Goal: Task Accomplishment & Management: Manage account settings

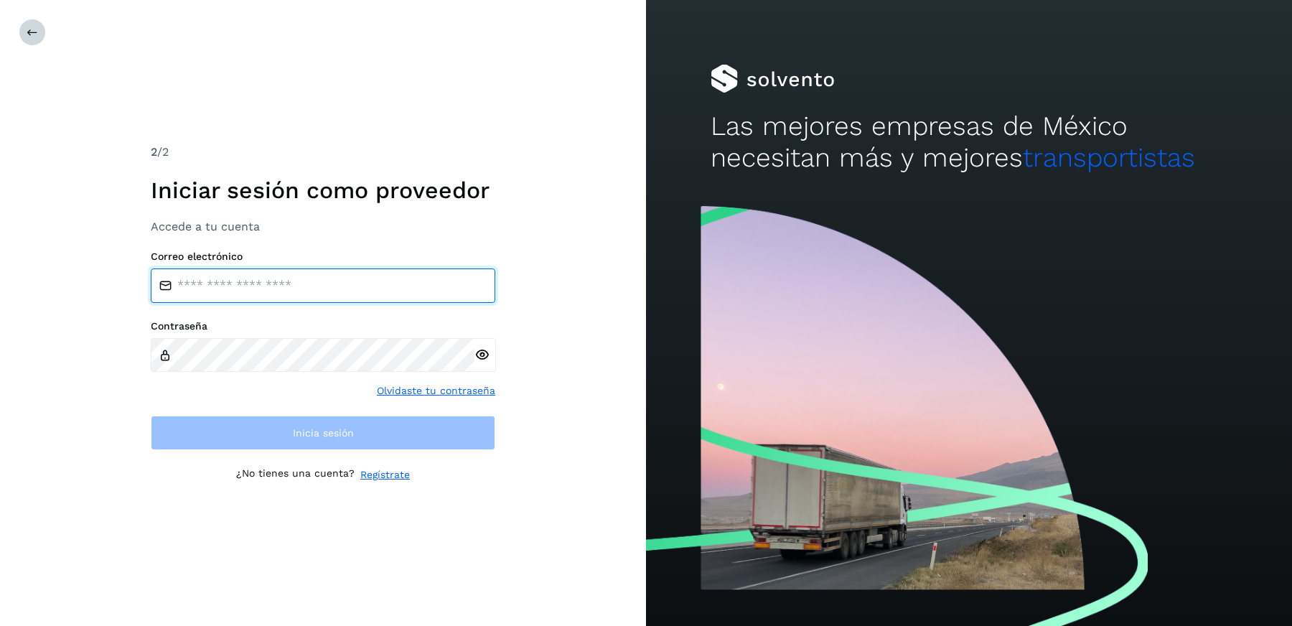
type input "**********"
click at [33, 33] on icon at bounding box center [32, 32] width 11 height 11
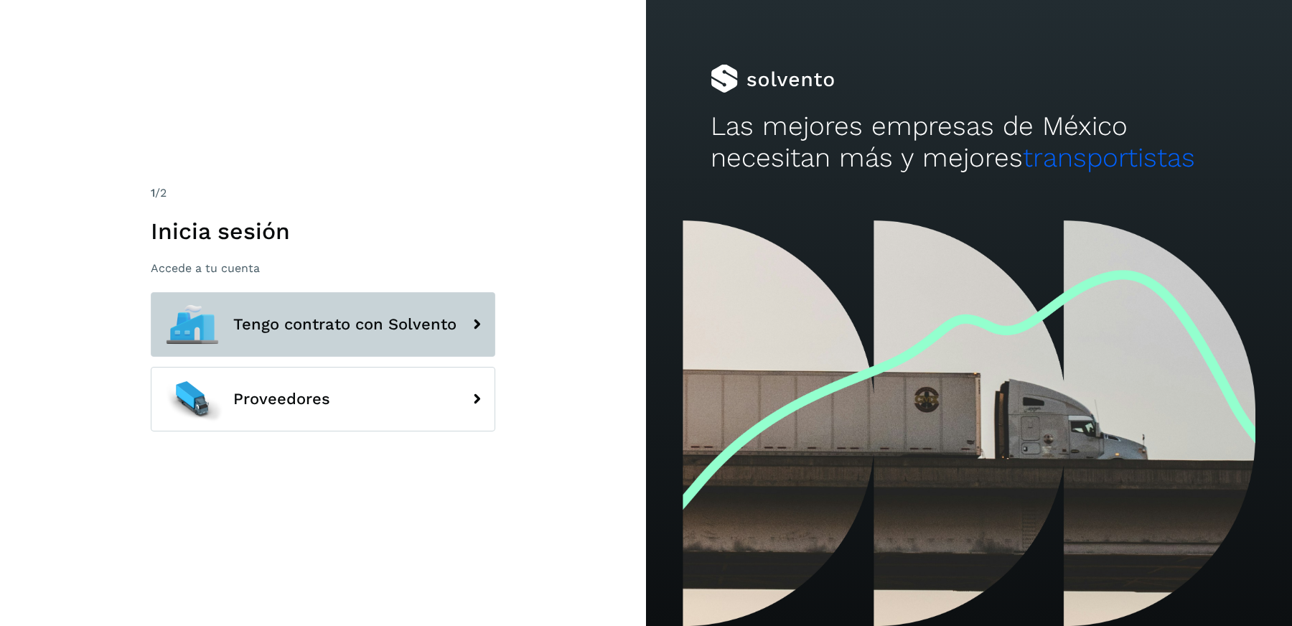
click at [320, 316] on span "Tengo contrato con Solvento" at bounding box center [344, 324] width 223 height 17
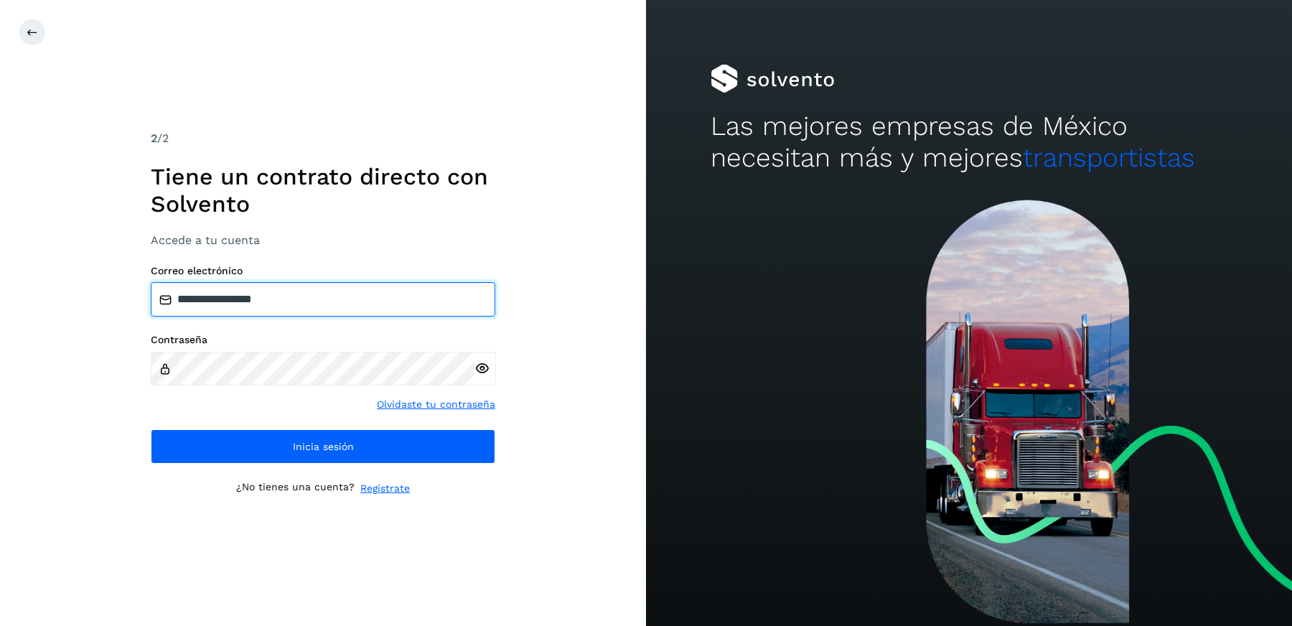
drag, startPoint x: 332, startPoint y: 297, endPoint x: 45, endPoint y: 278, distance: 287.8
click at [45, 278] on div "**********" at bounding box center [323, 313] width 646 height 626
paste input "**********"
type input "**********"
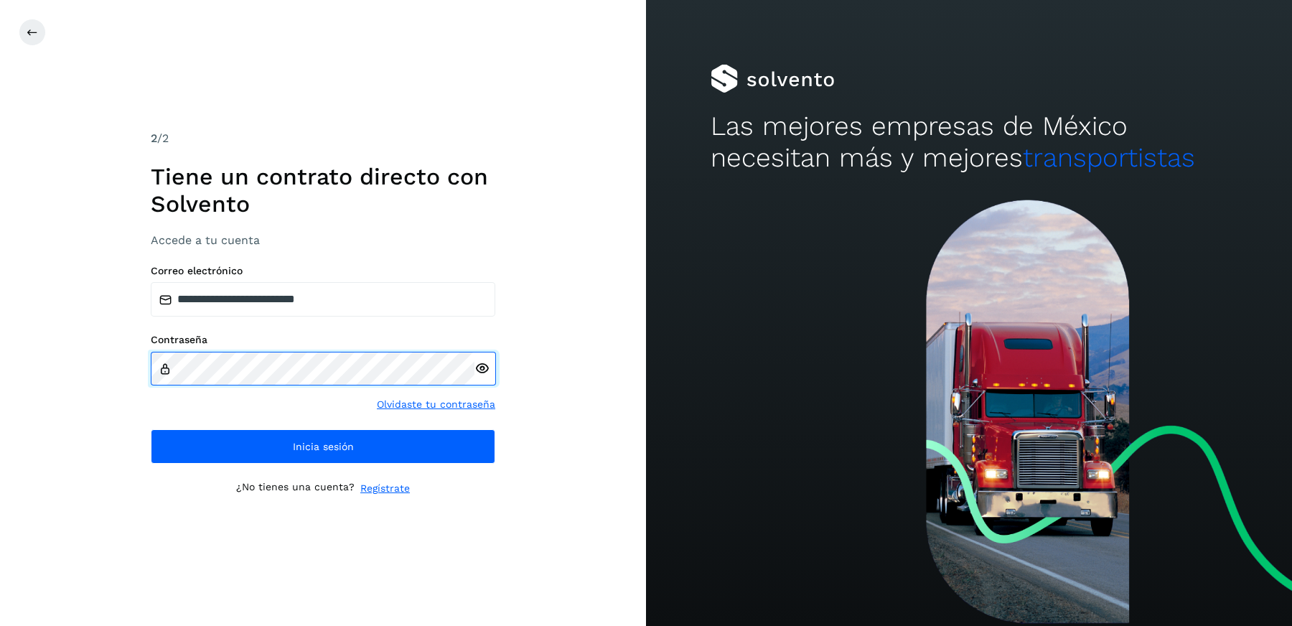
click at [57, 347] on div "**********" at bounding box center [323, 313] width 646 height 626
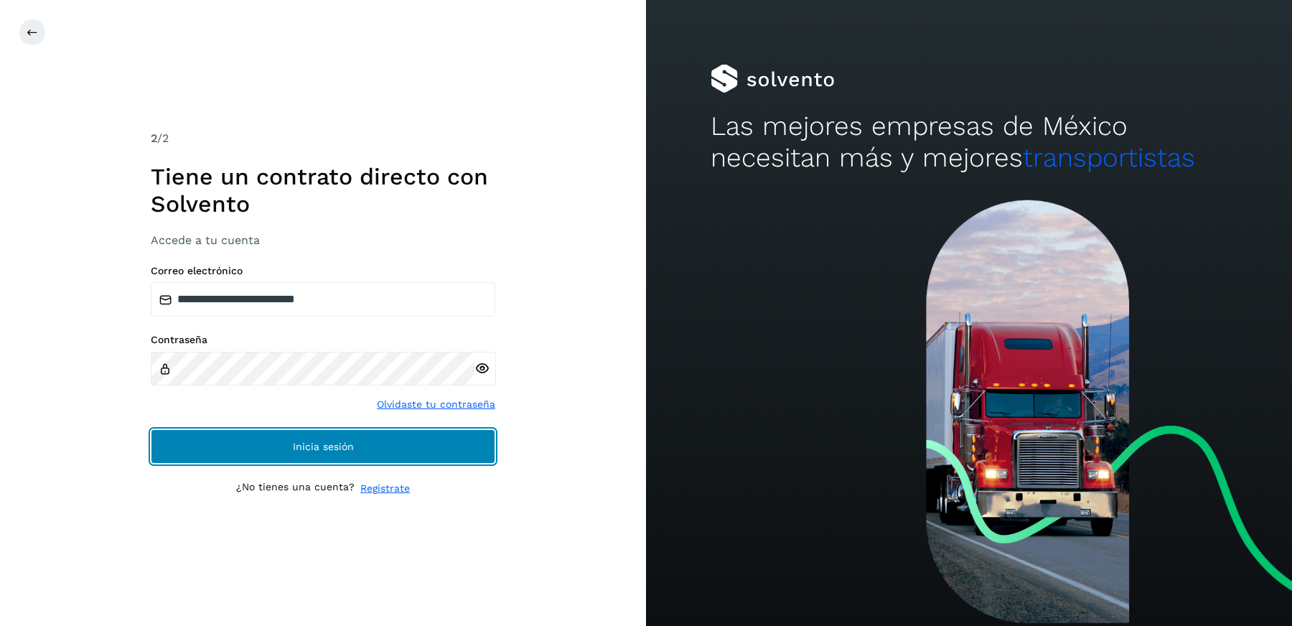
click at [227, 443] on button "Inicia sesión" at bounding box center [323, 446] width 345 height 34
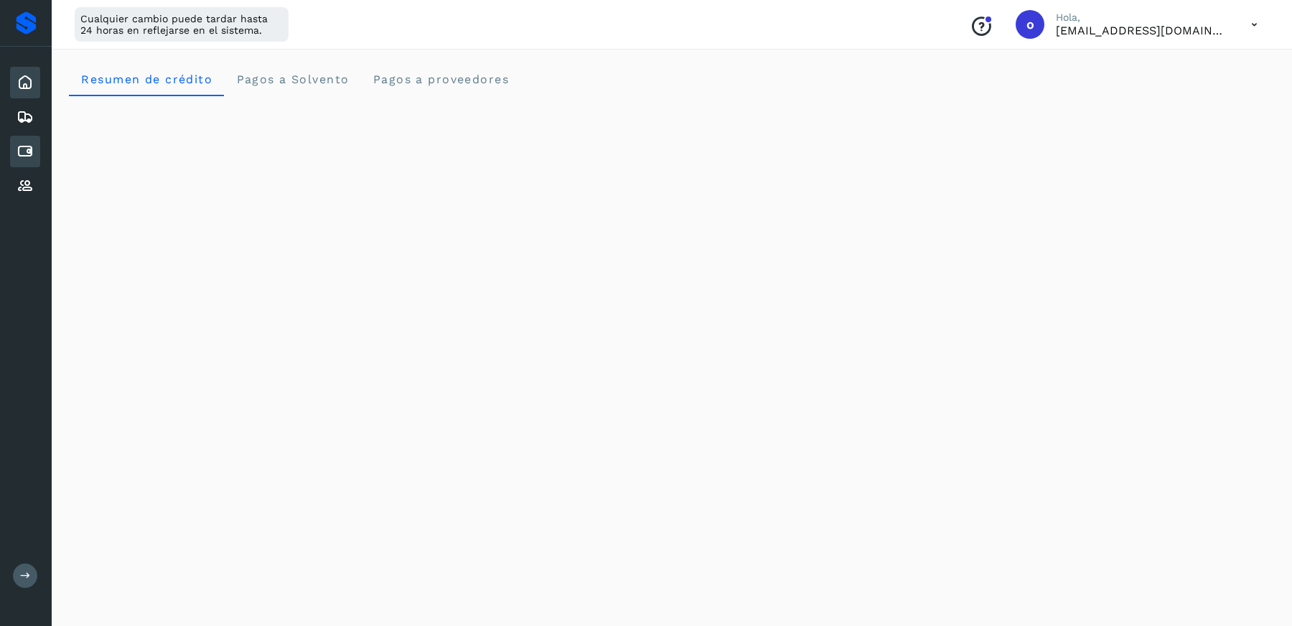
click at [31, 154] on icon at bounding box center [25, 151] width 17 height 17
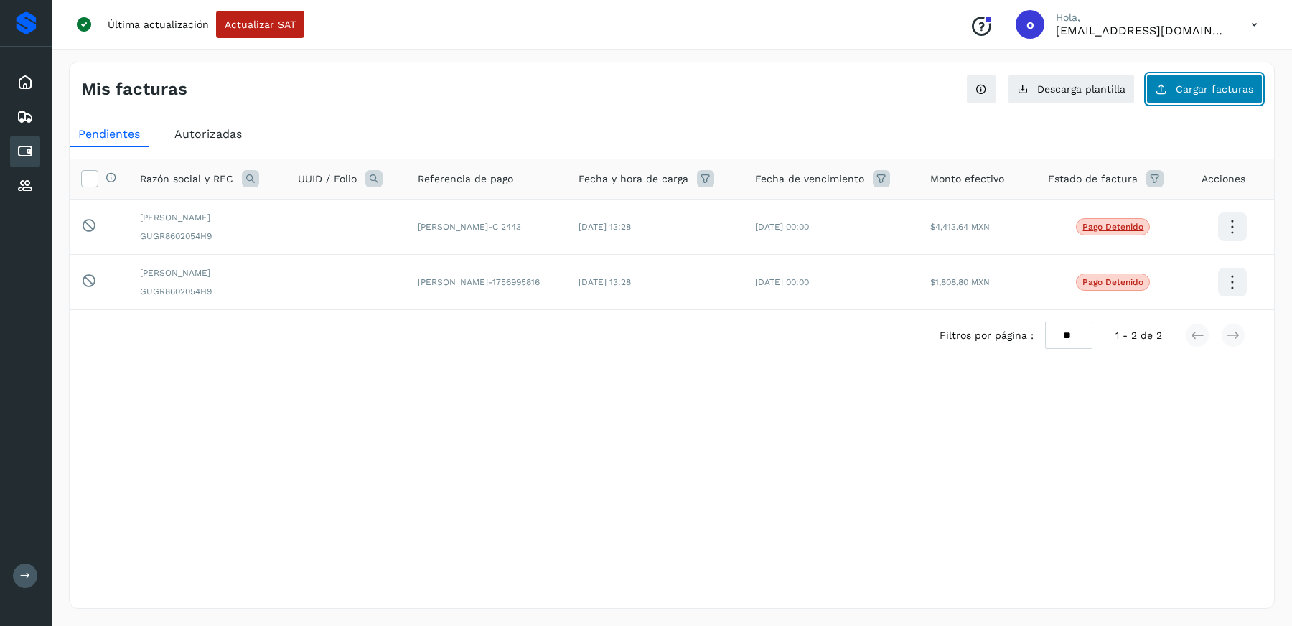
click at [1180, 92] on span "Cargar facturas" at bounding box center [1215, 89] width 78 height 10
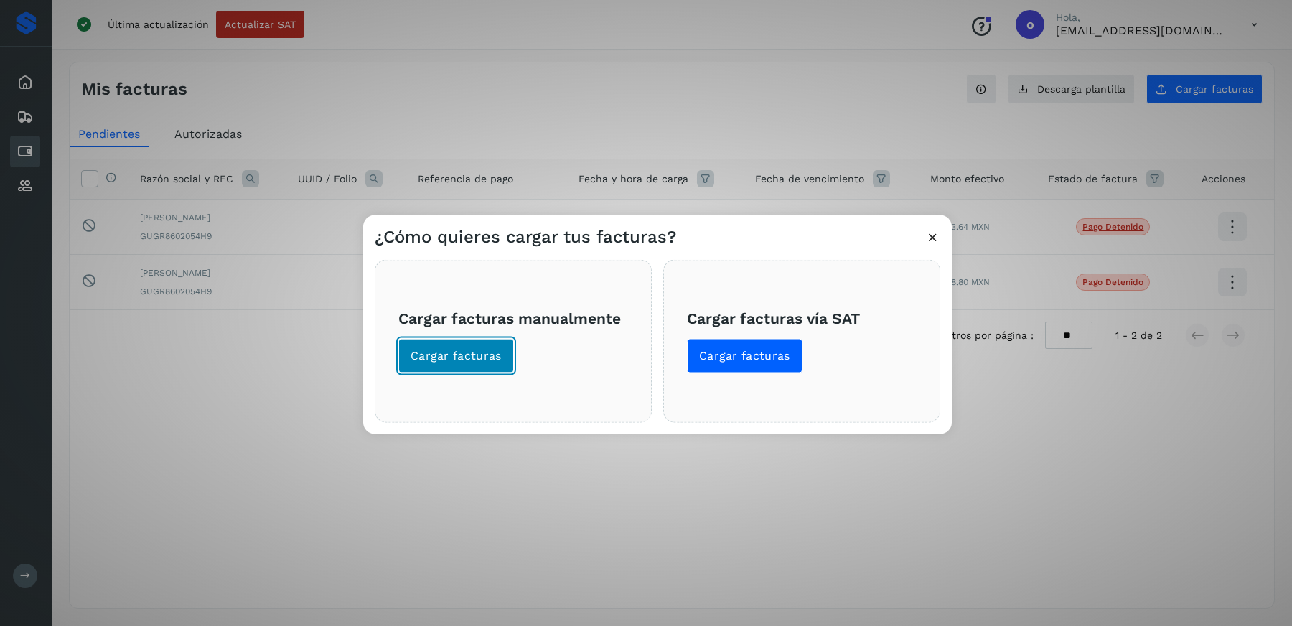
click at [450, 339] on button "Cargar facturas" at bounding box center [456, 356] width 116 height 34
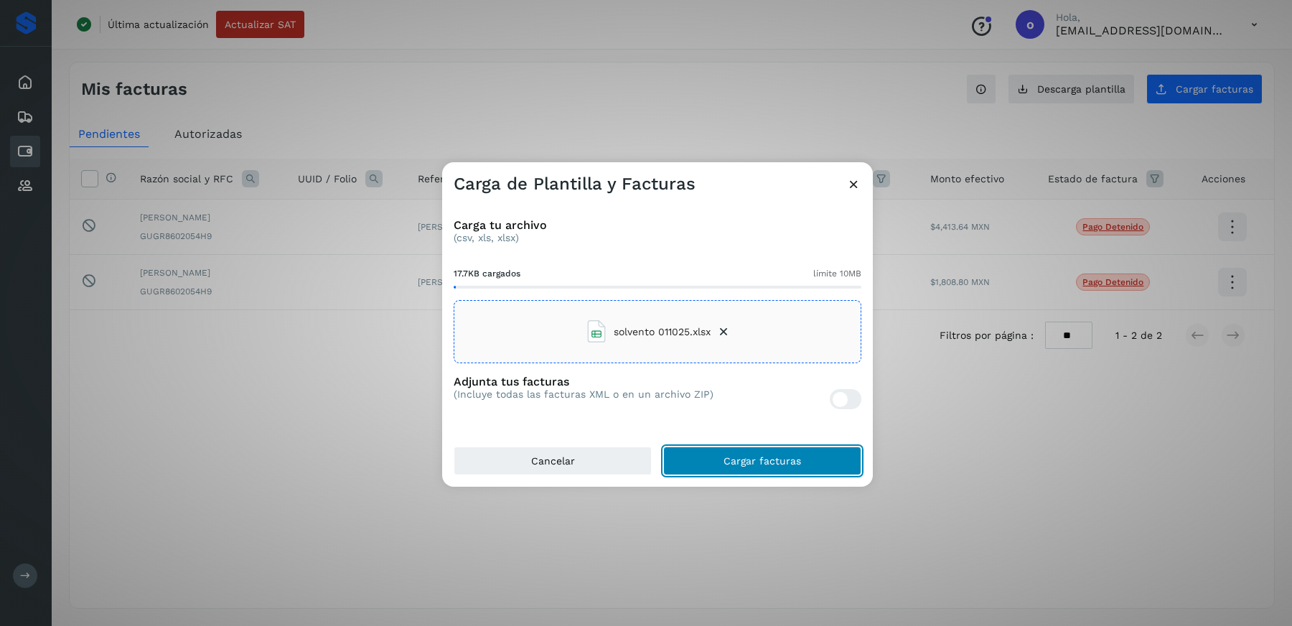
click at [721, 464] on button "Cargar facturas" at bounding box center [762, 460] width 198 height 29
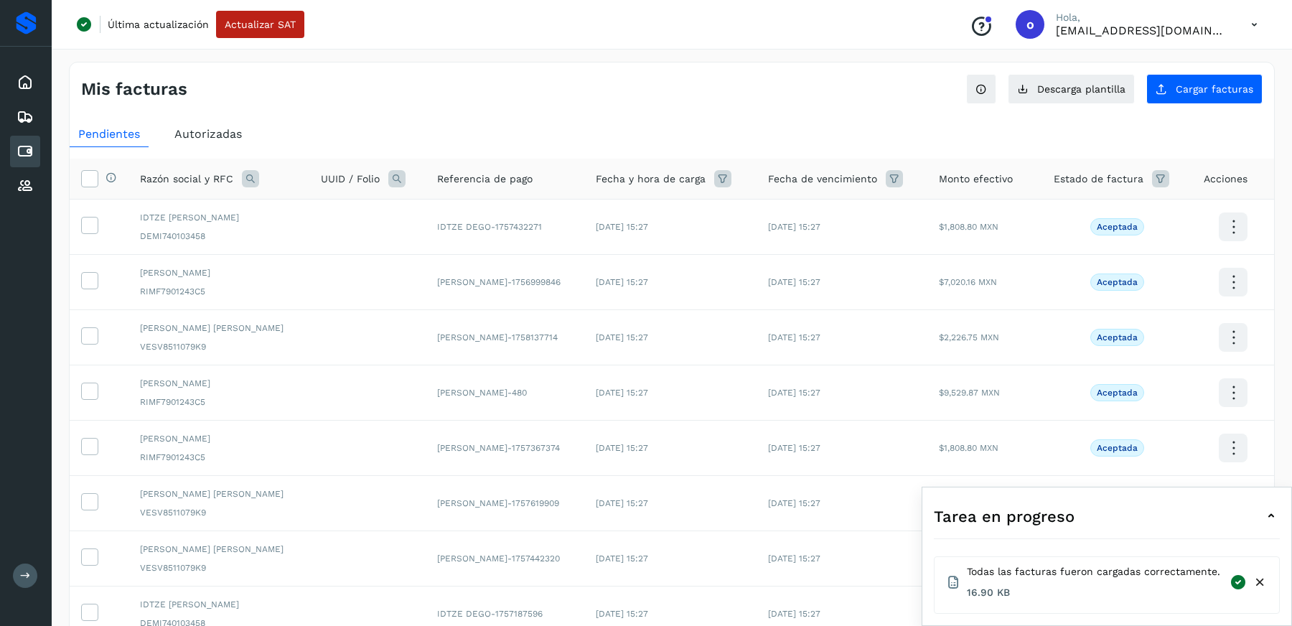
click at [1273, 518] on icon at bounding box center [1271, 515] width 17 height 17
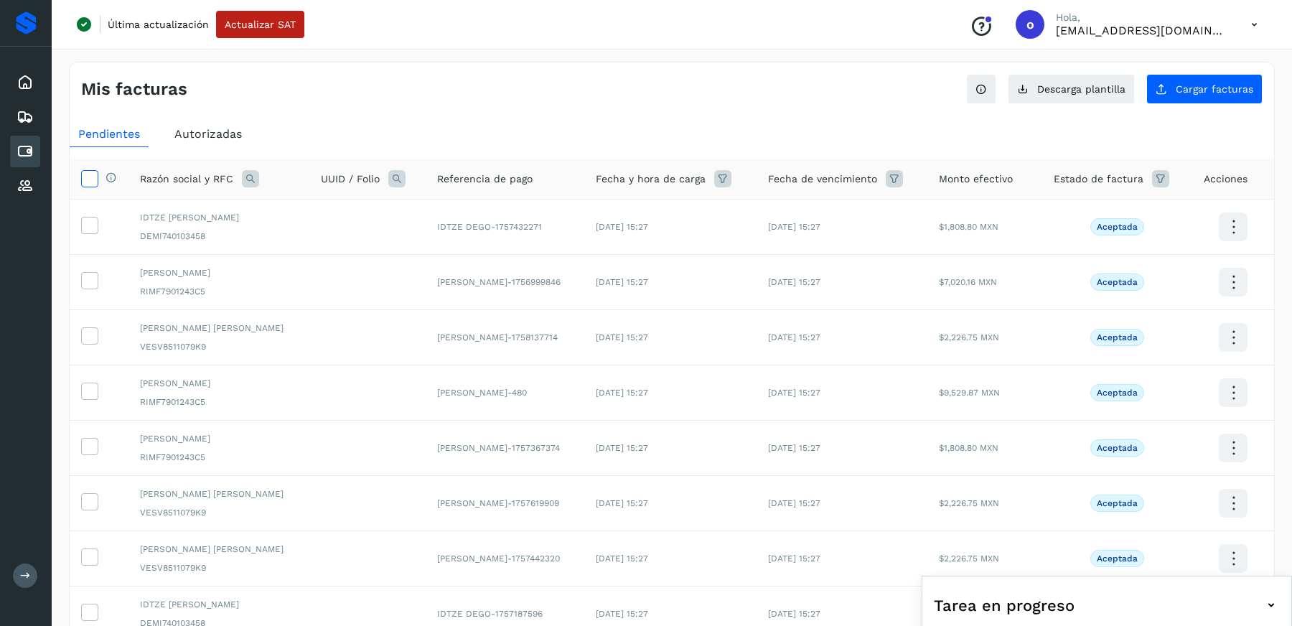
click at [85, 177] on icon at bounding box center [89, 177] width 15 height 15
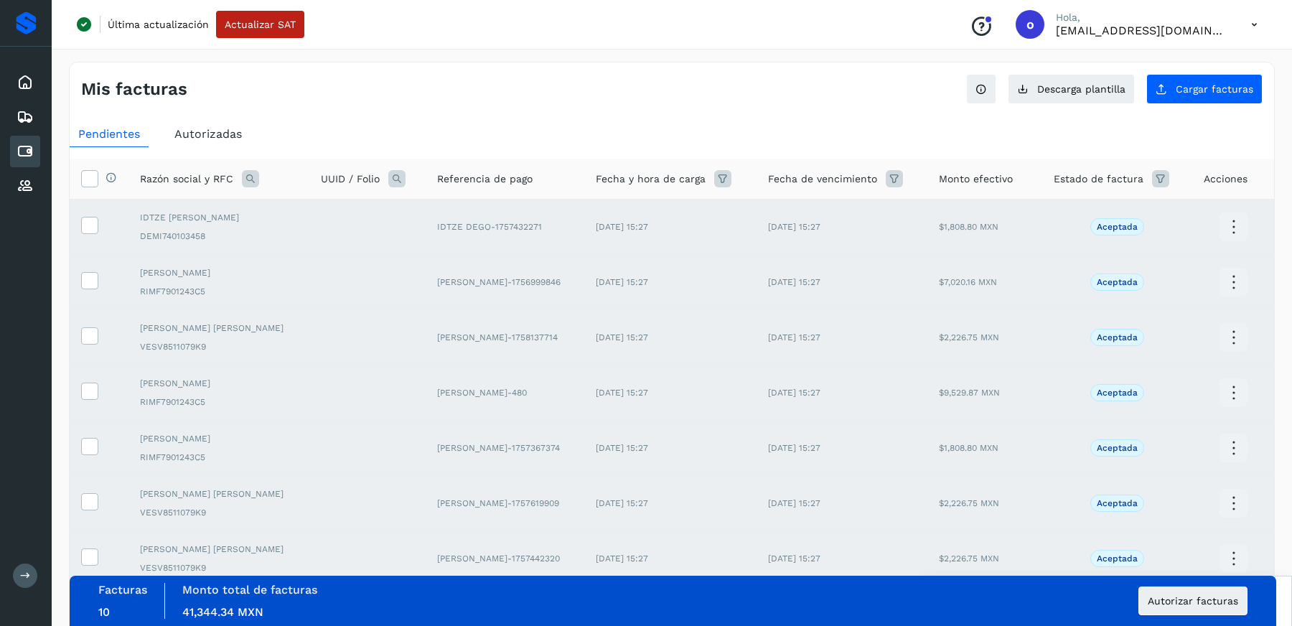
scroll to position [243, 0]
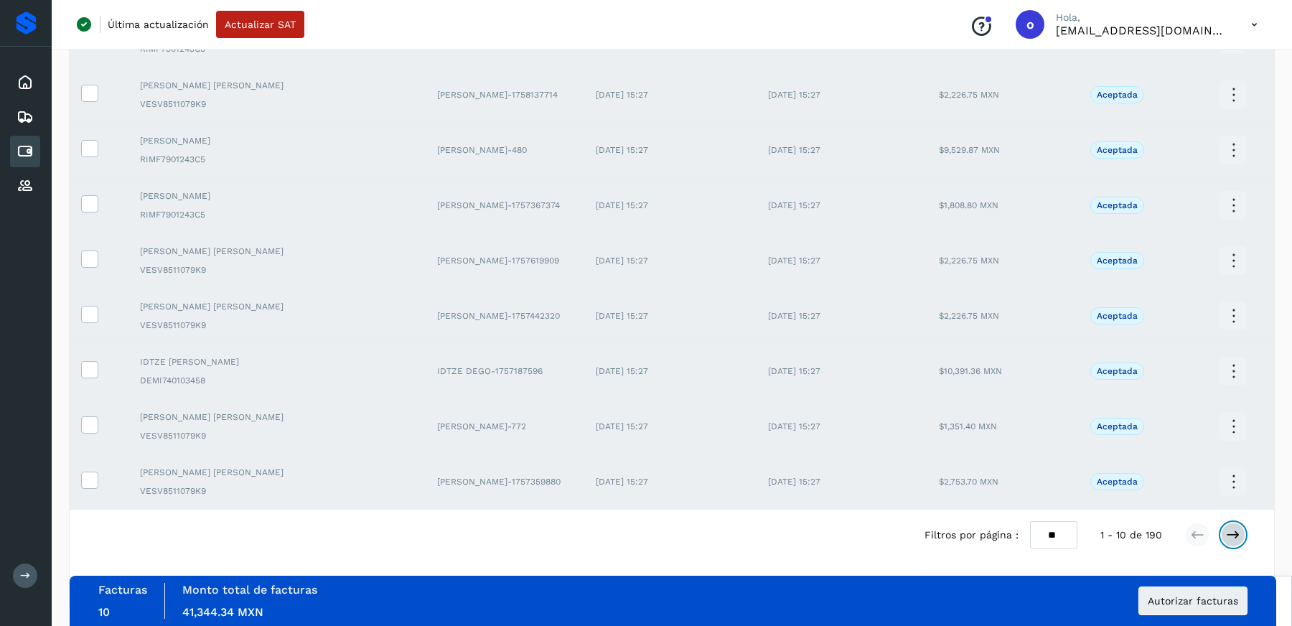
click at [1236, 528] on icon at bounding box center [1233, 535] width 14 height 14
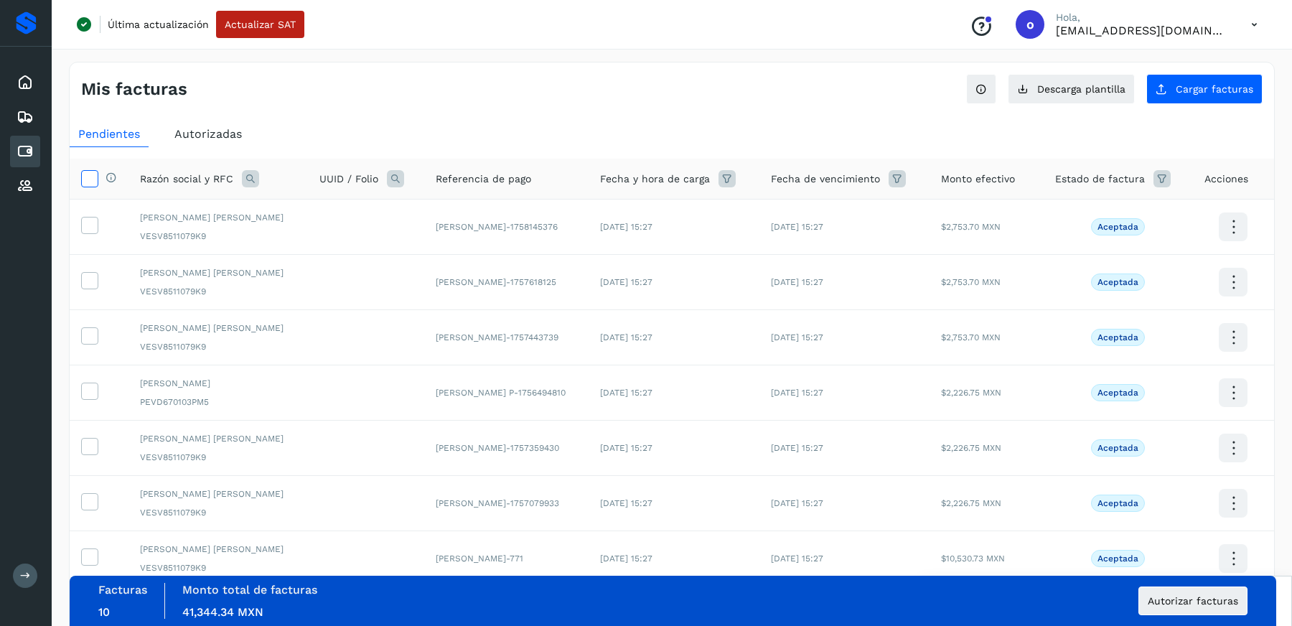
click at [90, 176] on icon at bounding box center [89, 177] width 15 height 15
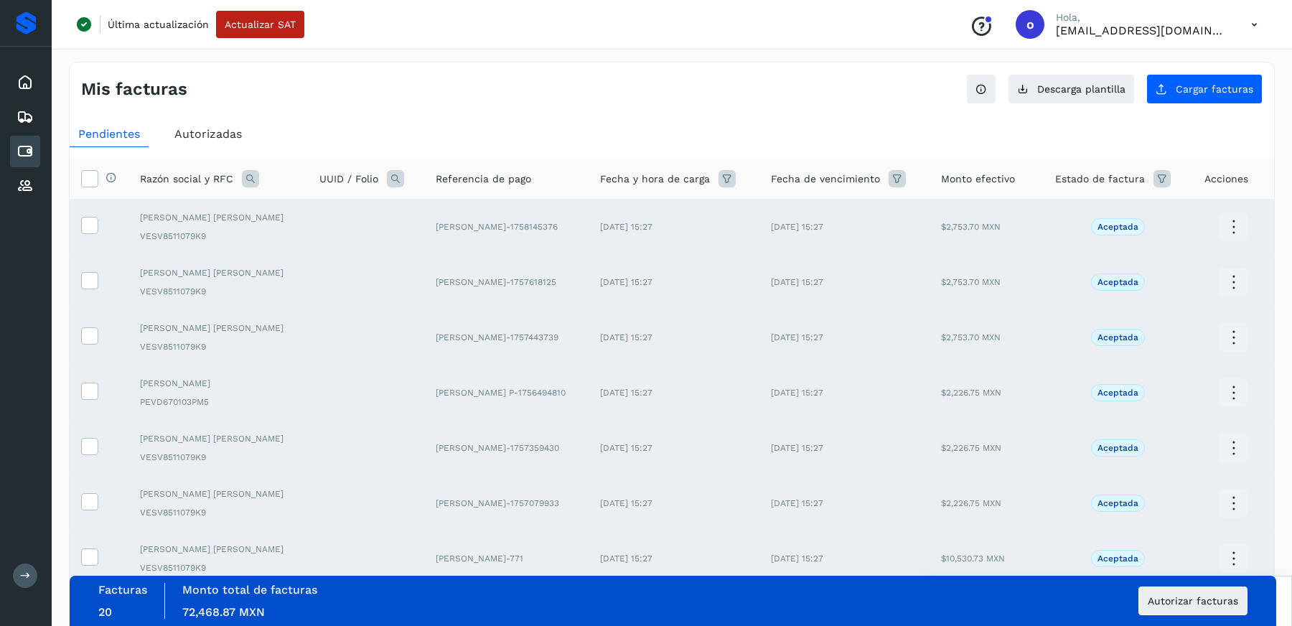
scroll to position [243, 0]
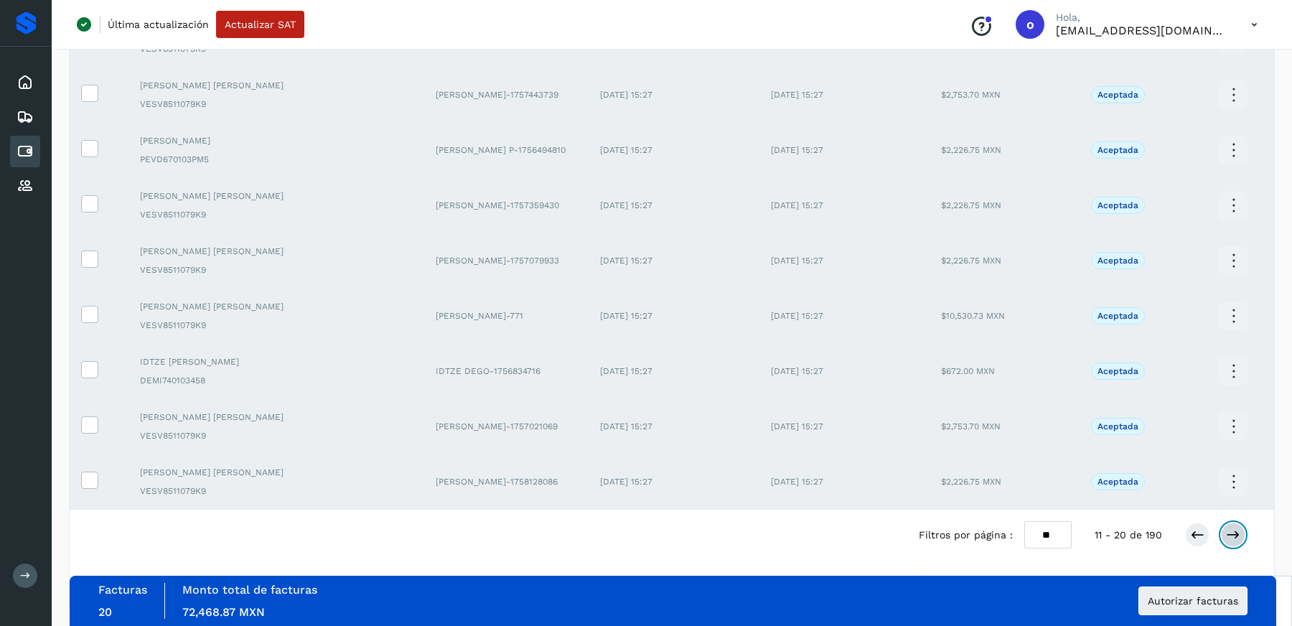
click at [1236, 532] on icon at bounding box center [1233, 535] width 14 height 14
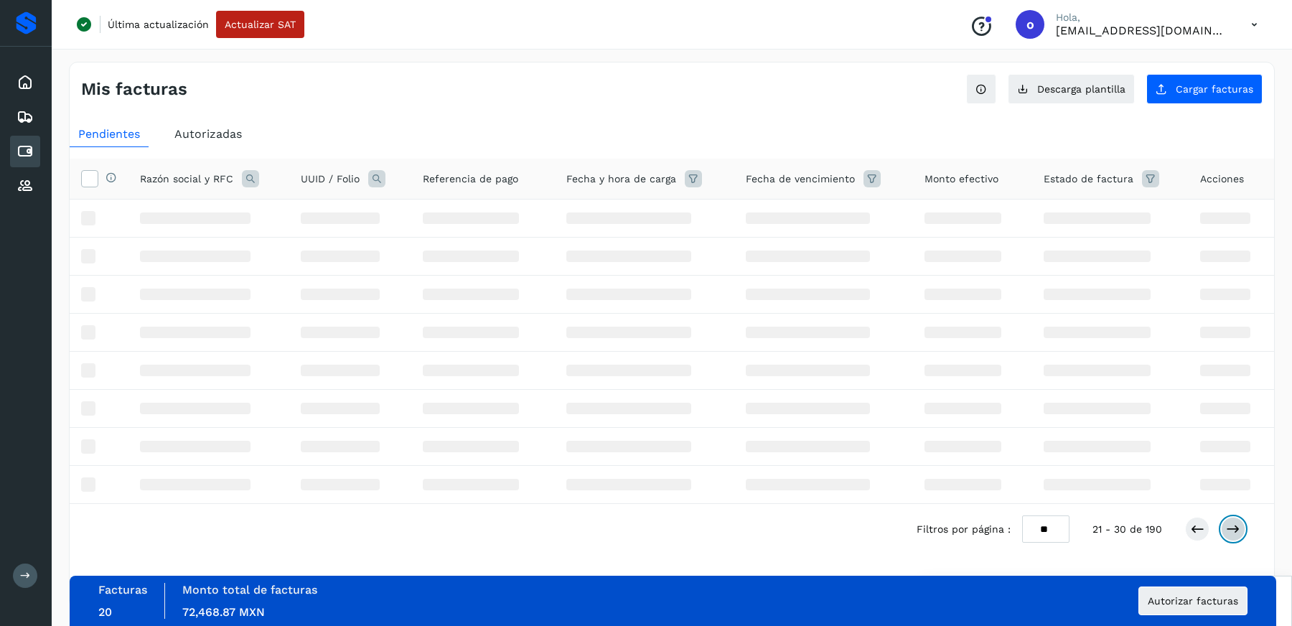
scroll to position [0, 0]
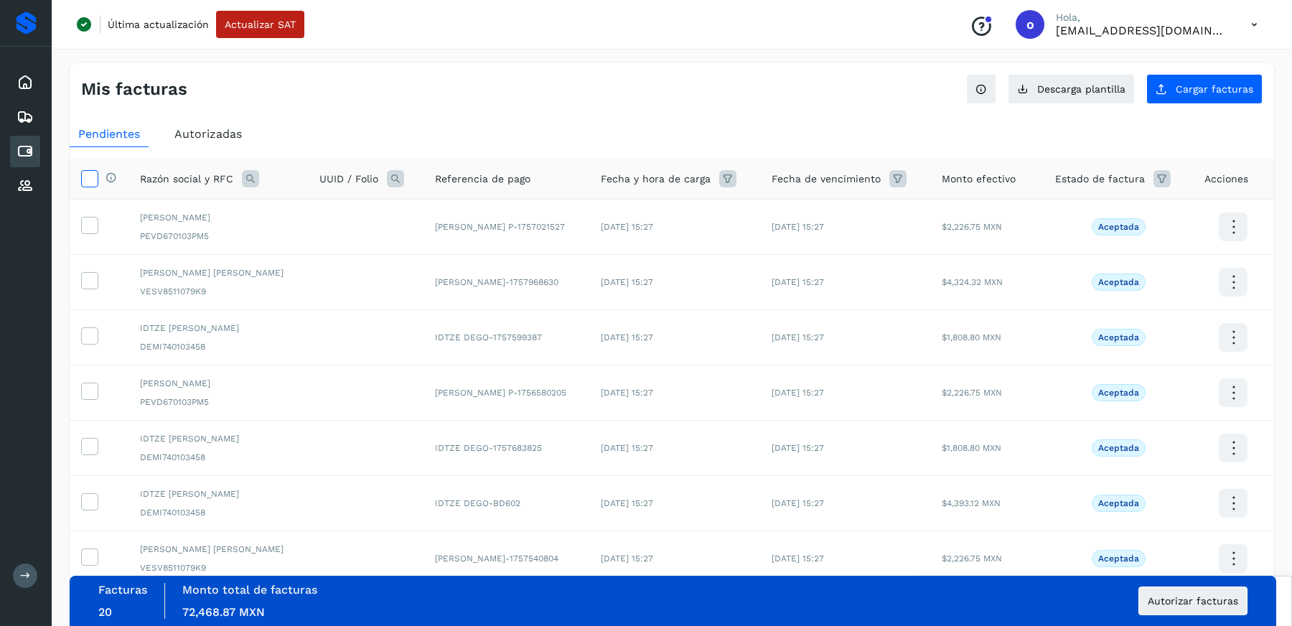
click at [92, 178] on icon at bounding box center [89, 177] width 15 height 15
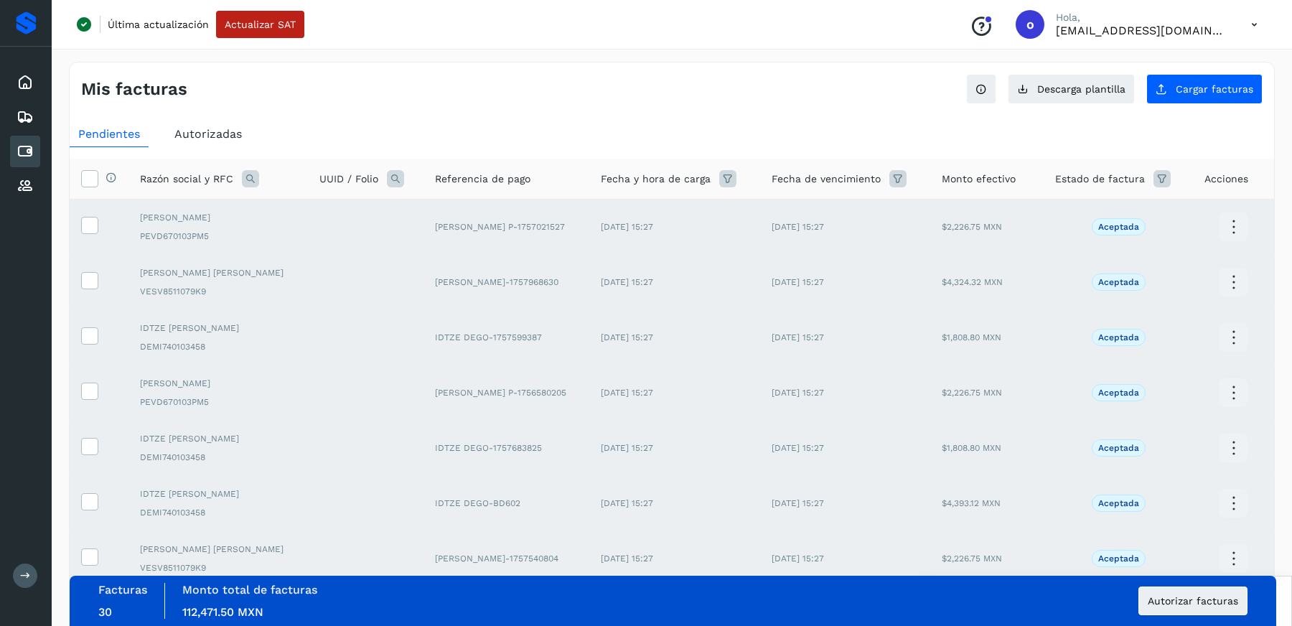
scroll to position [243, 0]
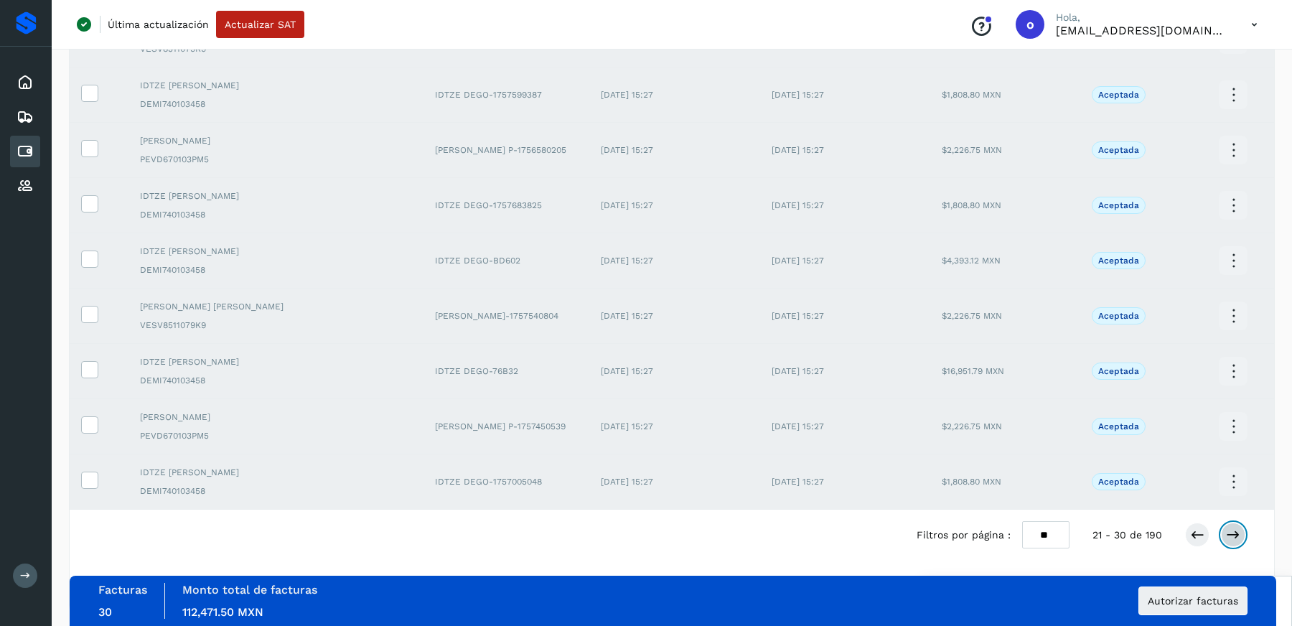
click at [1232, 532] on icon at bounding box center [1233, 535] width 14 height 14
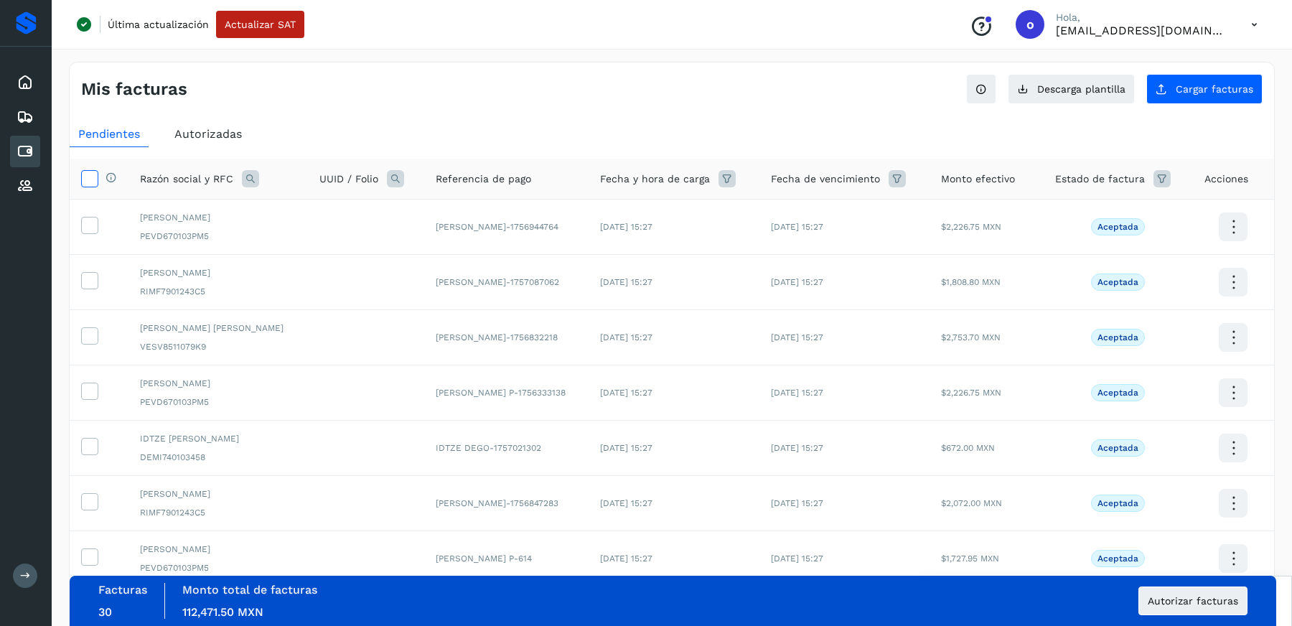
click at [90, 174] on icon at bounding box center [89, 177] width 15 height 15
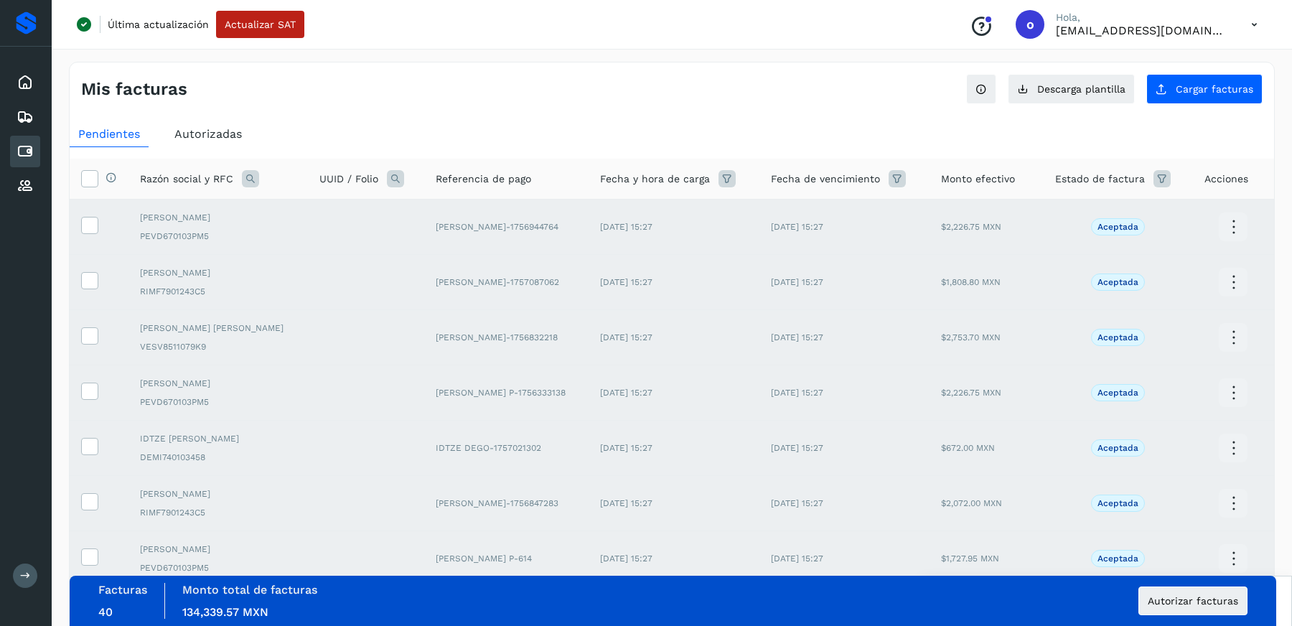
scroll to position [243, 0]
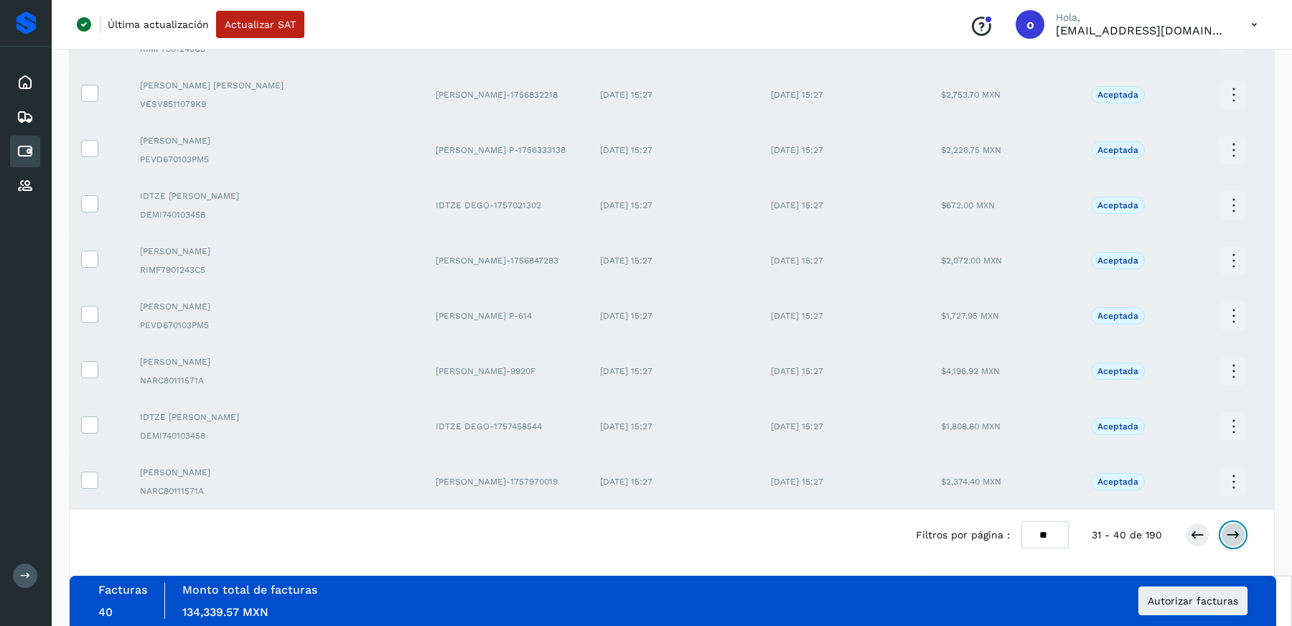
click at [1237, 531] on icon at bounding box center [1233, 535] width 14 height 14
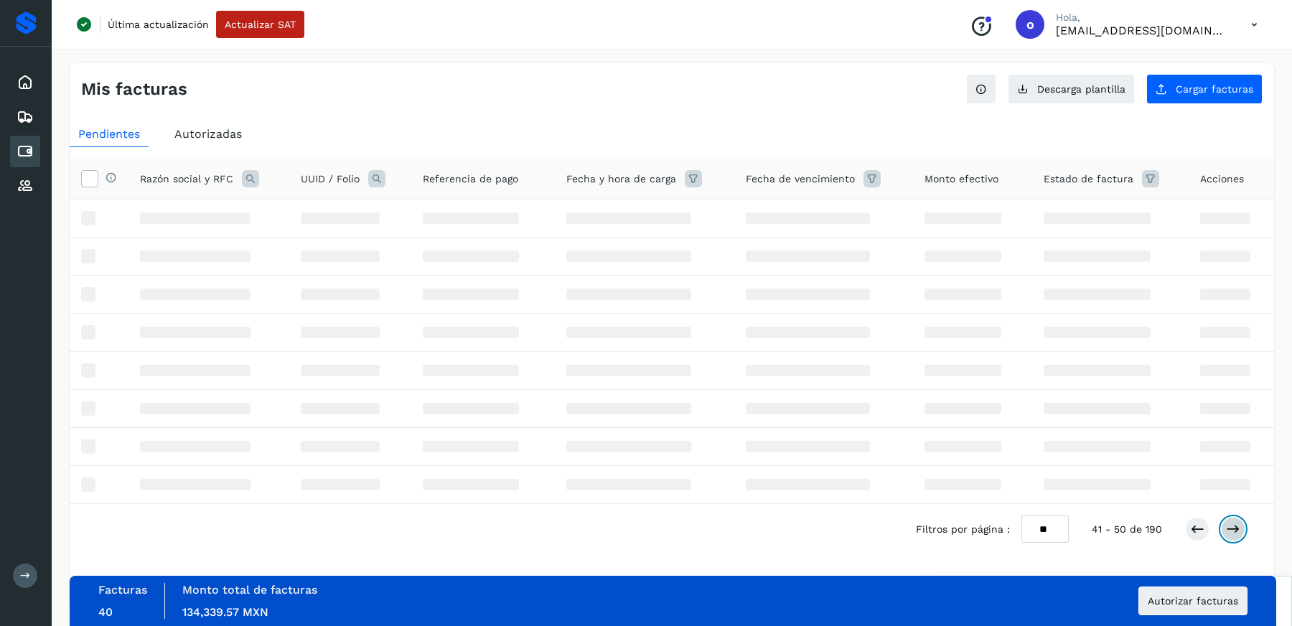
scroll to position [0, 0]
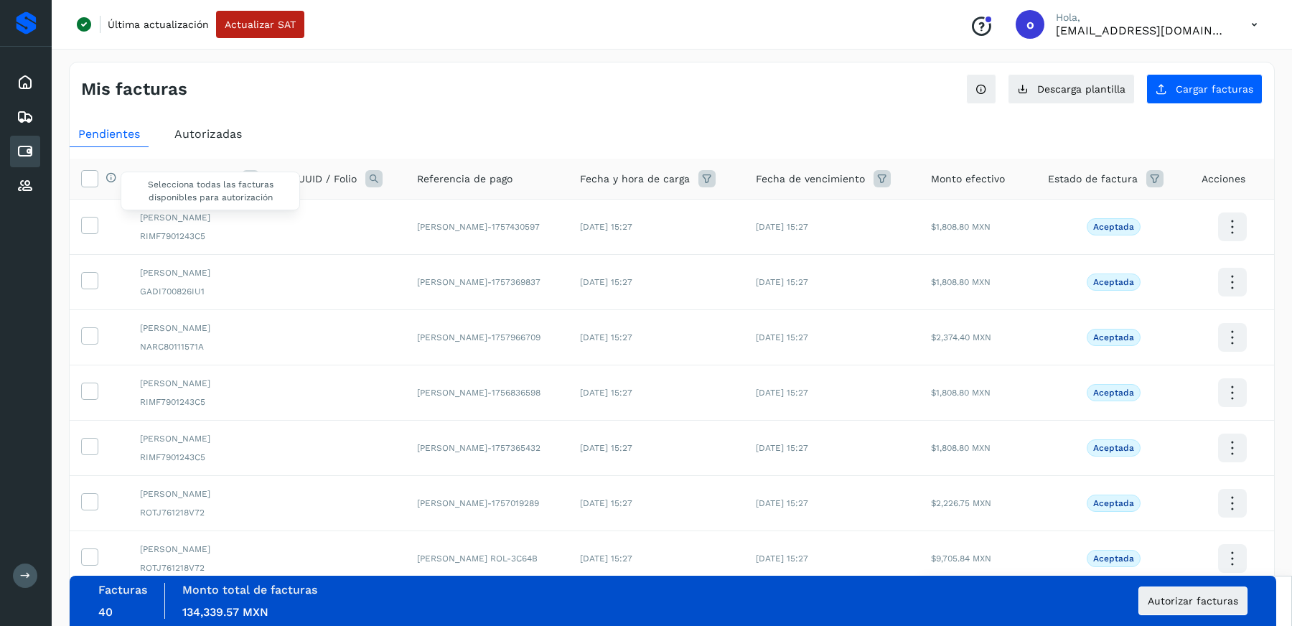
click at [106, 177] on icon at bounding box center [111, 177] width 11 height 11
click at [93, 180] on icon at bounding box center [89, 177] width 15 height 15
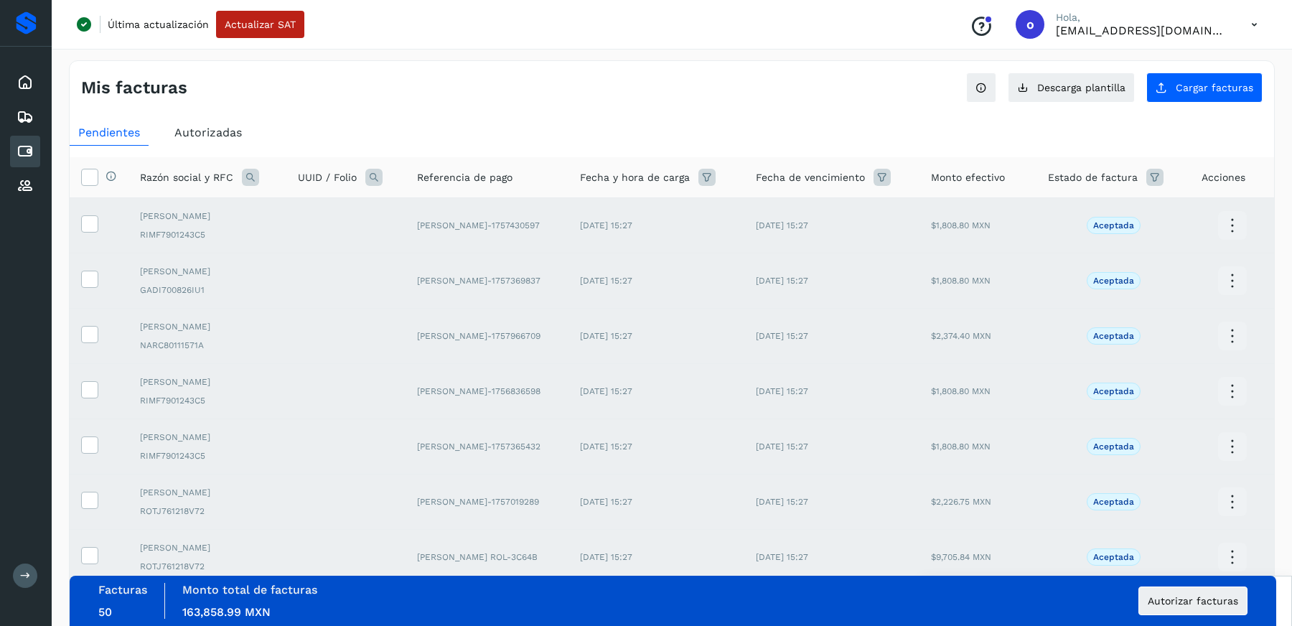
scroll to position [243, 0]
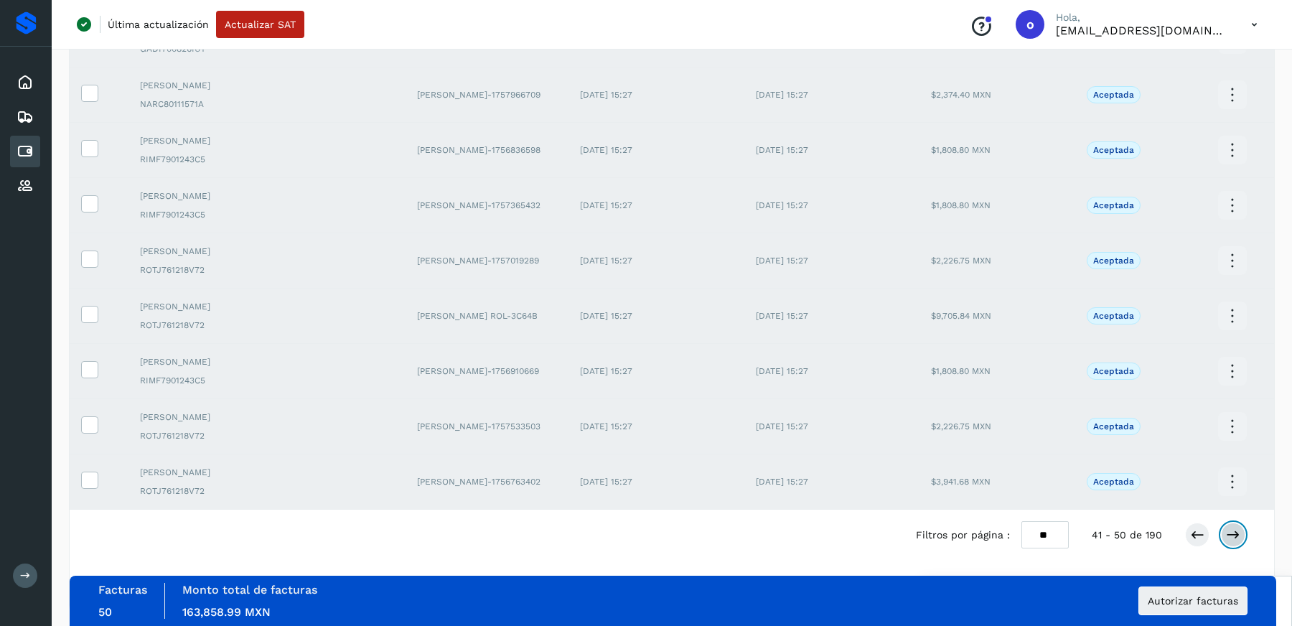
click at [1238, 531] on icon at bounding box center [1233, 535] width 14 height 14
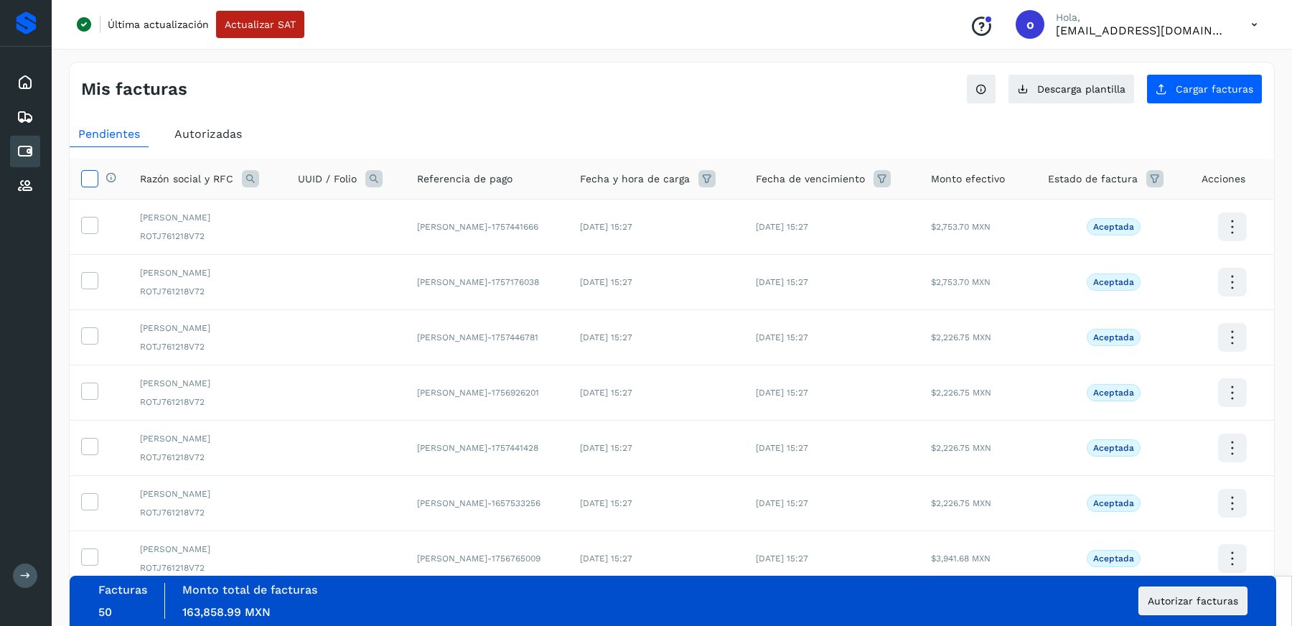
click at [93, 182] on icon at bounding box center [89, 177] width 15 height 15
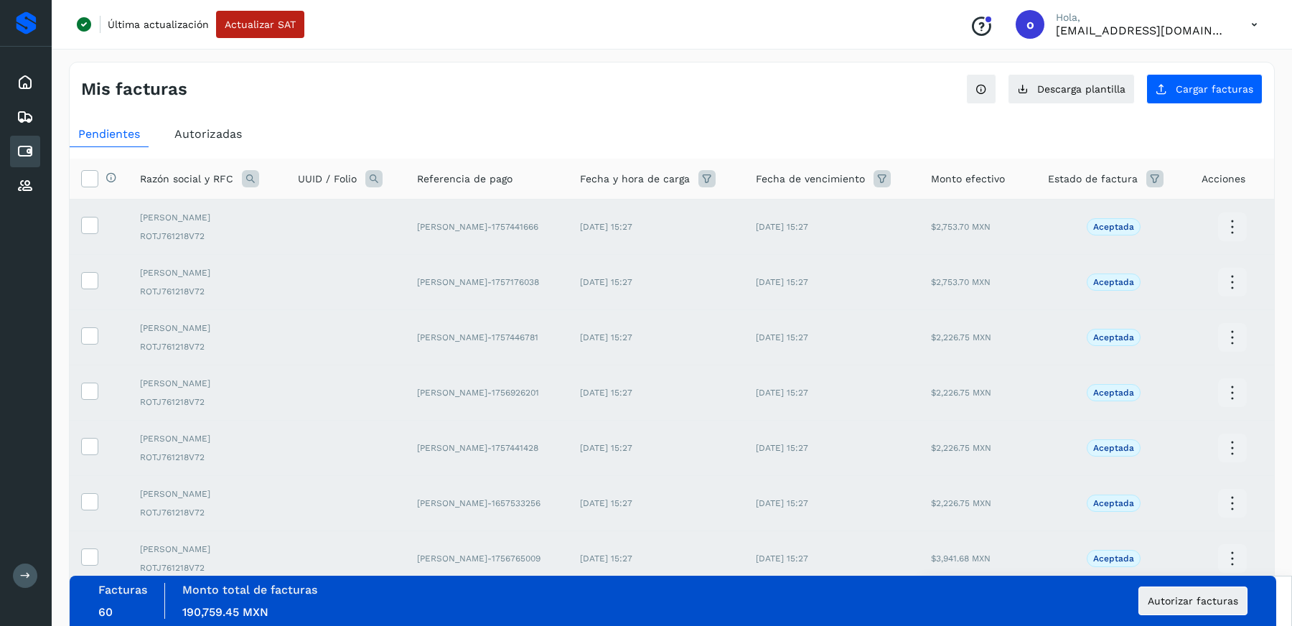
scroll to position [243, 0]
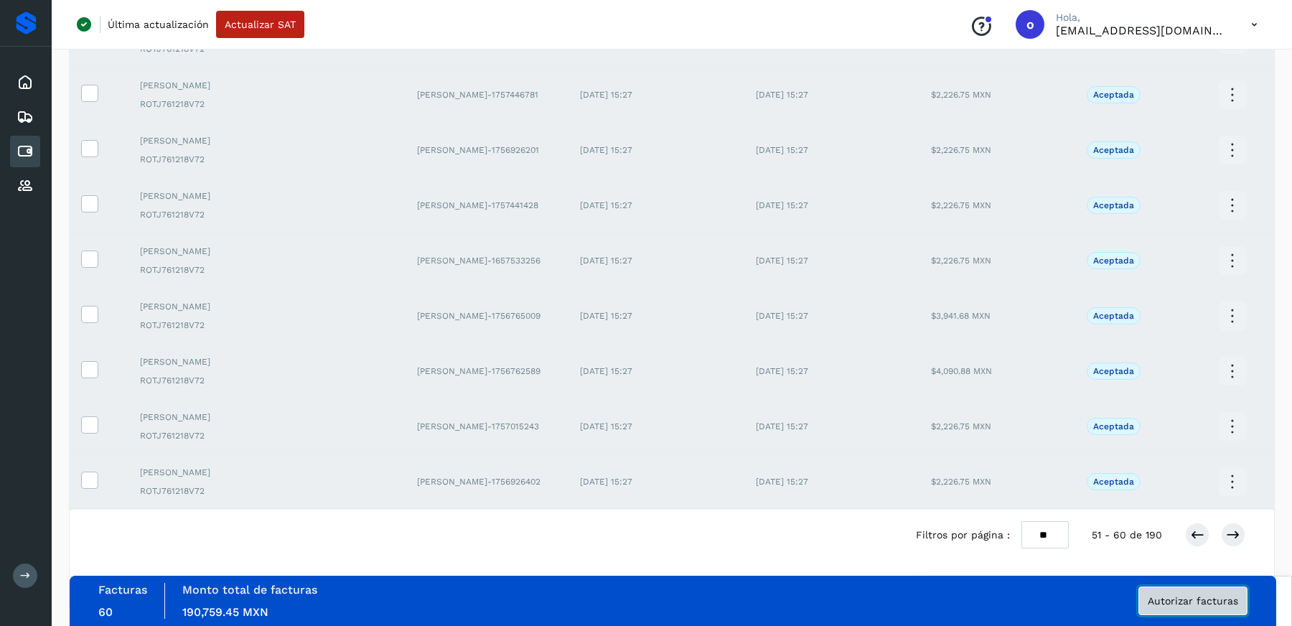
click at [1202, 597] on span "Autorizar facturas" at bounding box center [1193, 601] width 90 height 10
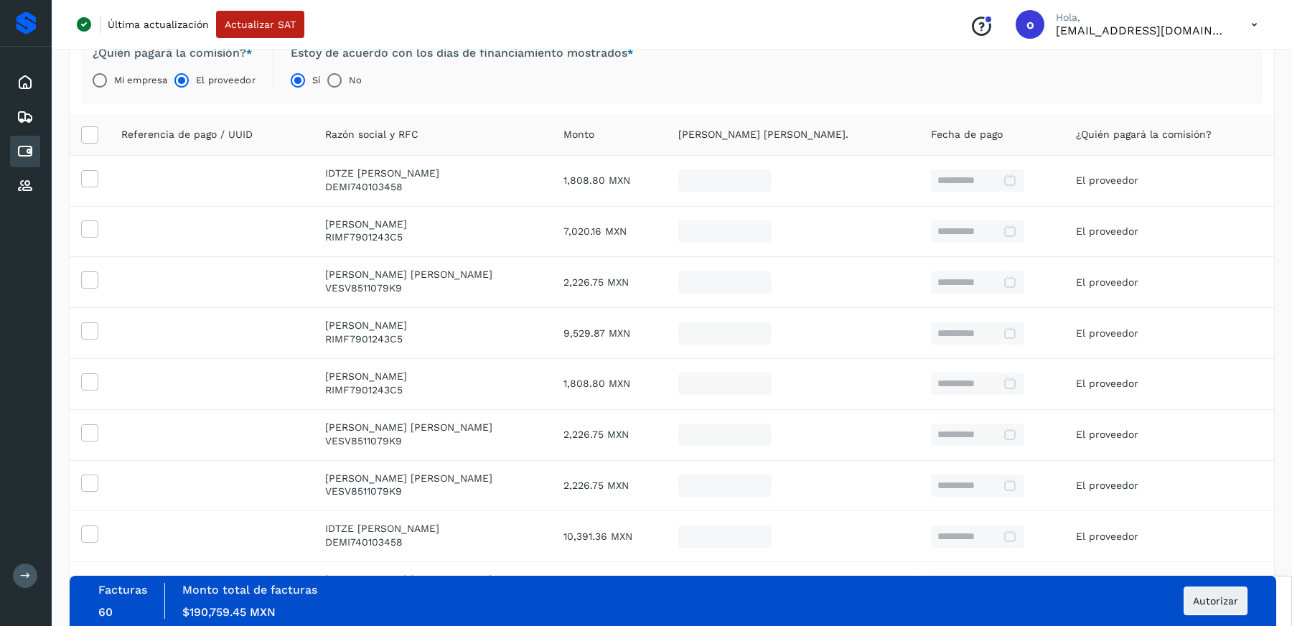
scroll to position [337, 0]
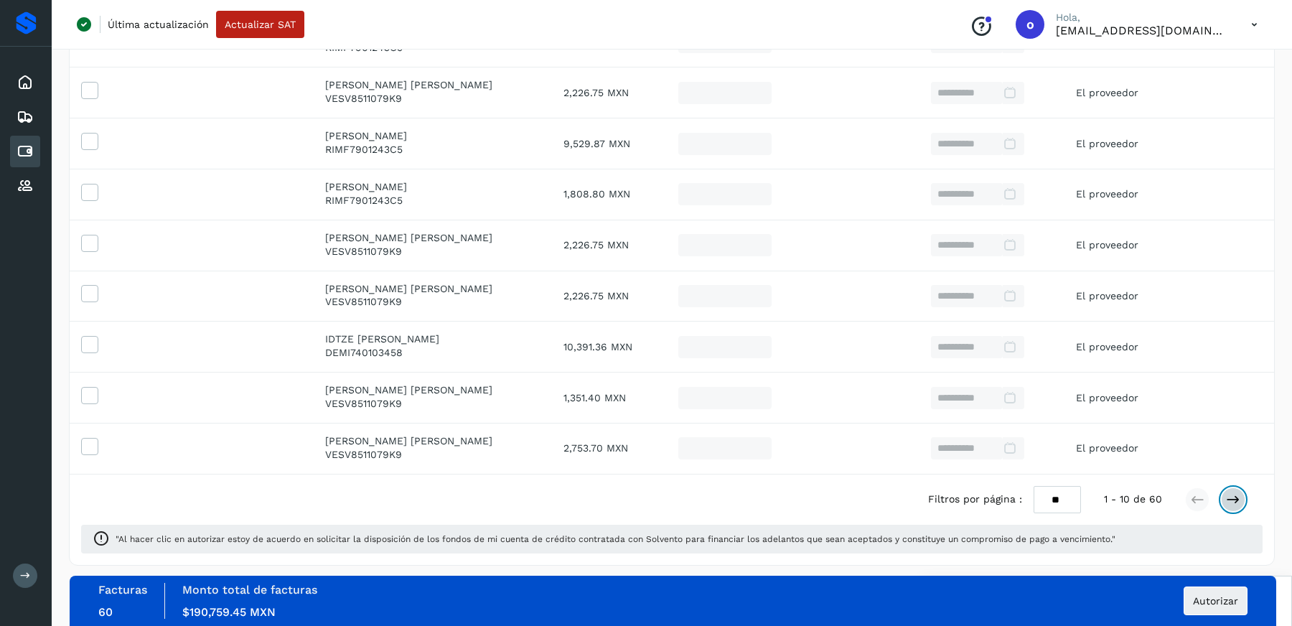
click at [1237, 500] on icon at bounding box center [1233, 499] width 14 height 14
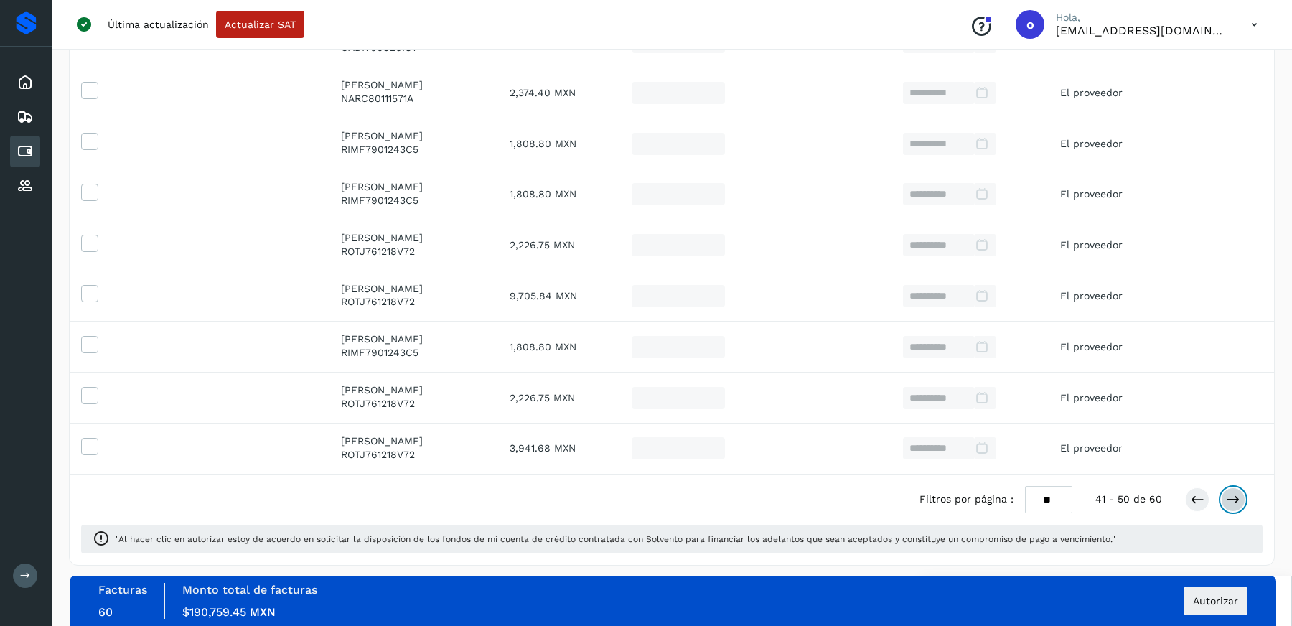
click at [1237, 500] on icon at bounding box center [1233, 499] width 14 height 14
click at [1235, 602] on span "Autorizar" at bounding box center [1215, 601] width 45 height 10
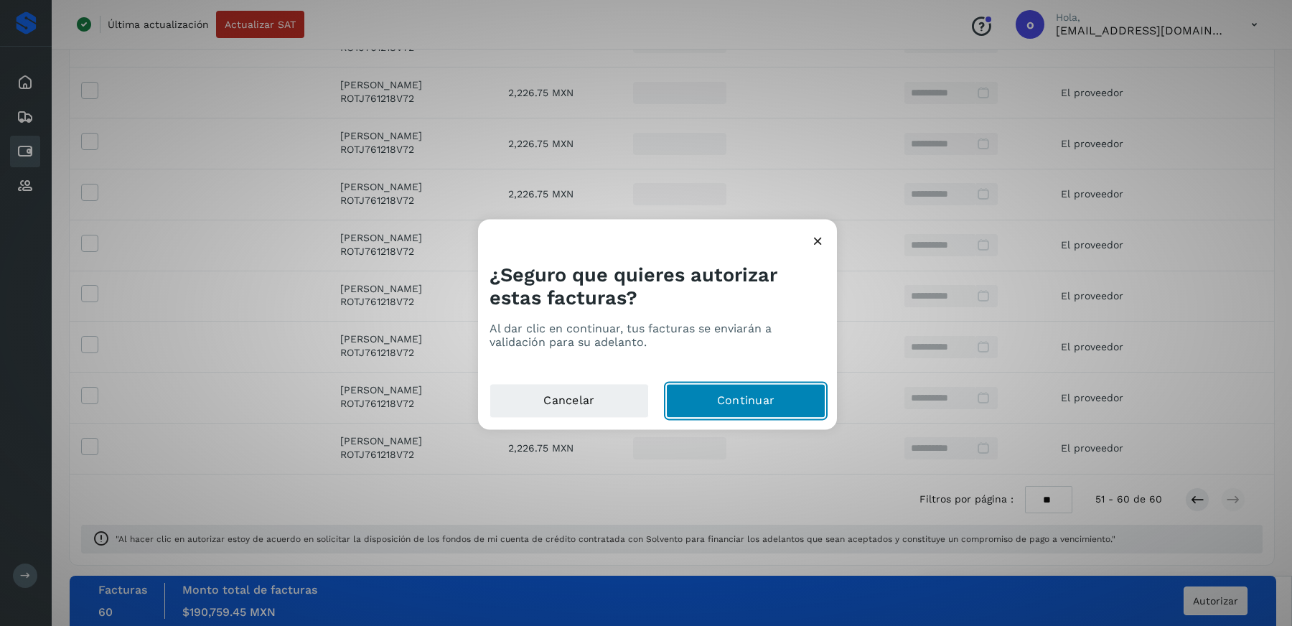
click at [775, 402] on button "Continuar" at bounding box center [745, 401] width 159 height 34
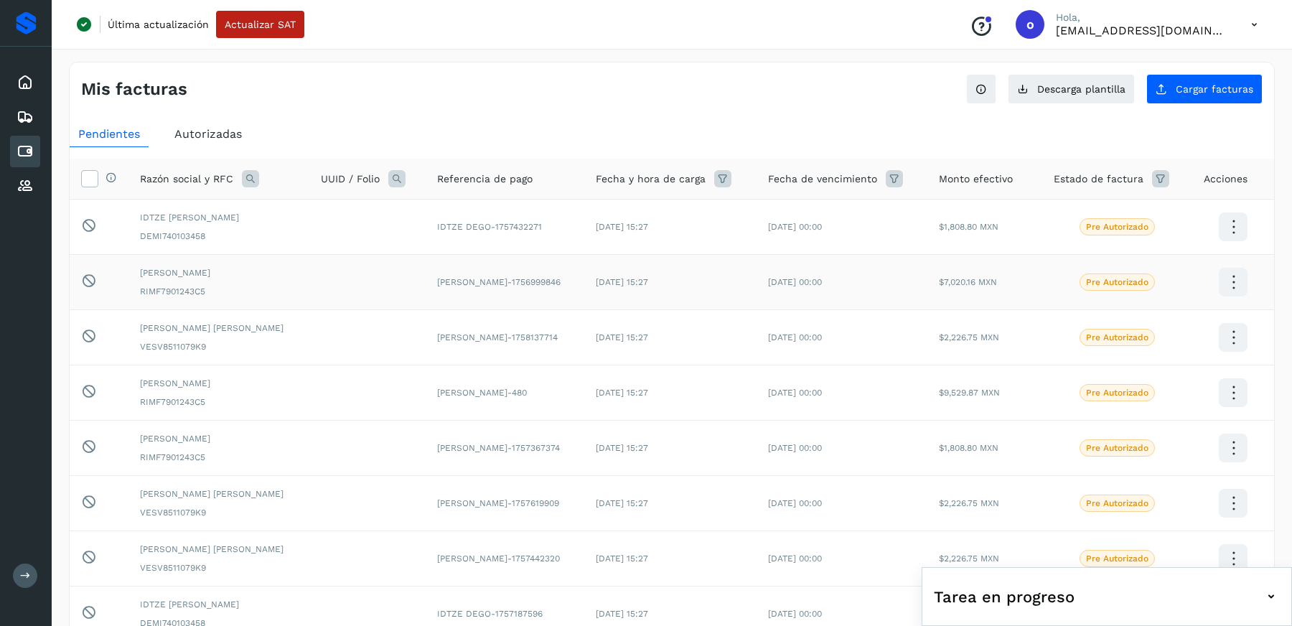
scroll to position [243, 0]
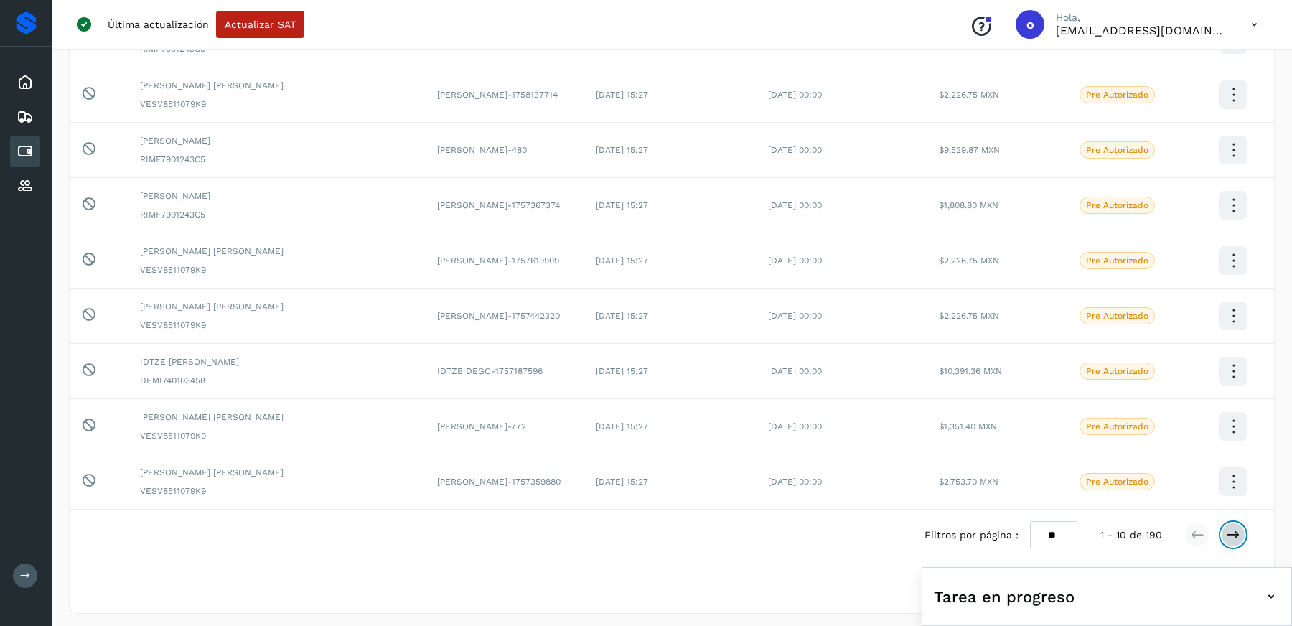
click at [1233, 532] on icon at bounding box center [1233, 535] width 14 height 14
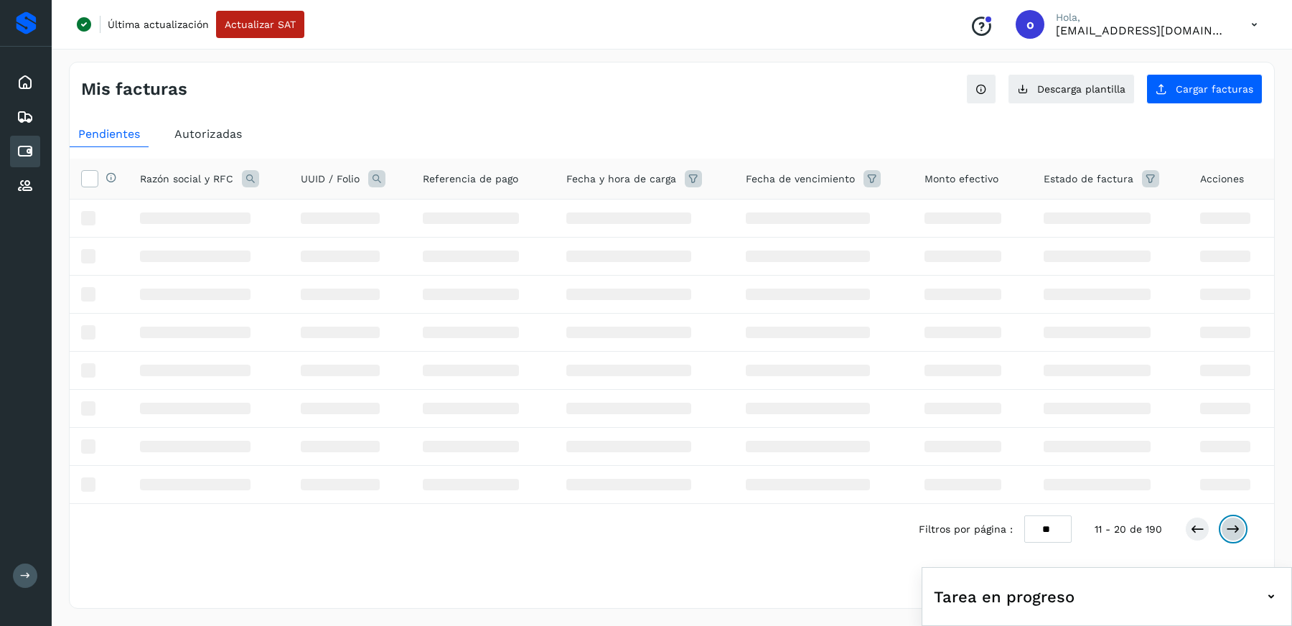
scroll to position [0, 0]
click at [1233, 532] on icon at bounding box center [1233, 529] width 14 height 14
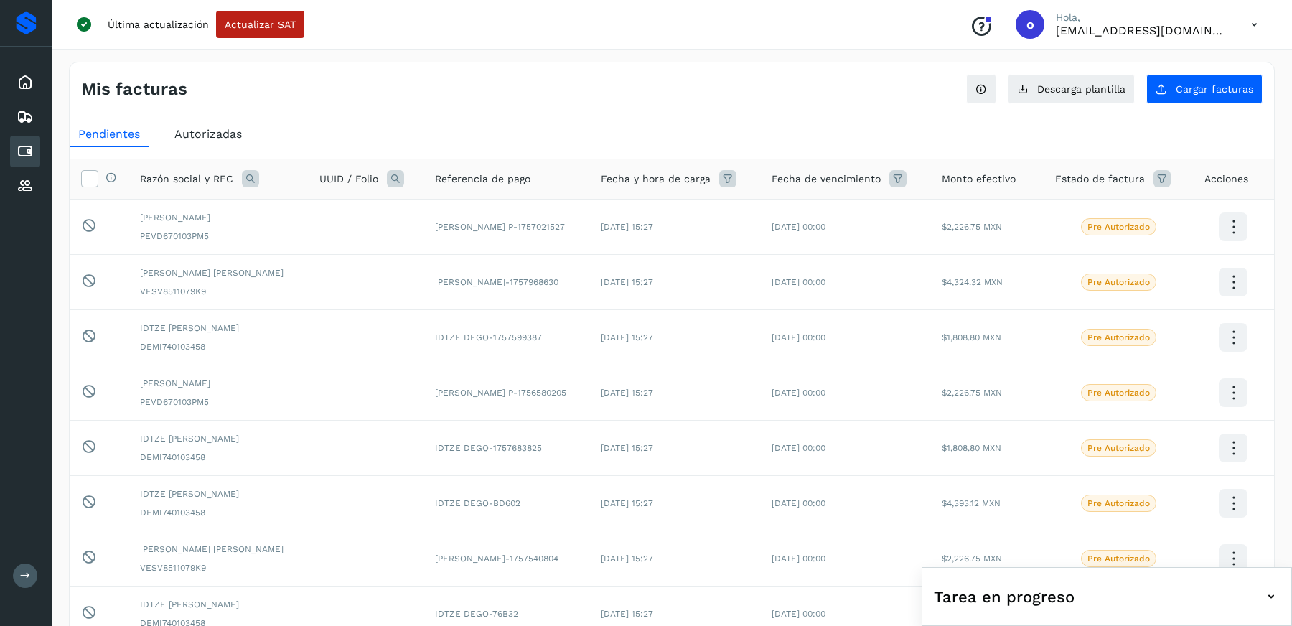
click at [1233, 532] on td at bounding box center [1233, 558] width 81 height 55
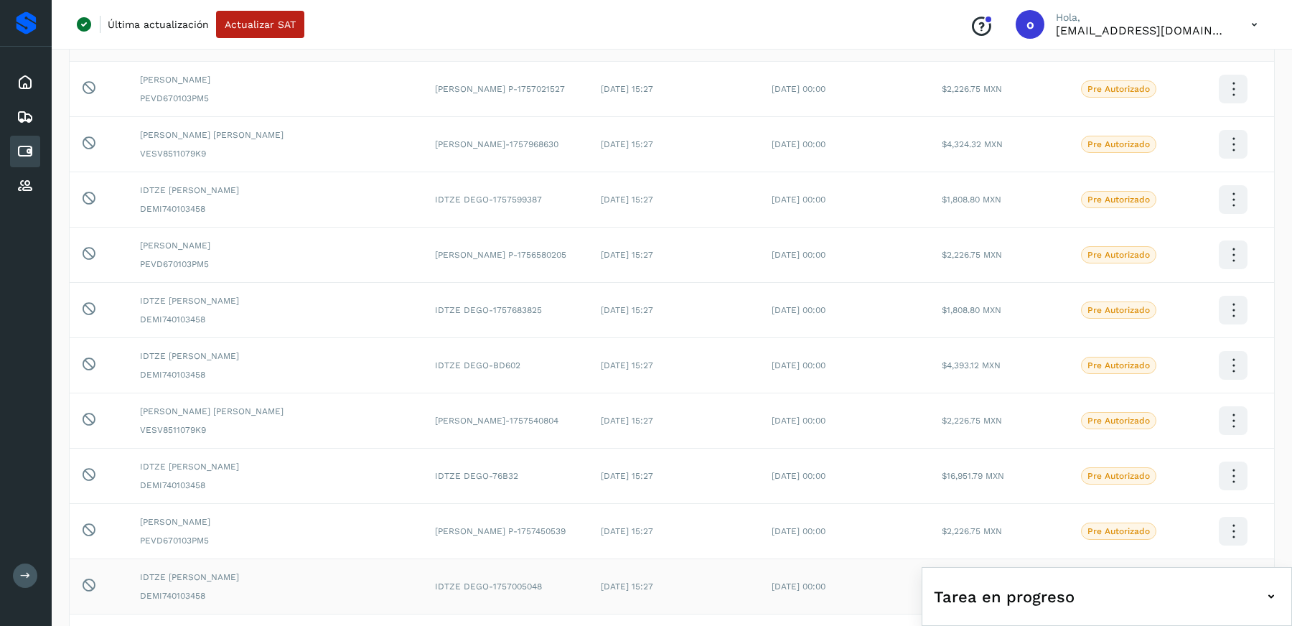
scroll to position [243, 0]
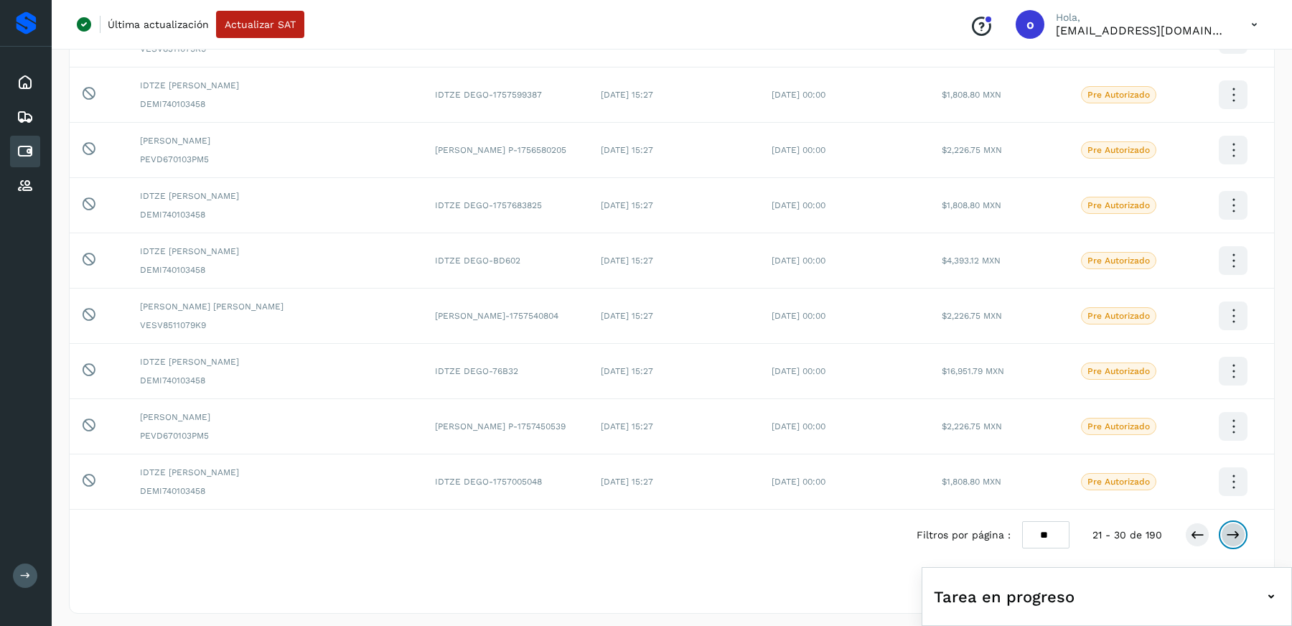
click at [1239, 529] on icon at bounding box center [1233, 535] width 14 height 14
click at [1234, 528] on icon at bounding box center [1233, 535] width 14 height 14
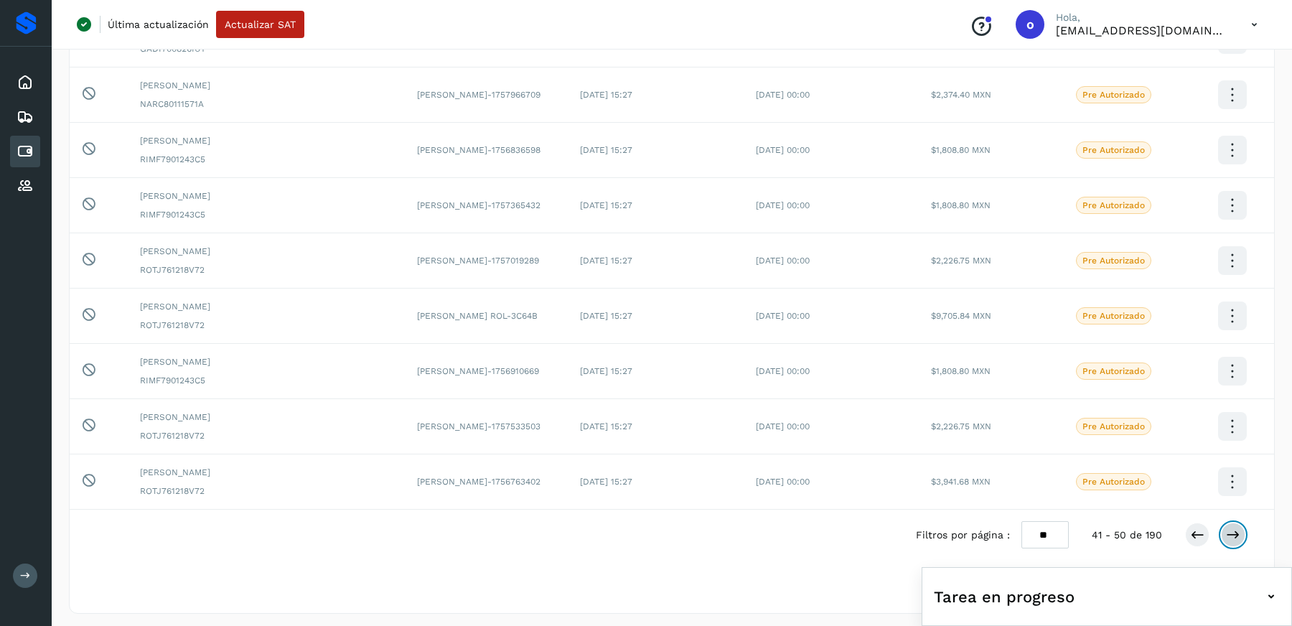
click at [1237, 533] on icon at bounding box center [1233, 535] width 14 height 14
click at [1237, 530] on icon at bounding box center [1233, 535] width 14 height 14
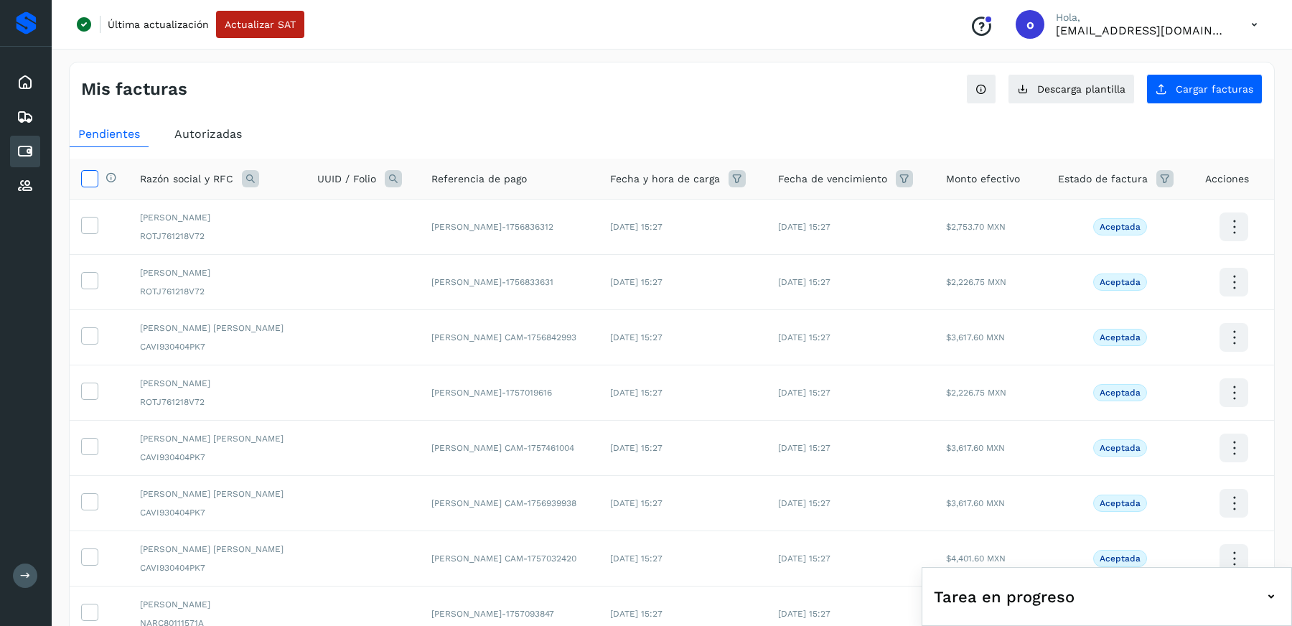
click at [92, 172] on icon at bounding box center [89, 177] width 15 height 15
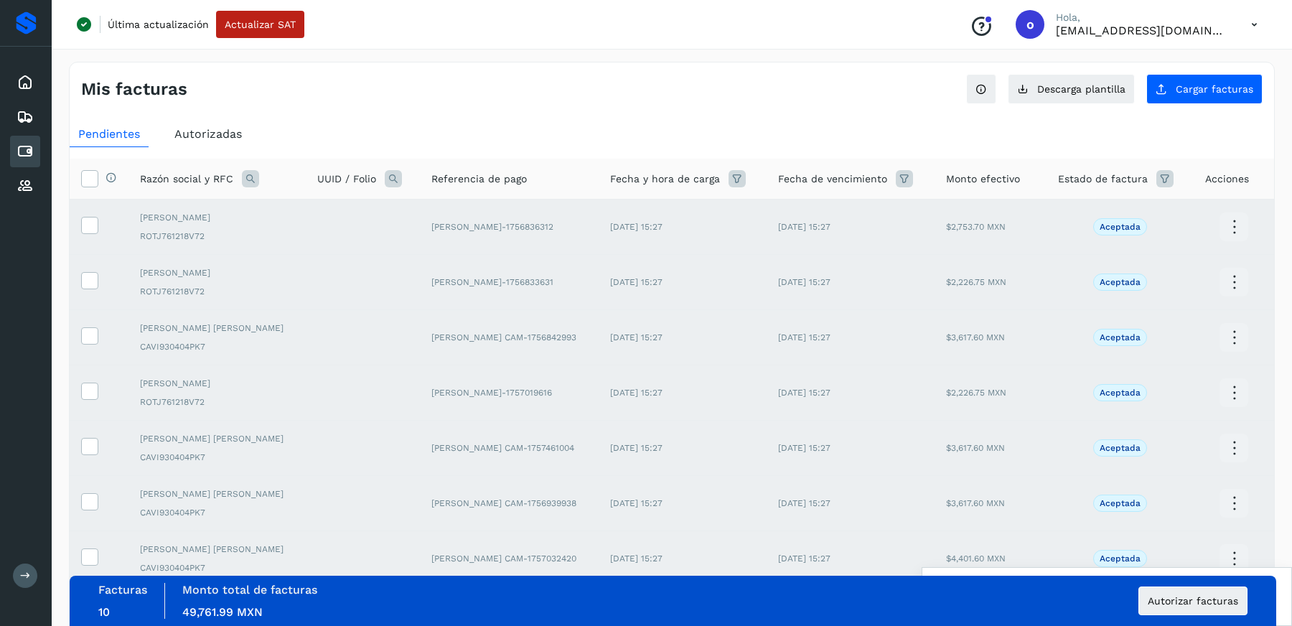
scroll to position [243, 0]
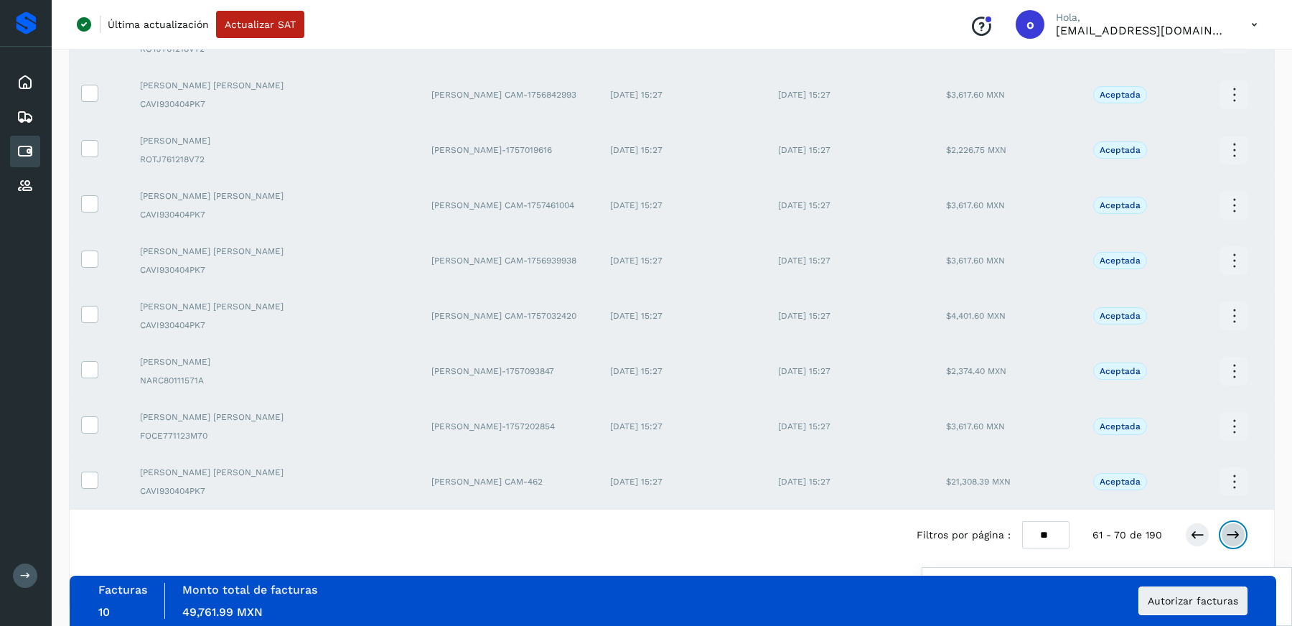
click at [1236, 532] on icon at bounding box center [1233, 535] width 14 height 14
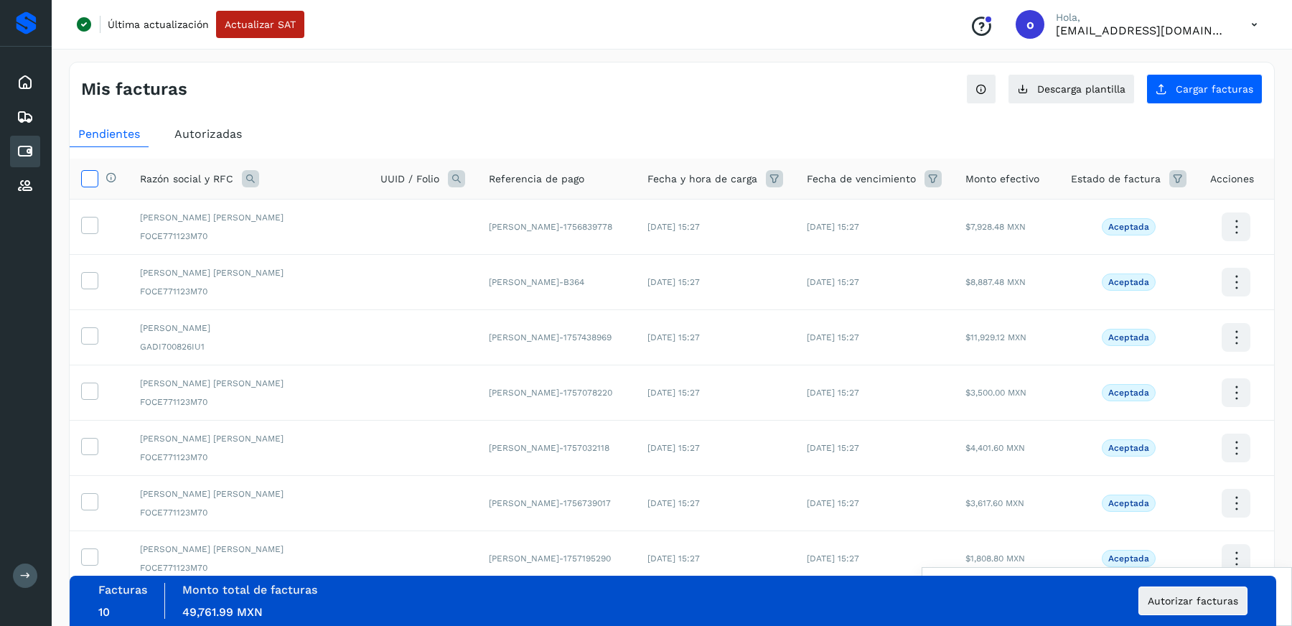
click at [90, 181] on icon at bounding box center [89, 177] width 15 height 15
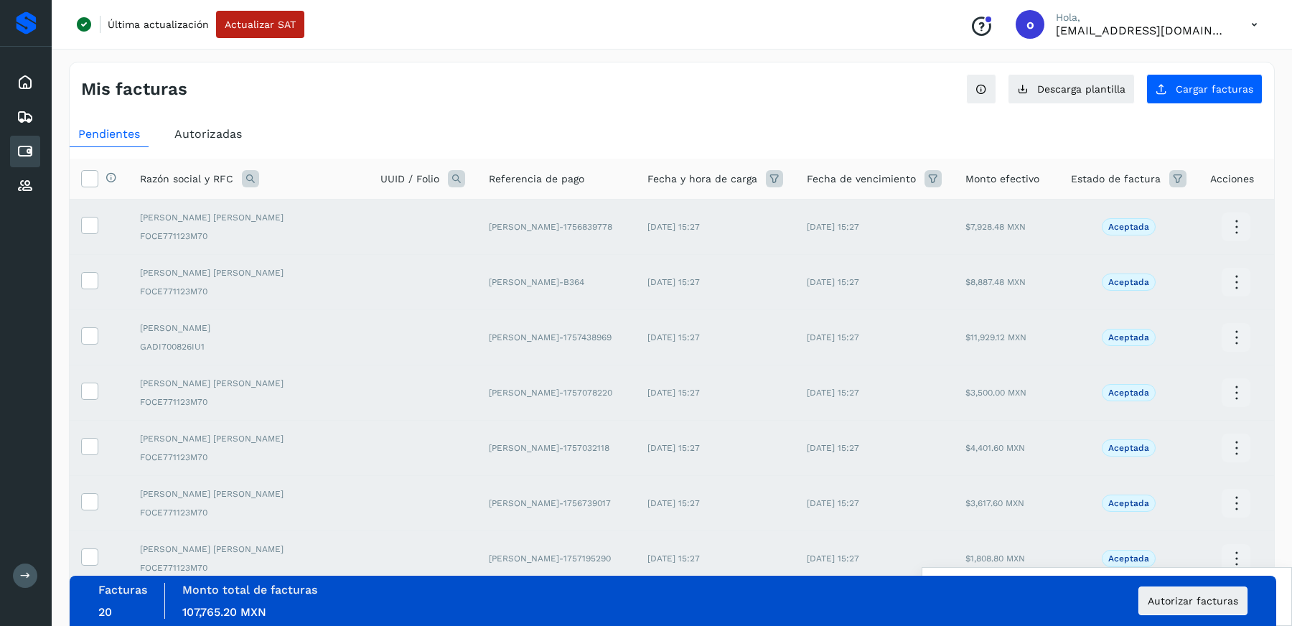
scroll to position [243, 0]
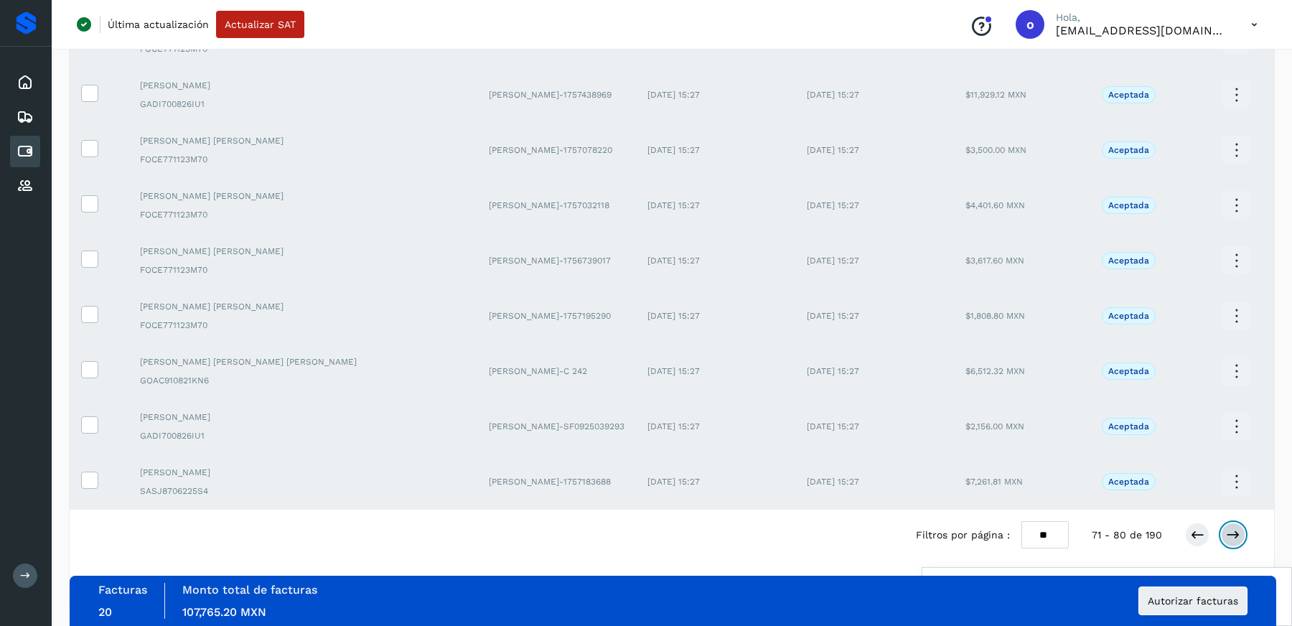
click at [1232, 535] on icon at bounding box center [1233, 535] width 14 height 14
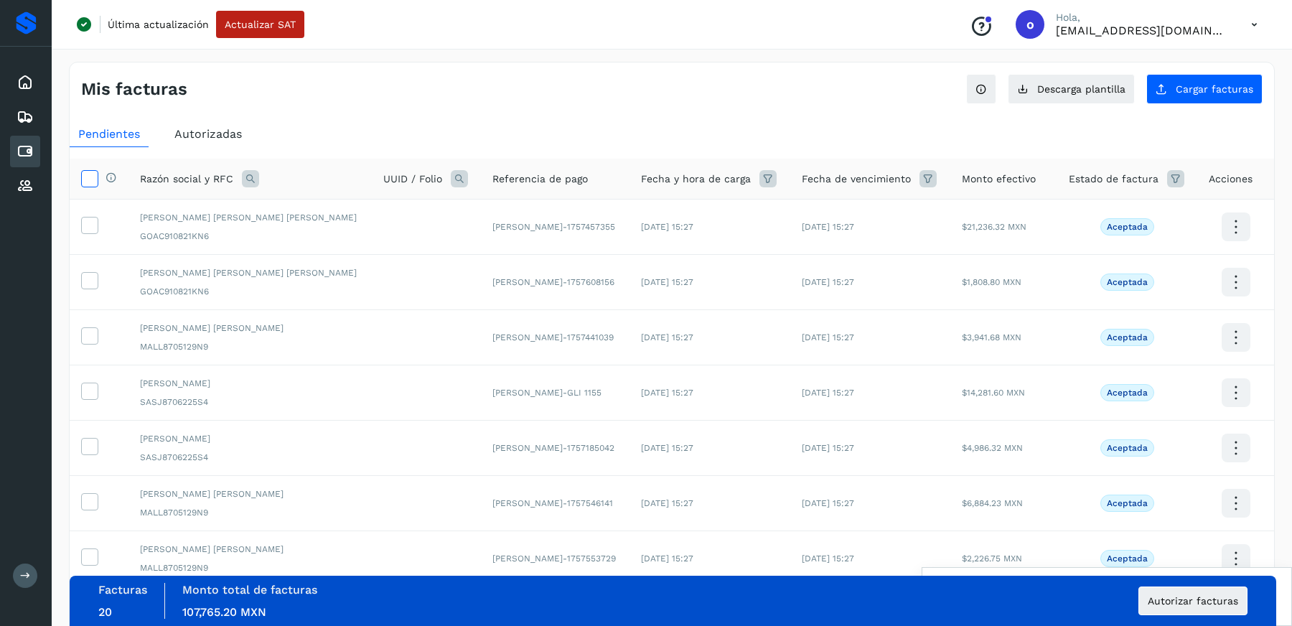
click at [94, 181] on icon at bounding box center [89, 177] width 15 height 15
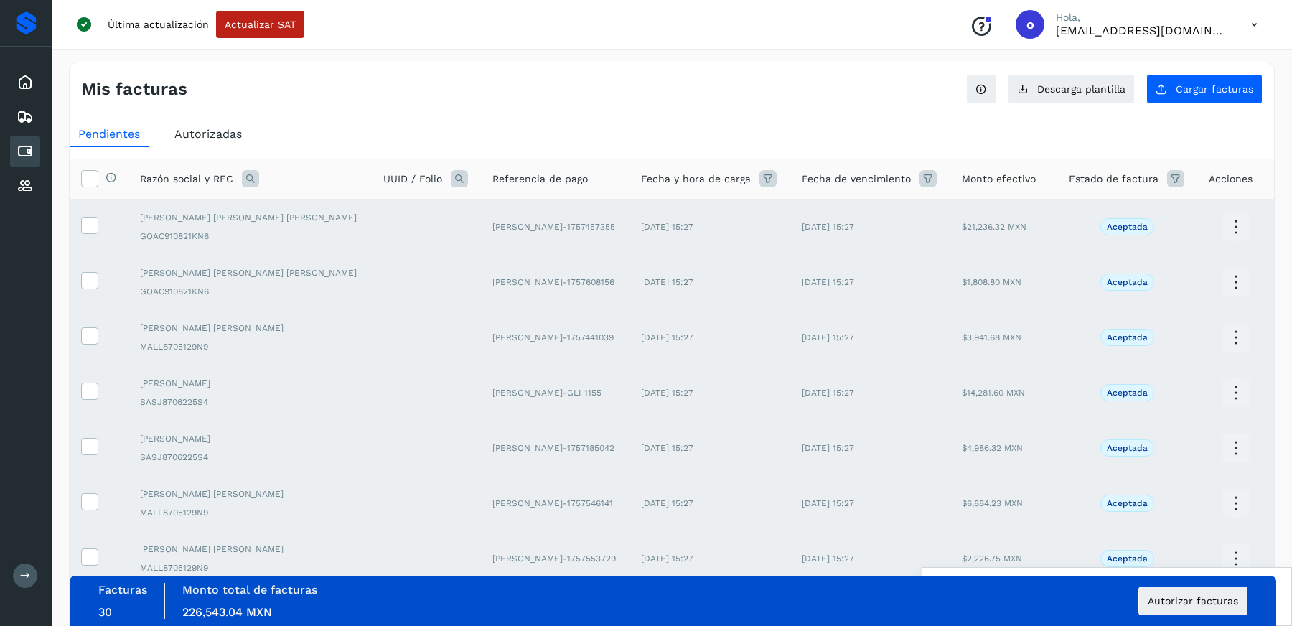
scroll to position [243, 0]
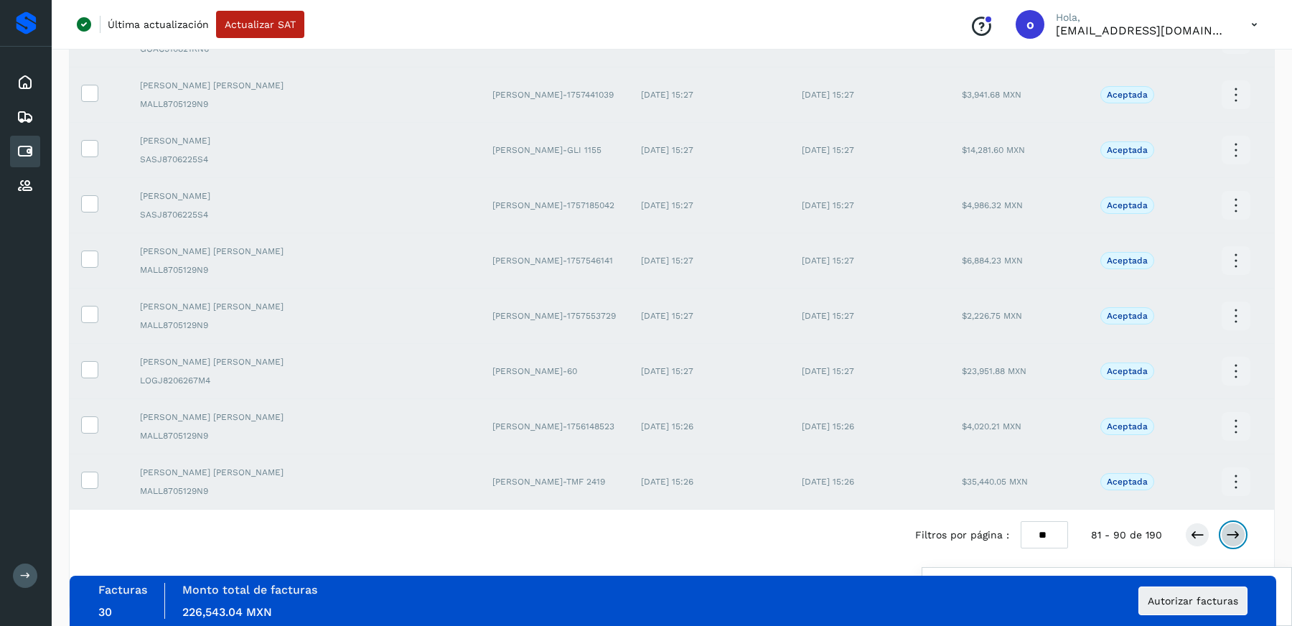
click at [1241, 533] on button at bounding box center [1233, 535] width 24 height 24
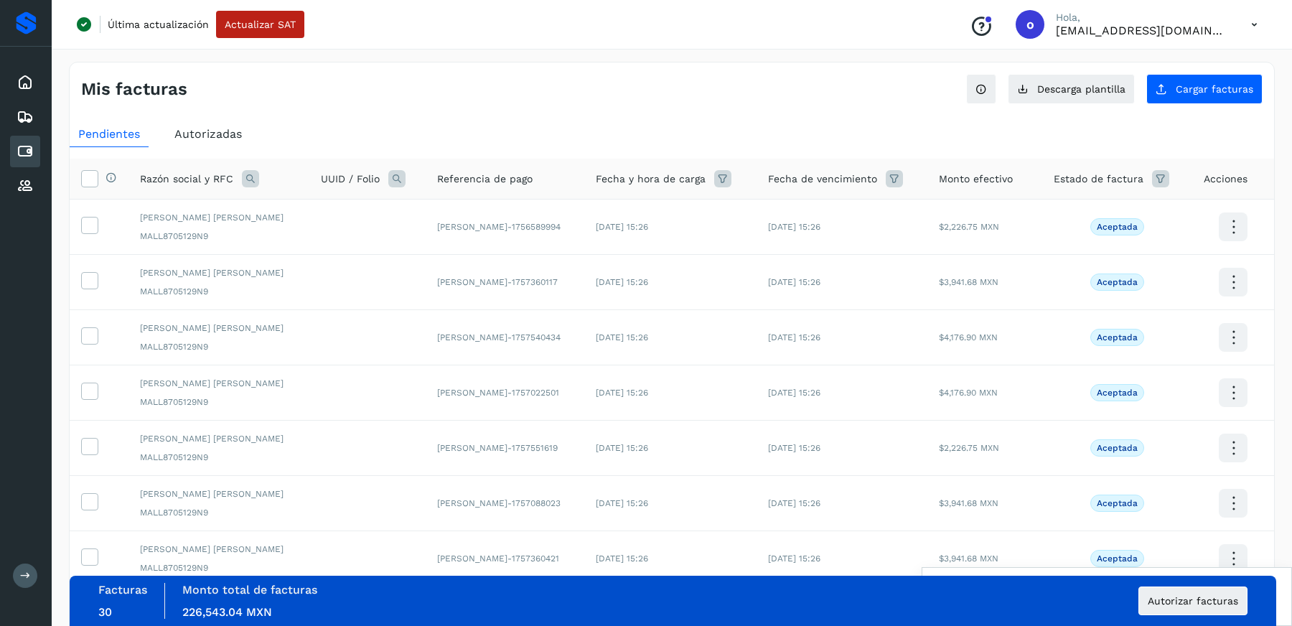
click at [72, 174] on th "Selecciona todas las facturas disponibles para autorización" at bounding box center [99, 179] width 59 height 41
click at [92, 177] on icon at bounding box center [89, 177] width 15 height 15
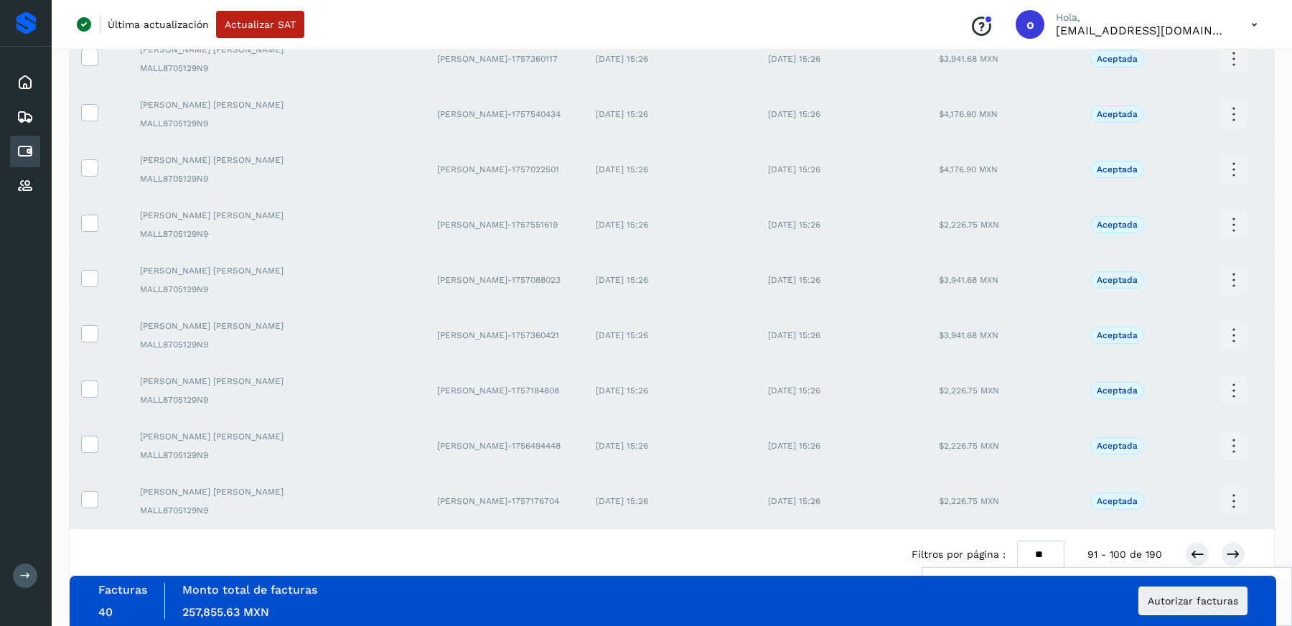
scroll to position [243, 0]
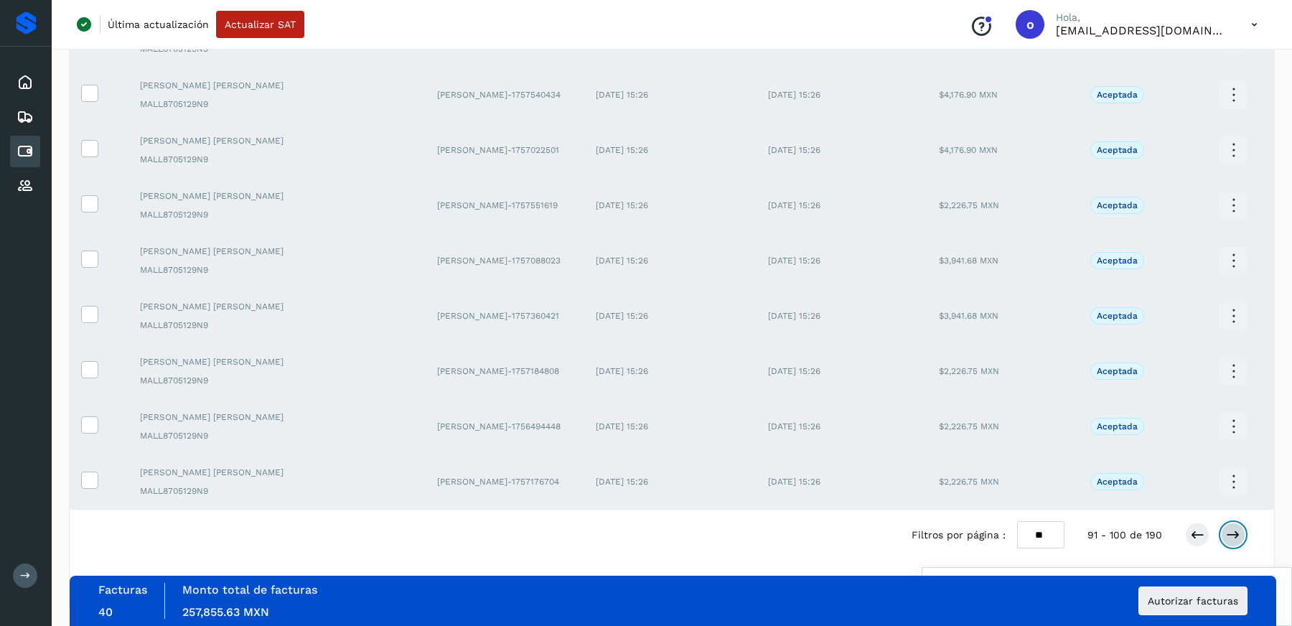
click at [1236, 535] on icon at bounding box center [1233, 535] width 14 height 14
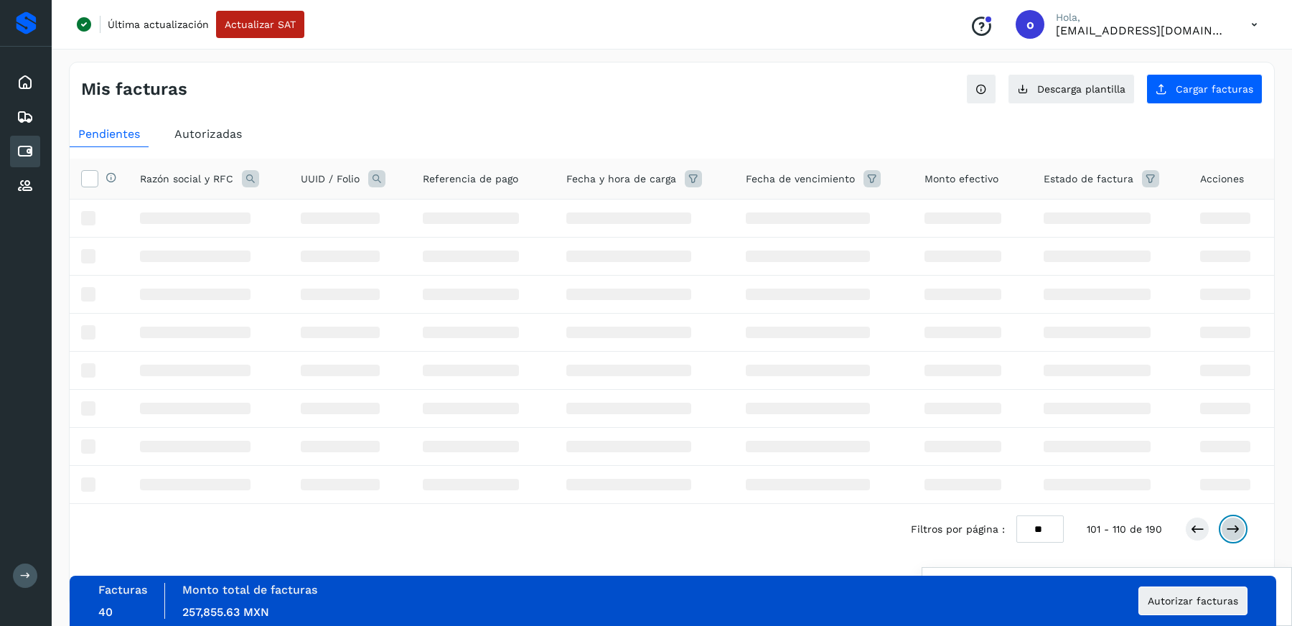
scroll to position [0, 0]
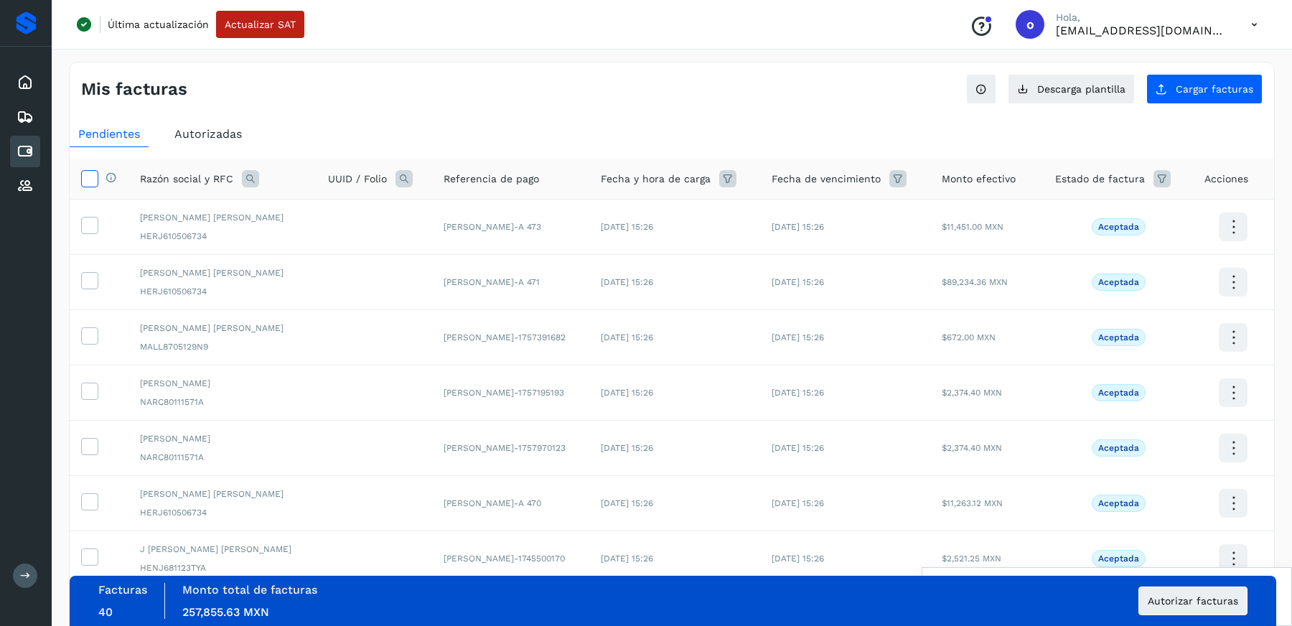
click at [91, 175] on icon at bounding box center [89, 177] width 15 height 15
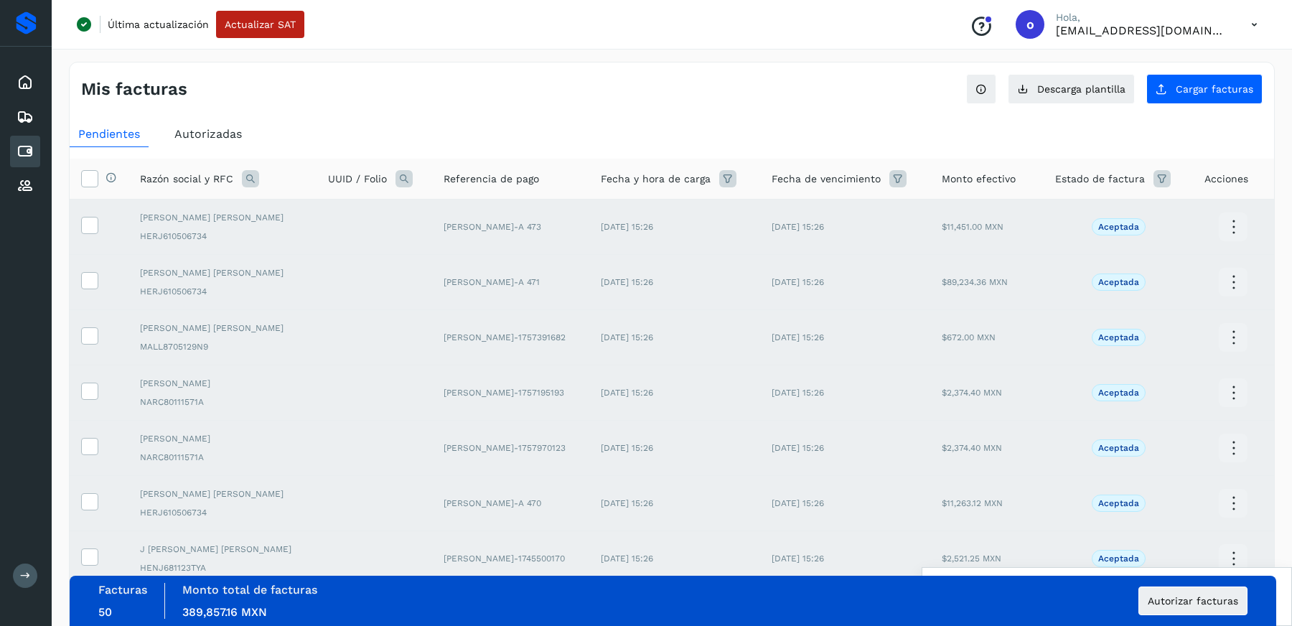
scroll to position [243, 0]
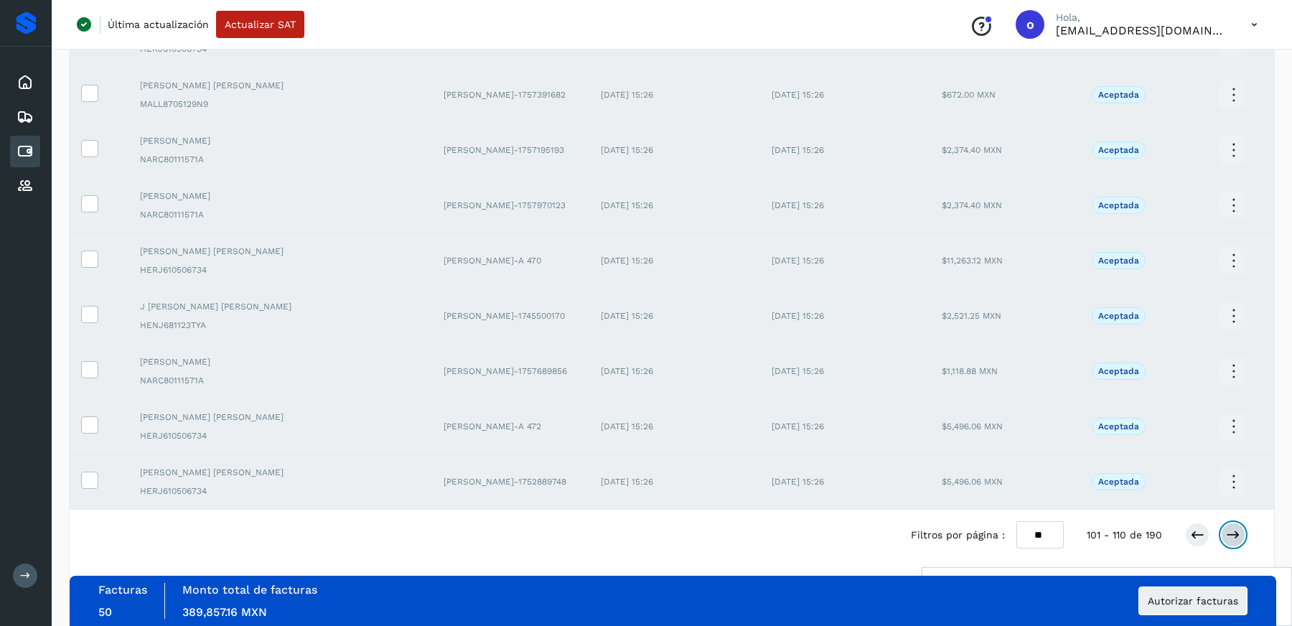
click at [1232, 532] on icon at bounding box center [1233, 535] width 14 height 14
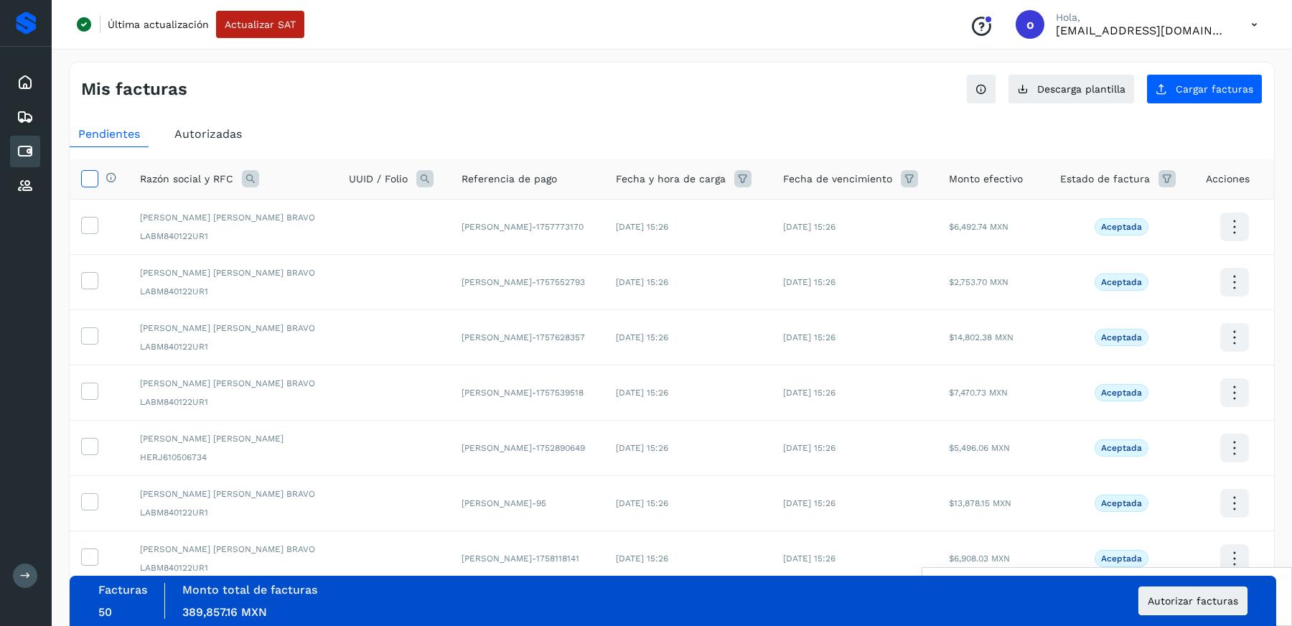
click at [92, 177] on icon at bounding box center [89, 177] width 15 height 15
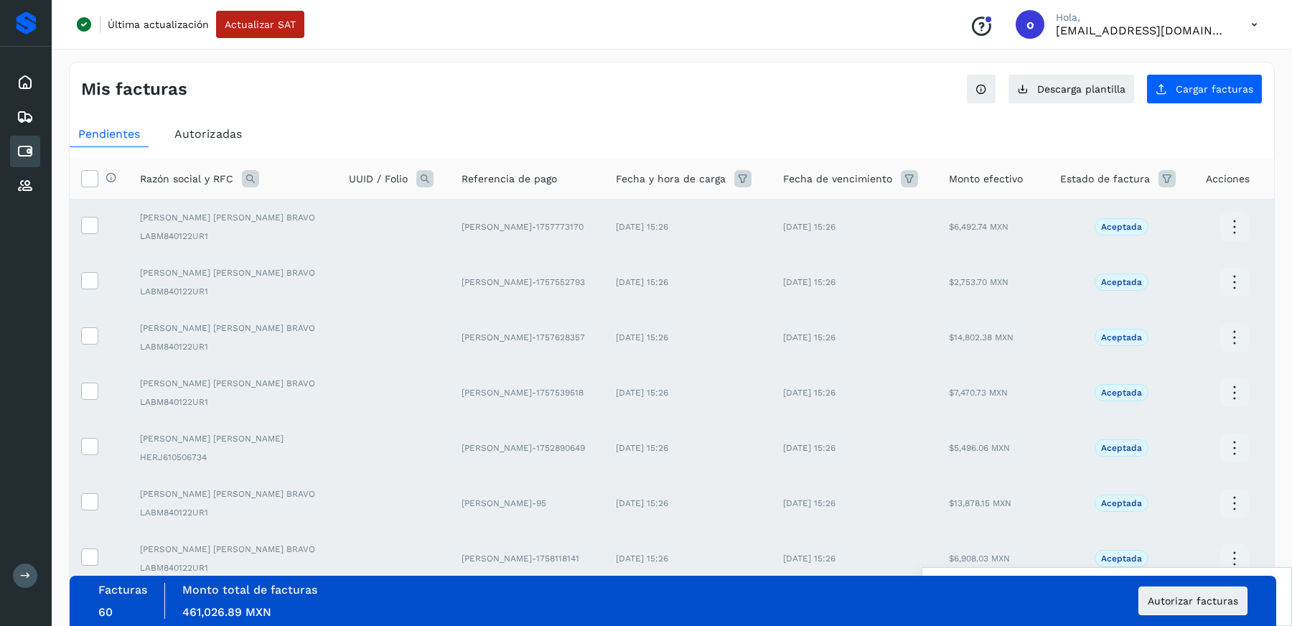
scroll to position [243, 0]
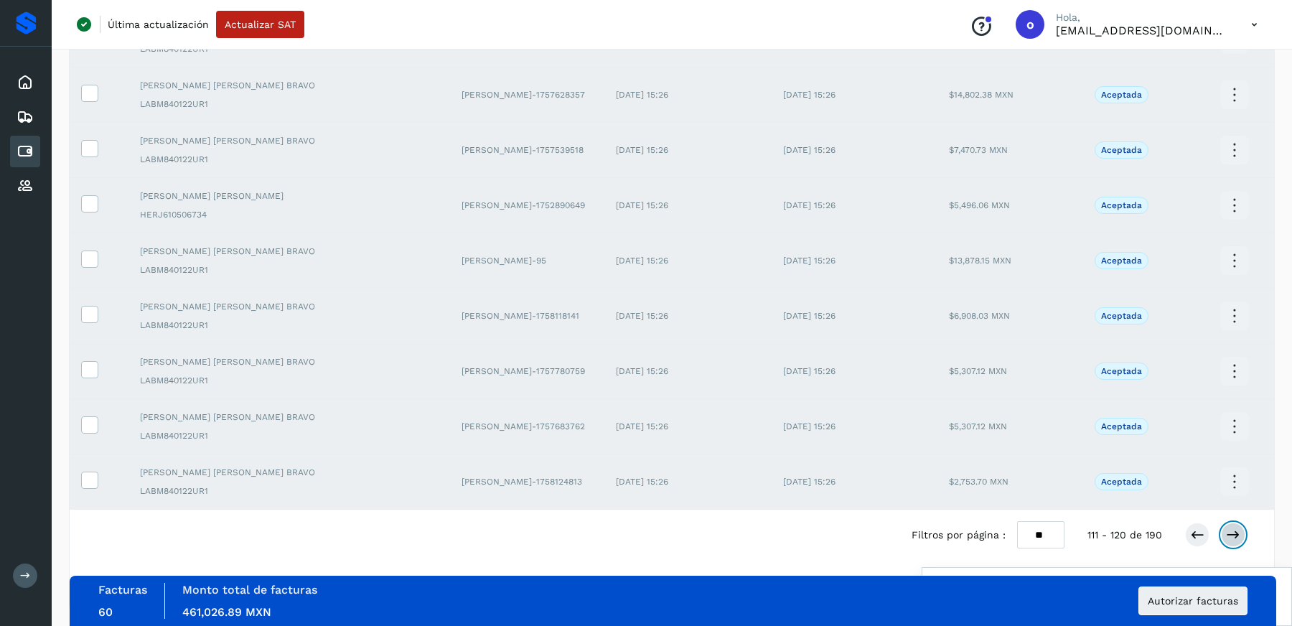
click at [1231, 532] on icon at bounding box center [1233, 535] width 14 height 14
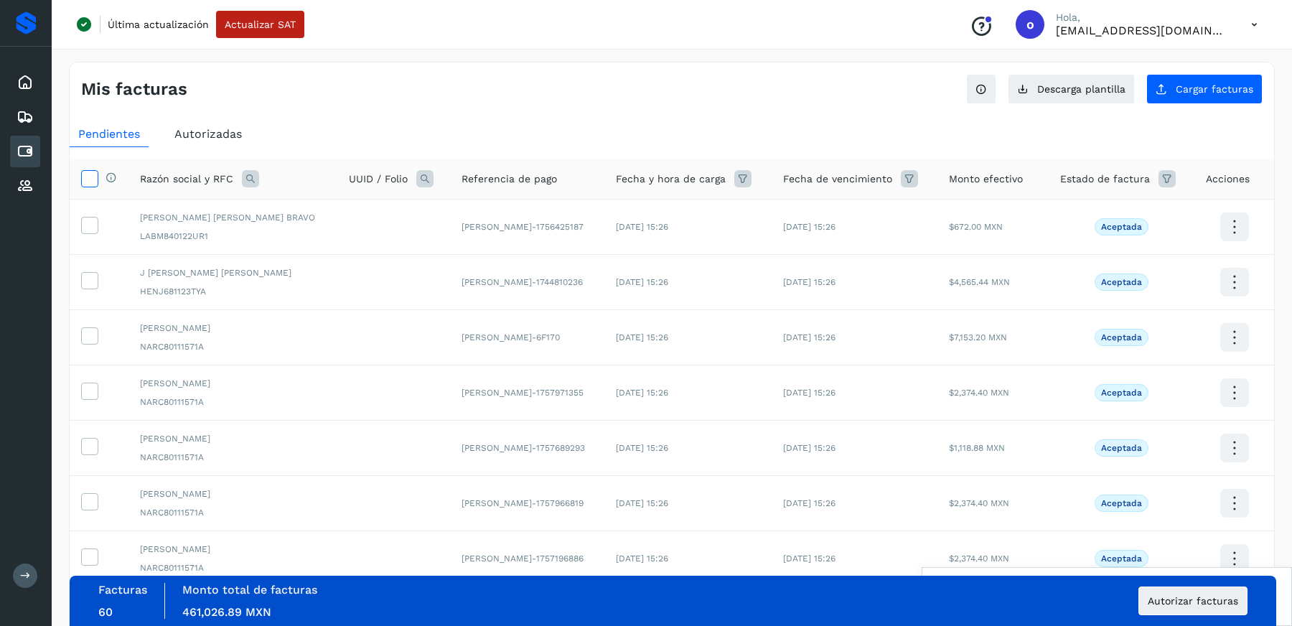
click at [89, 177] on icon at bounding box center [89, 177] width 15 height 15
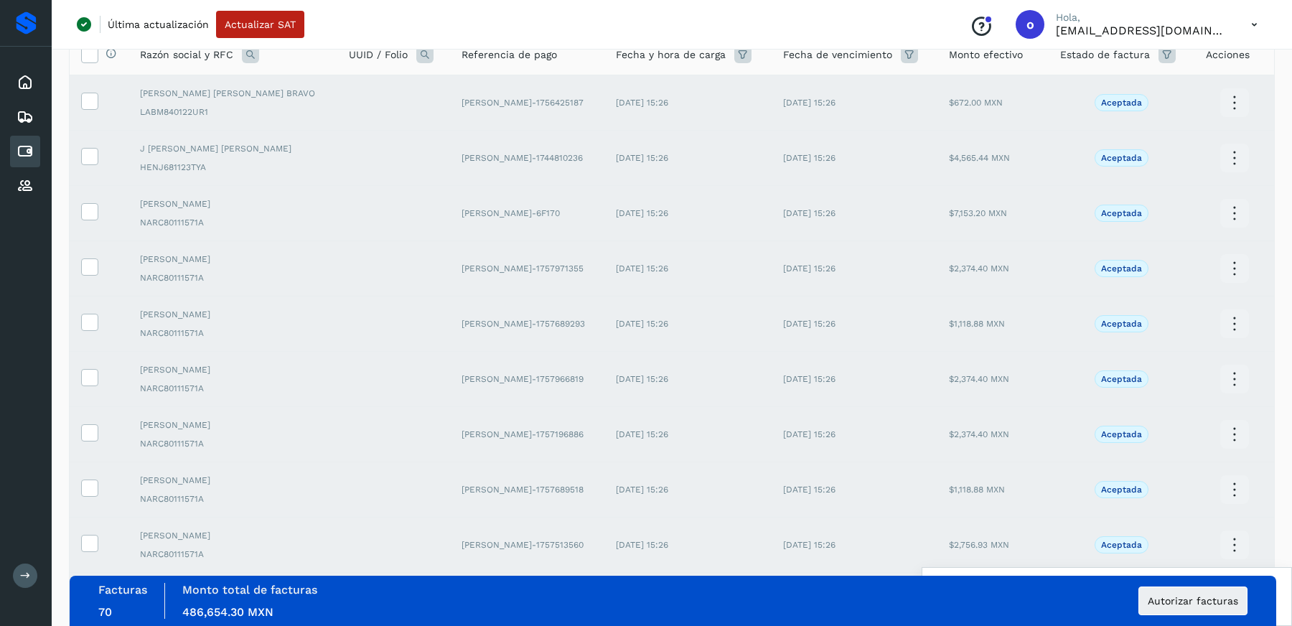
scroll to position [243, 0]
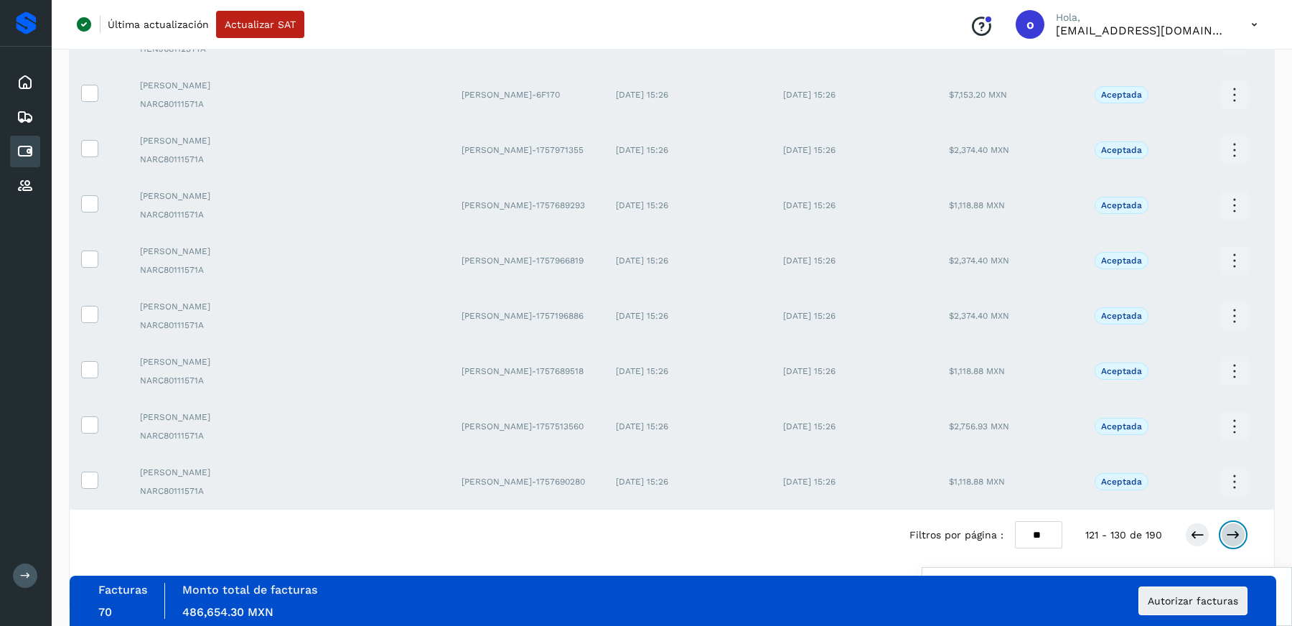
click at [1242, 533] on button at bounding box center [1233, 535] width 24 height 24
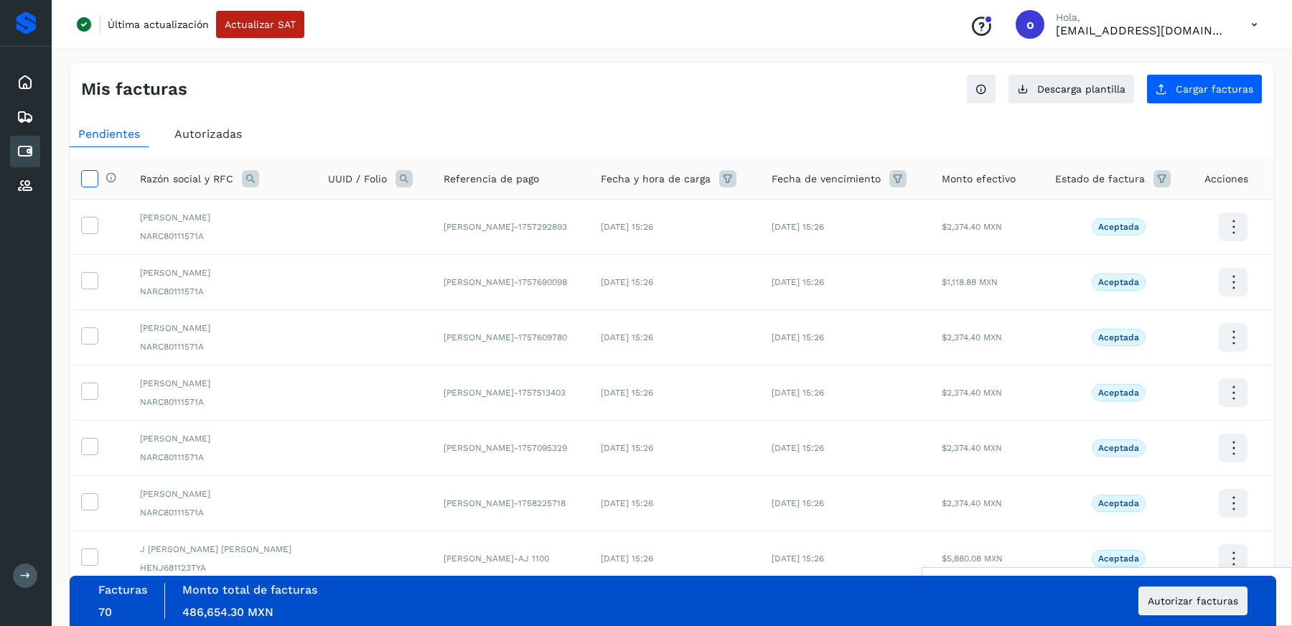
click at [85, 177] on icon at bounding box center [89, 177] width 15 height 15
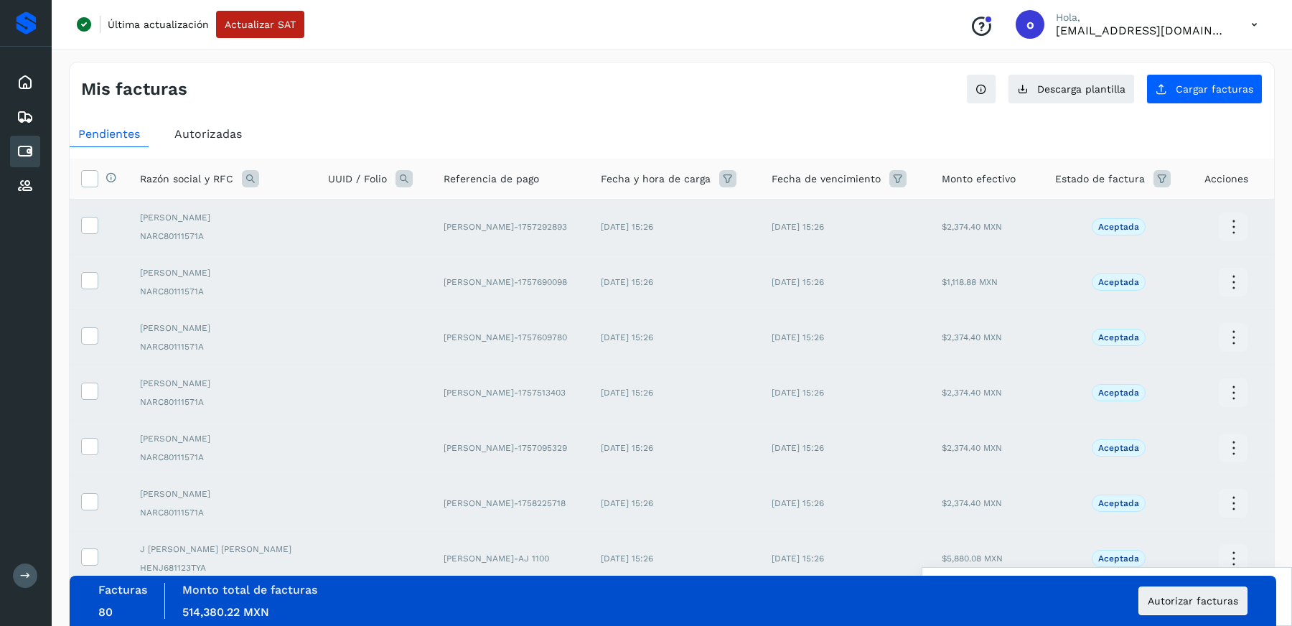
scroll to position [243, 0]
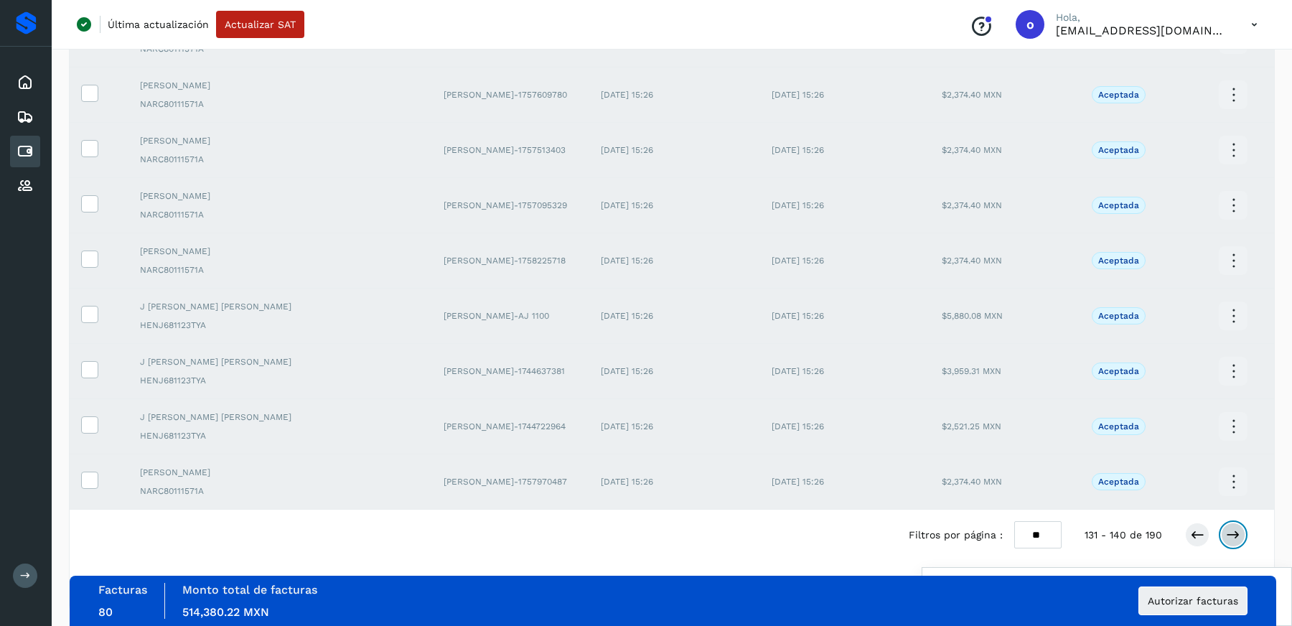
click at [1243, 532] on button at bounding box center [1233, 535] width 24 height 24
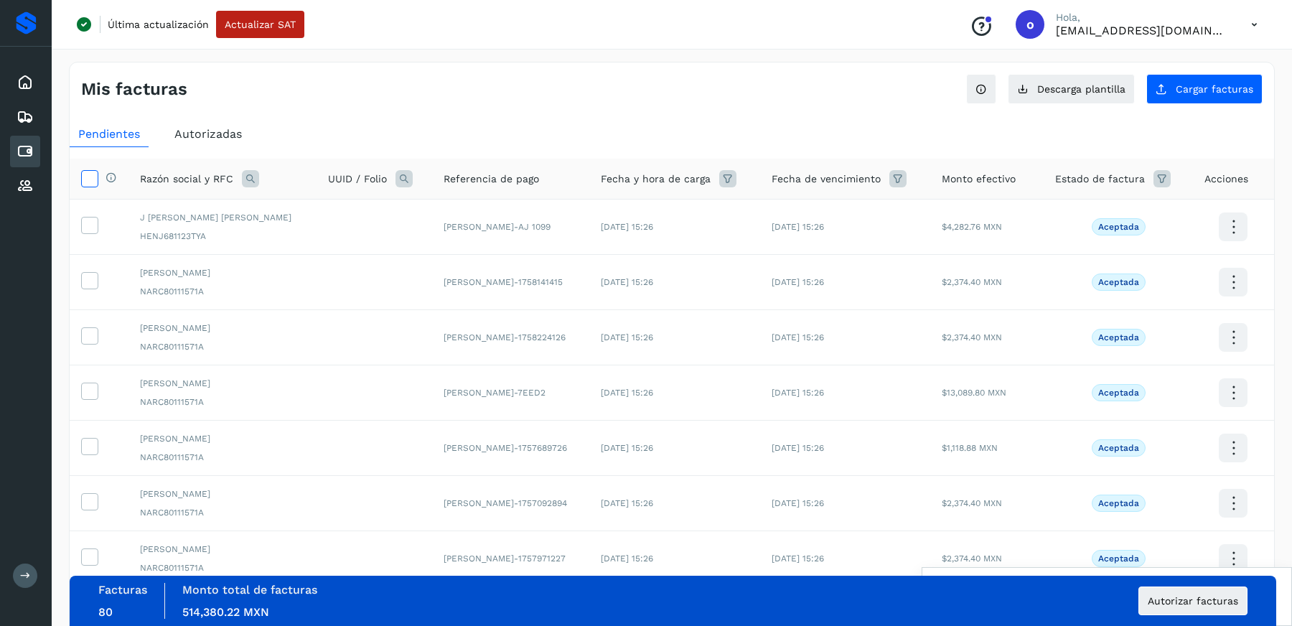
click at [90, 177] on icon at bounding box center [89, 177] width 15 height 15
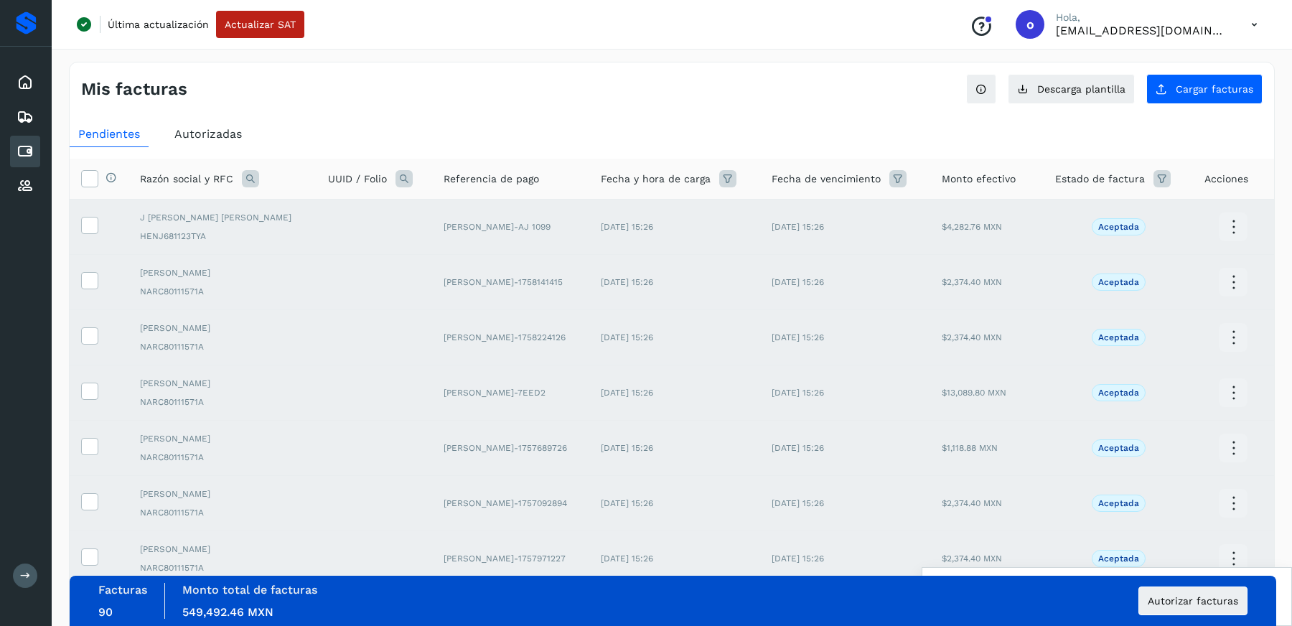
scroll to position [243, 0]
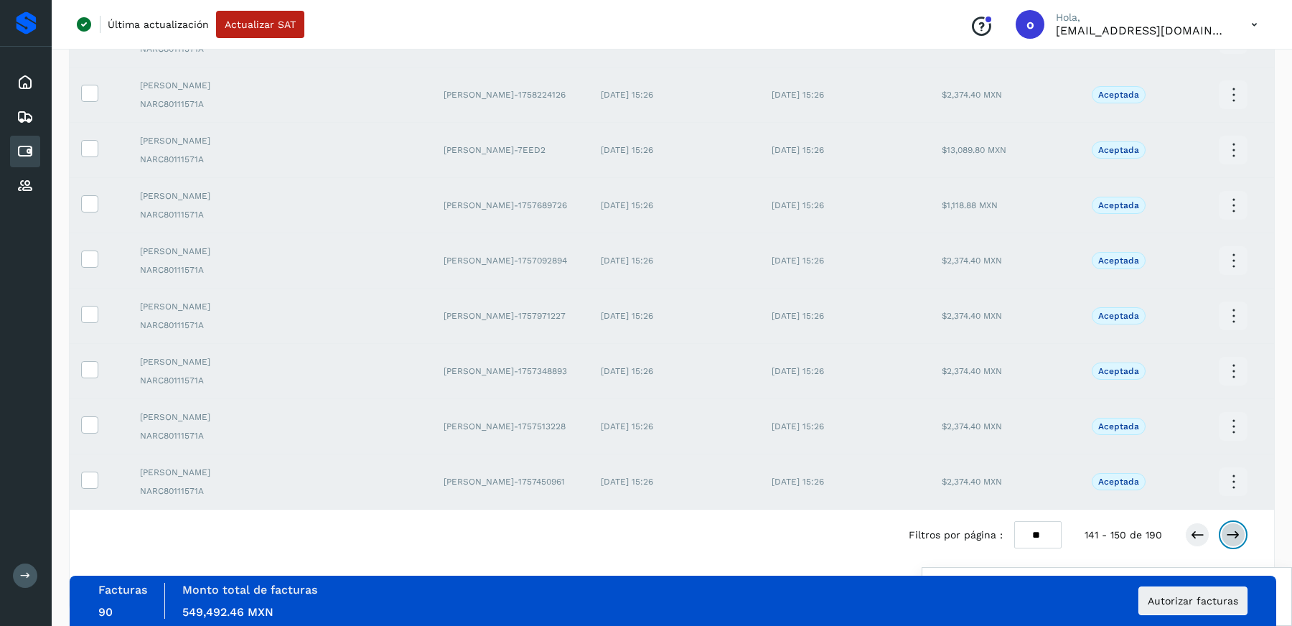
click at [1230, 532] on icon at bounding box center [1233, 535] width 14 height 14
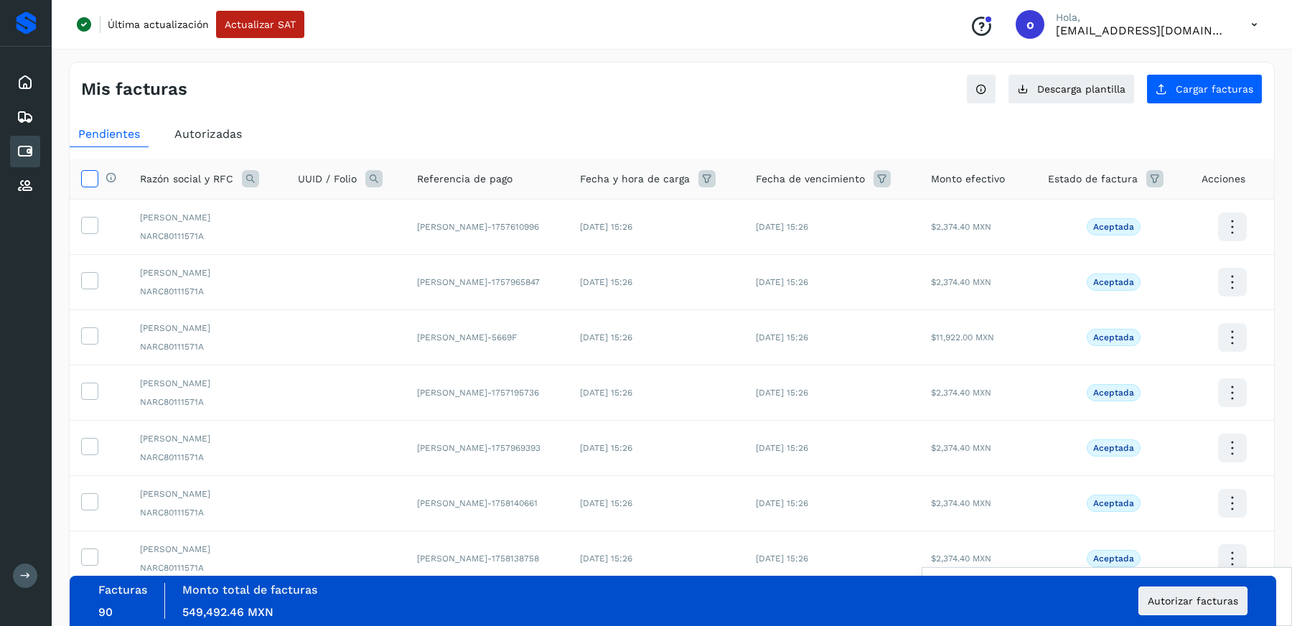
click at [96, 173] on icon at bounding box center [89, 177] width 15 height 15
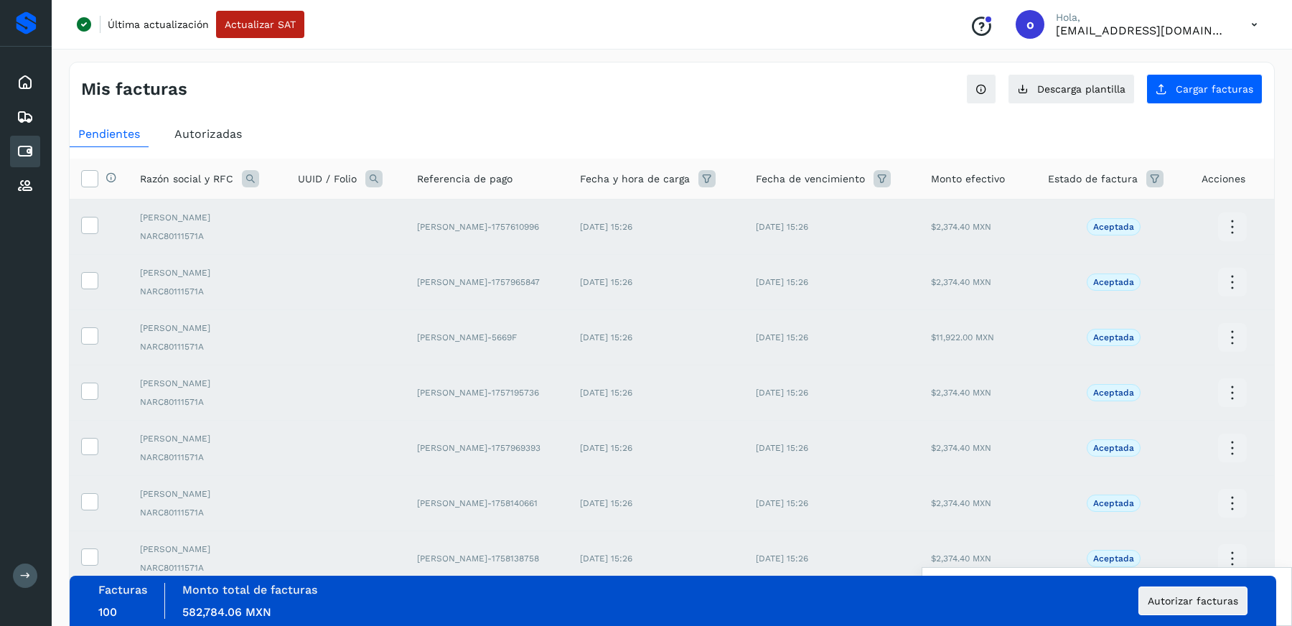
scroll to position [243, 0]
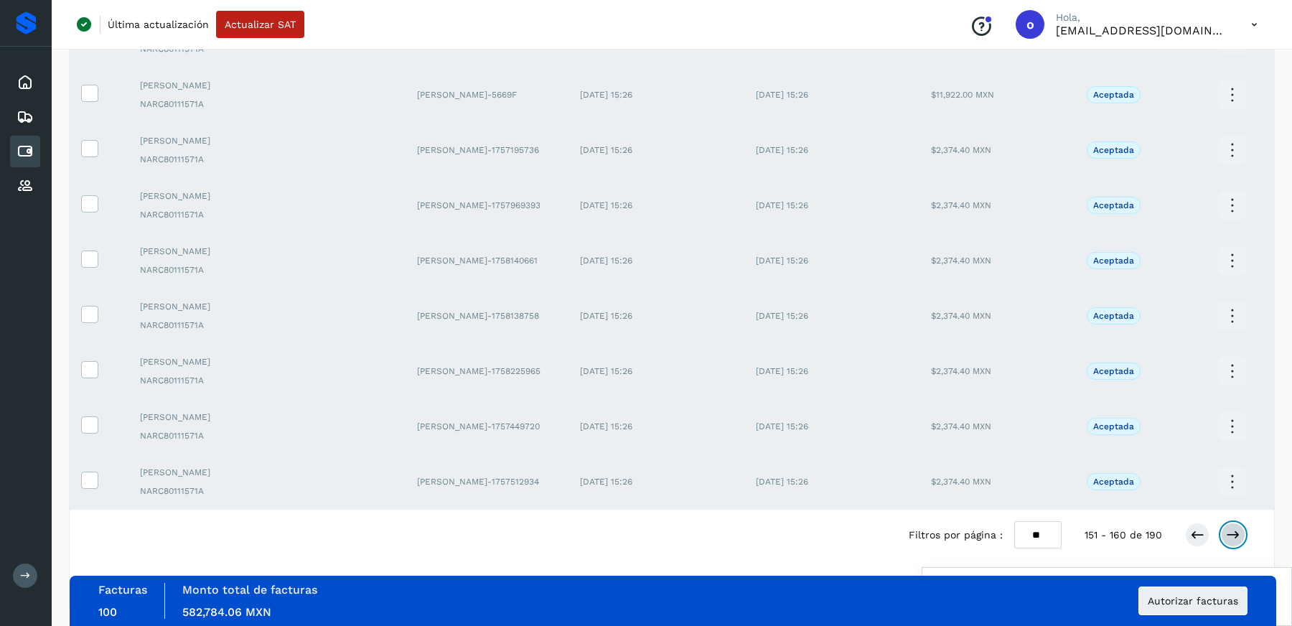
click at [1232, 528] on icon at bounding box center [1233, 535] width 14 height 14
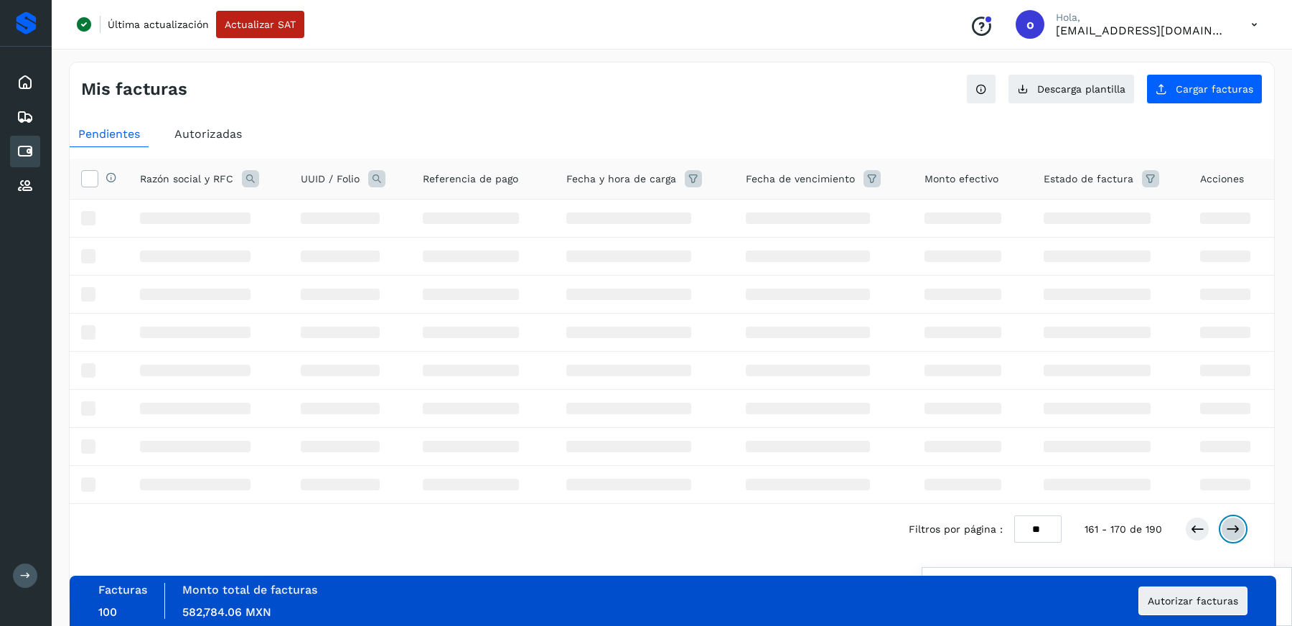
scroll to position [0, 0]
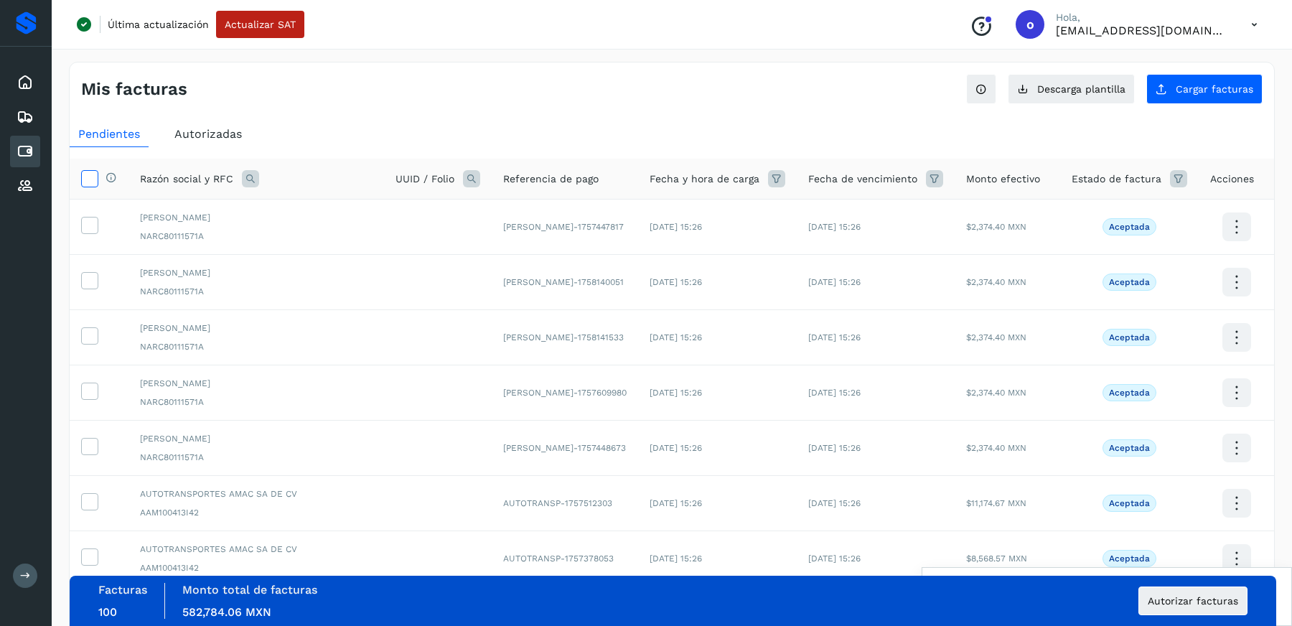
click at [88, 174] on icon at bounding box center [89, 177] width 15 height 15
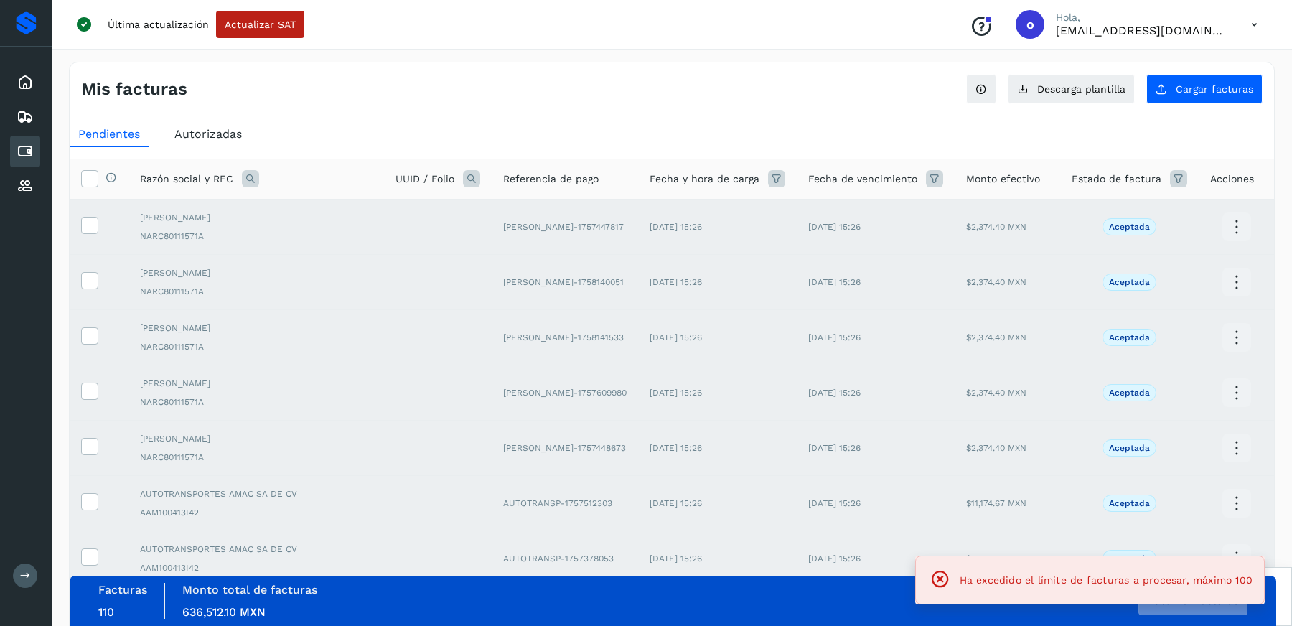
scroll to position [243, 0]
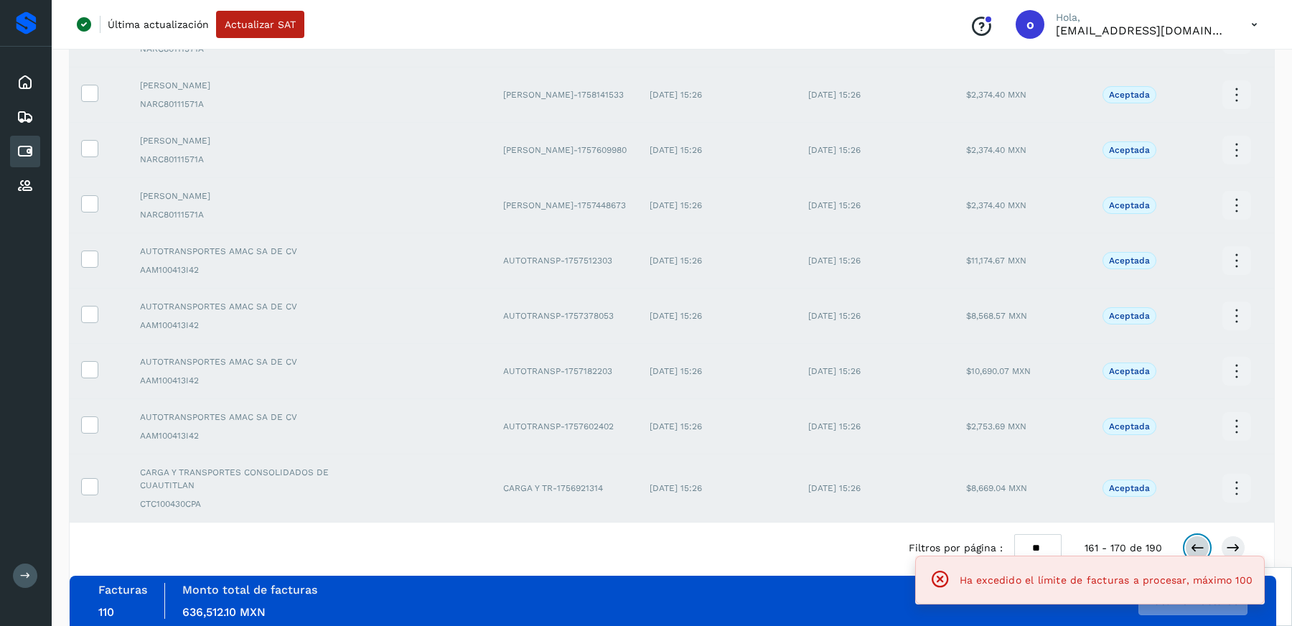
click at [1196, 540] on icon at bounding box center [1197, 547] width 14 height 14
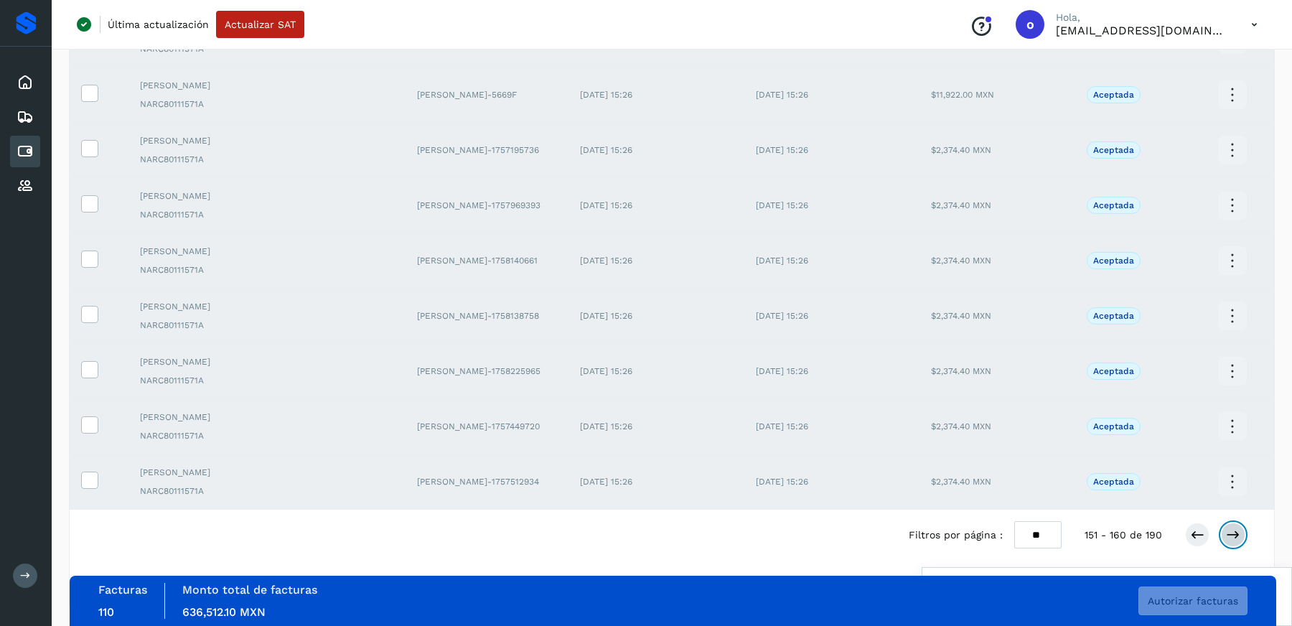
click at [1233, 528] on icon at bounding box center [1233, 535] width 14 height 14
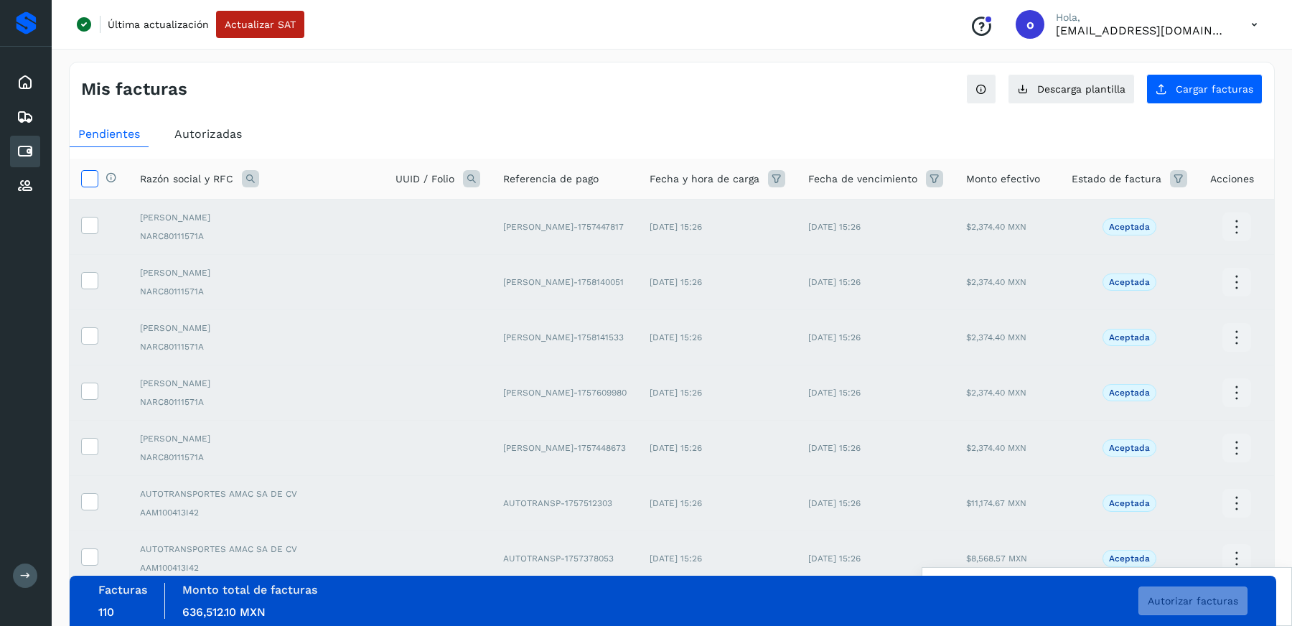
click at [89, 179] on icon at bounding box center [89, 177] width 15 height 15
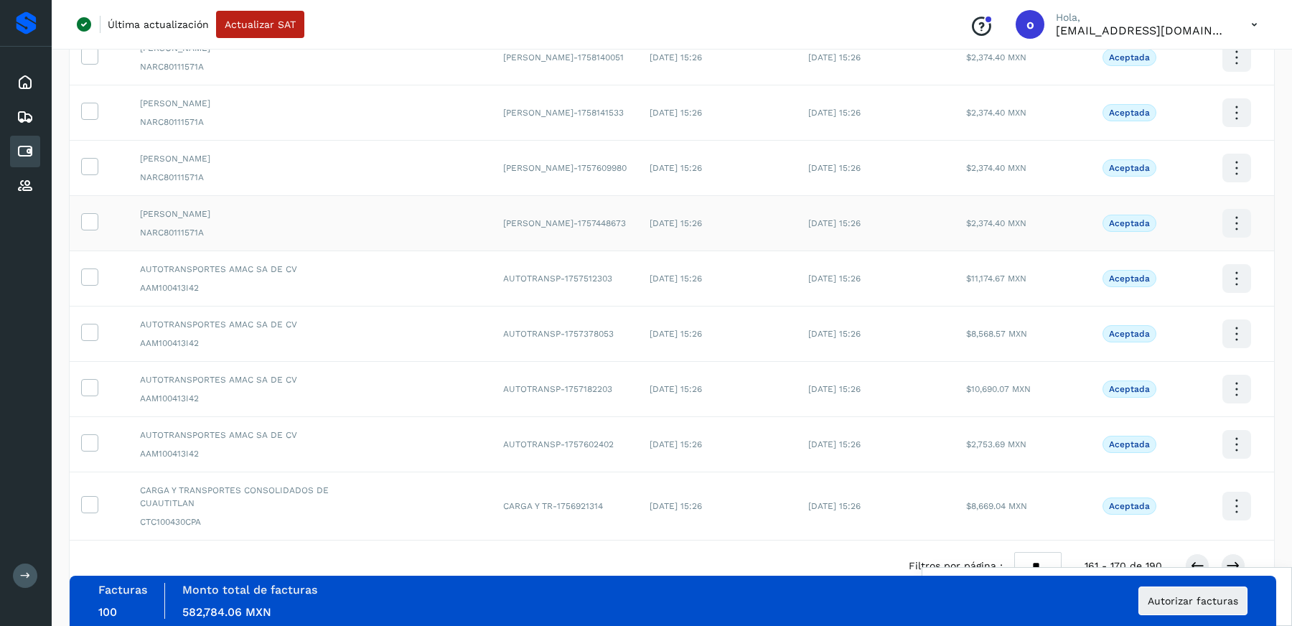
scroll to position [243, 0]
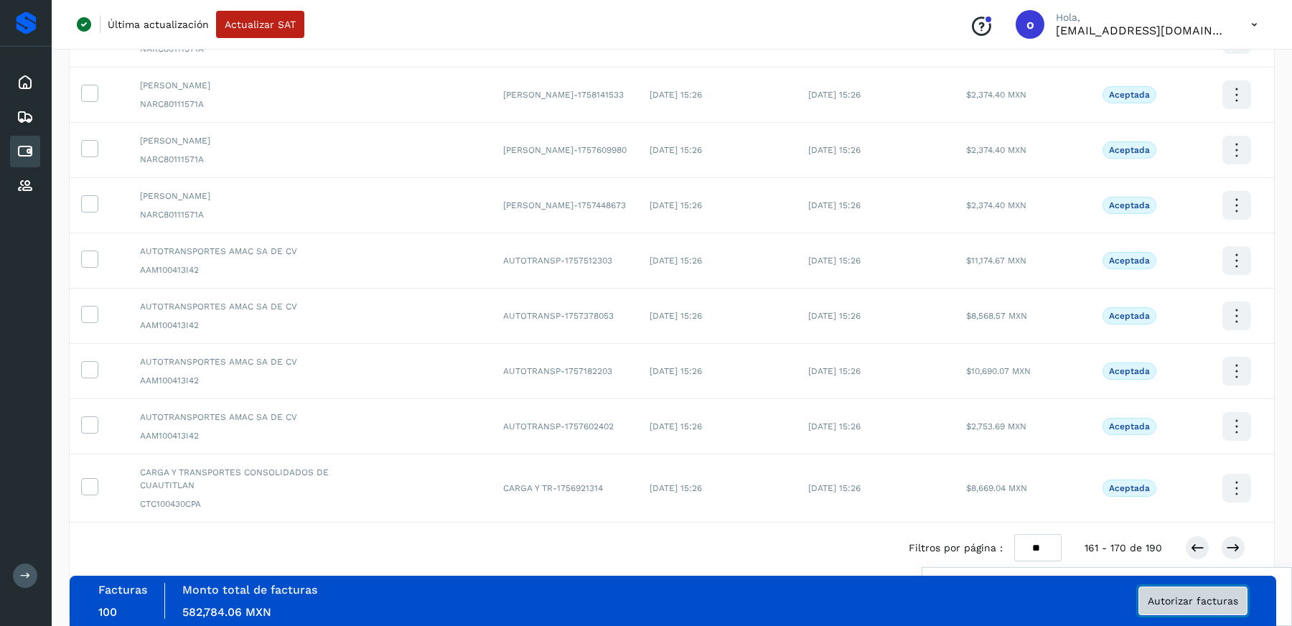
click at [1204, 598] on span "Autorizar facturas" at bounding box center [1193, 601] width 90 height 10
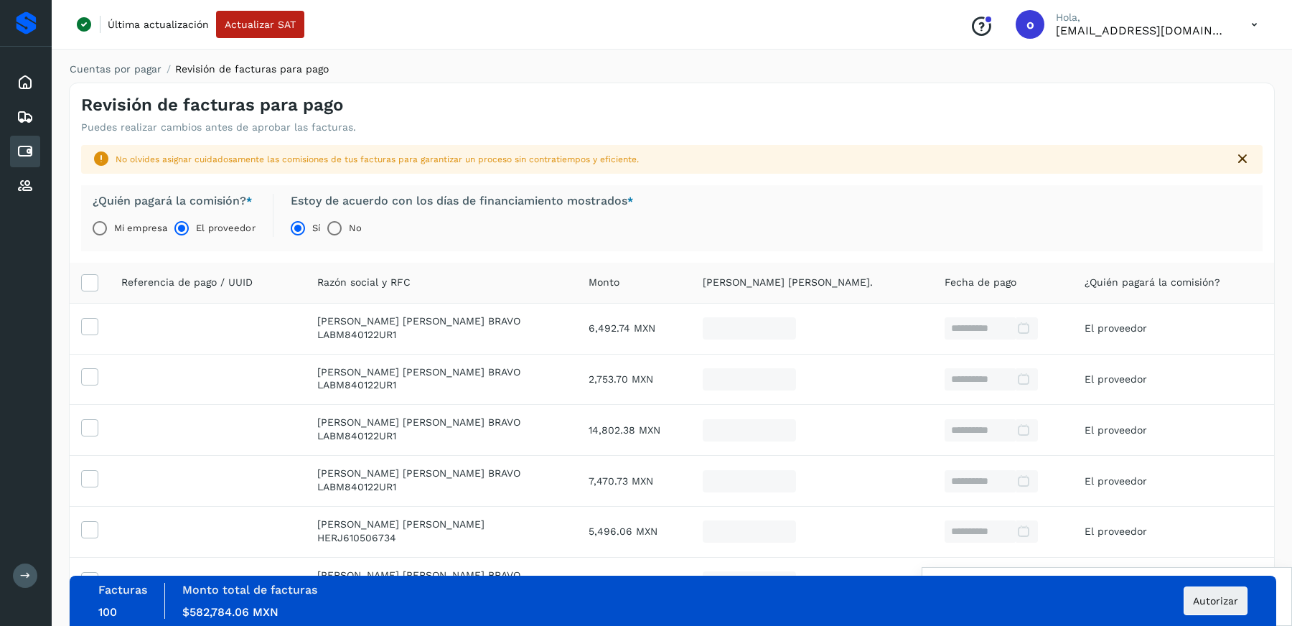
scroll to position [337, 0]
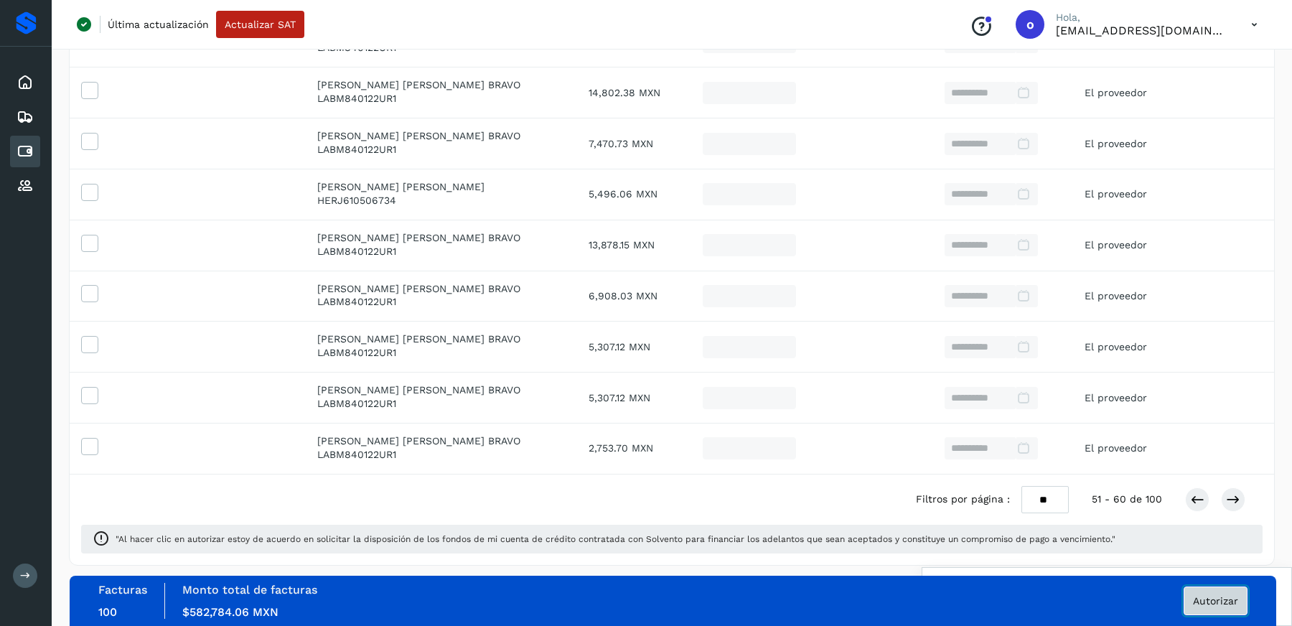
click at [1207, 599] on span "Autorizar" at bounding box center [1215, 601] width 45 height 10
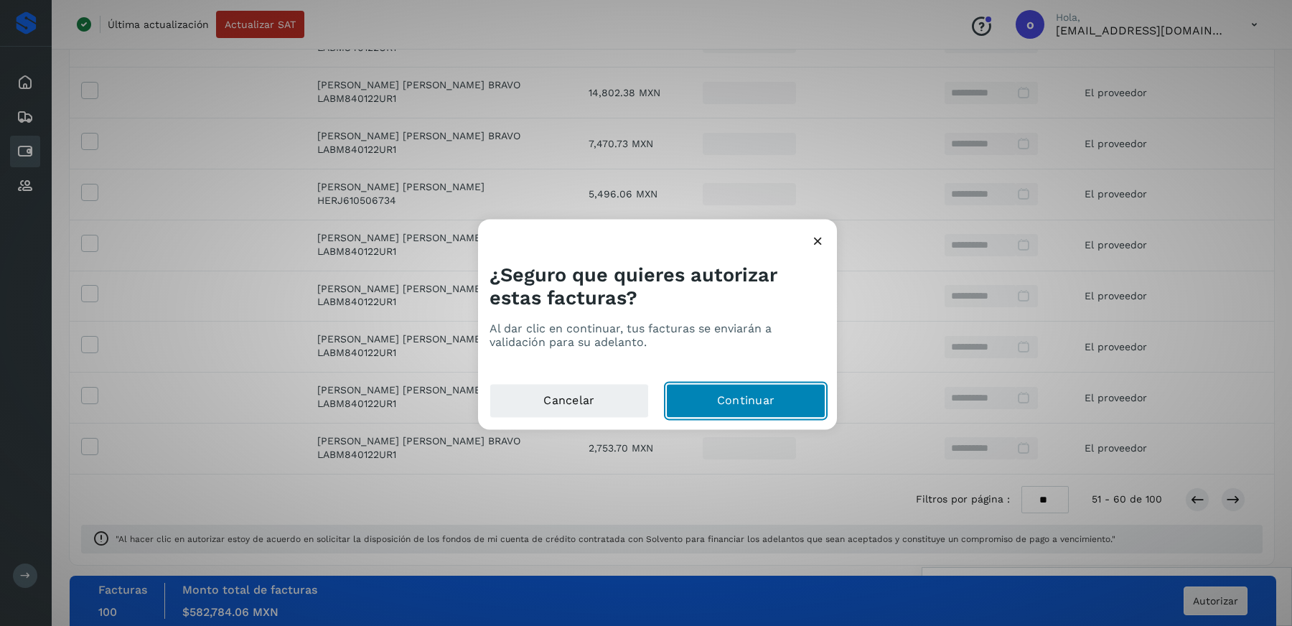
click at [772, 397] on button "Continuar" at bounding box center [745, 401] width 159 height 34
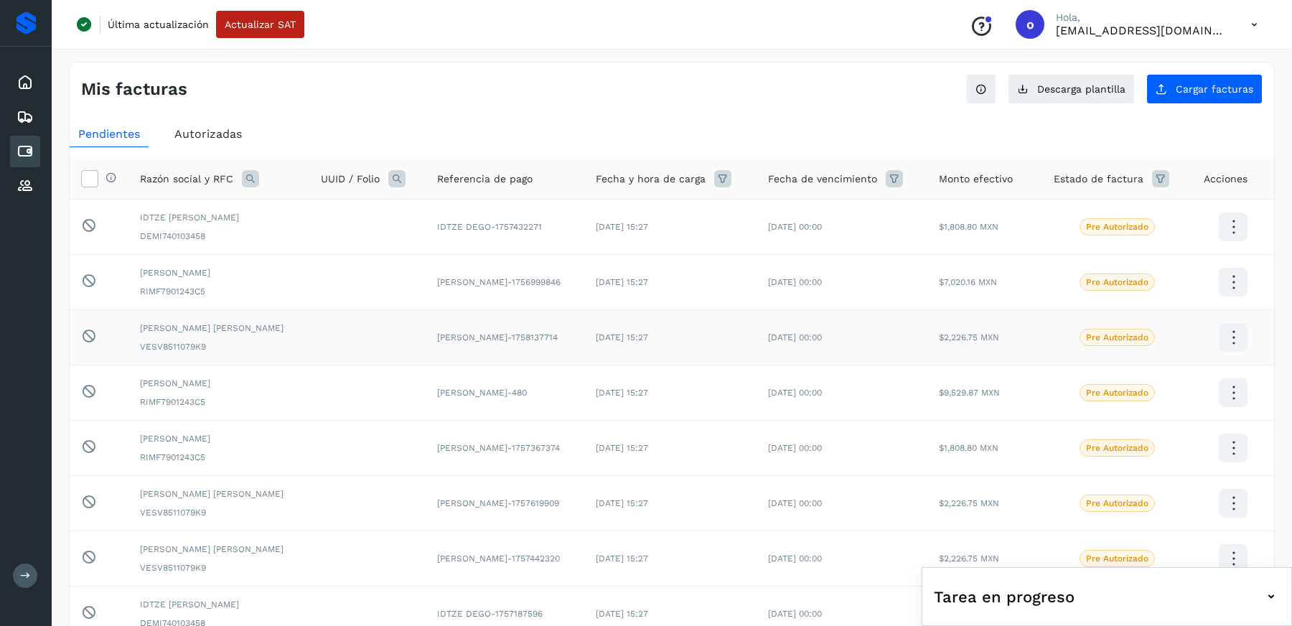
scroll to position [243, 0]
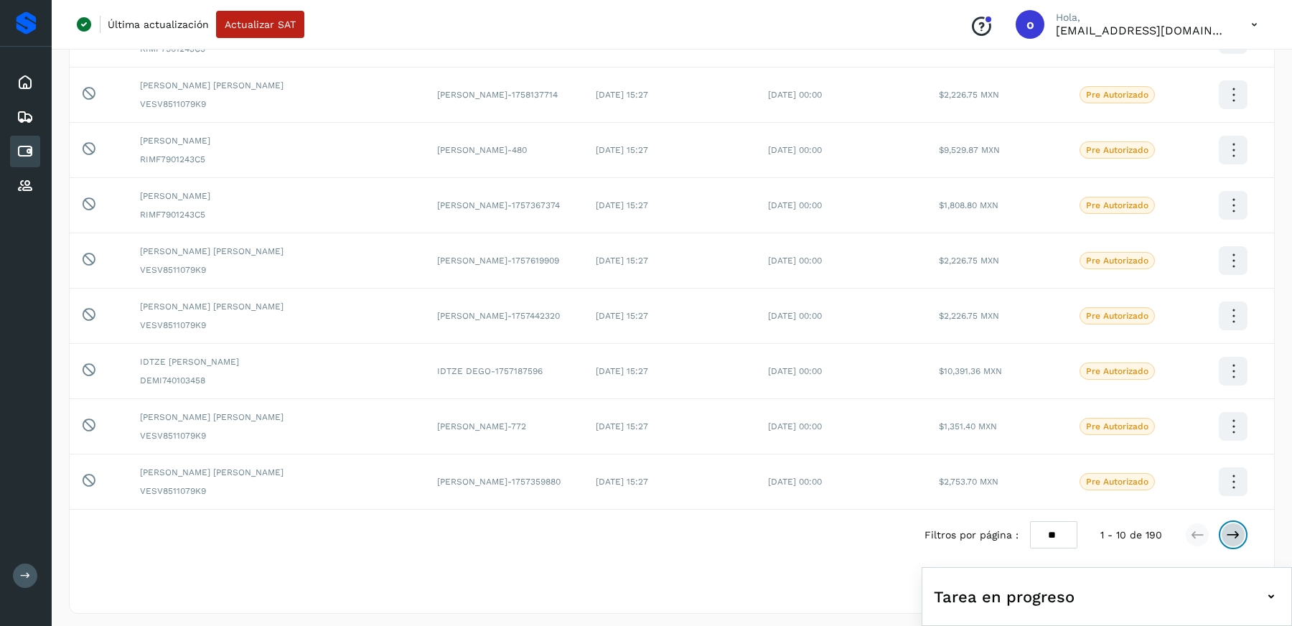
click at [1232, 533] on icon at bounding box center [1233, 535] width 14 height 14
click at [1239, 533] on icon at bounding box center [1233, 535] width 14 height 14
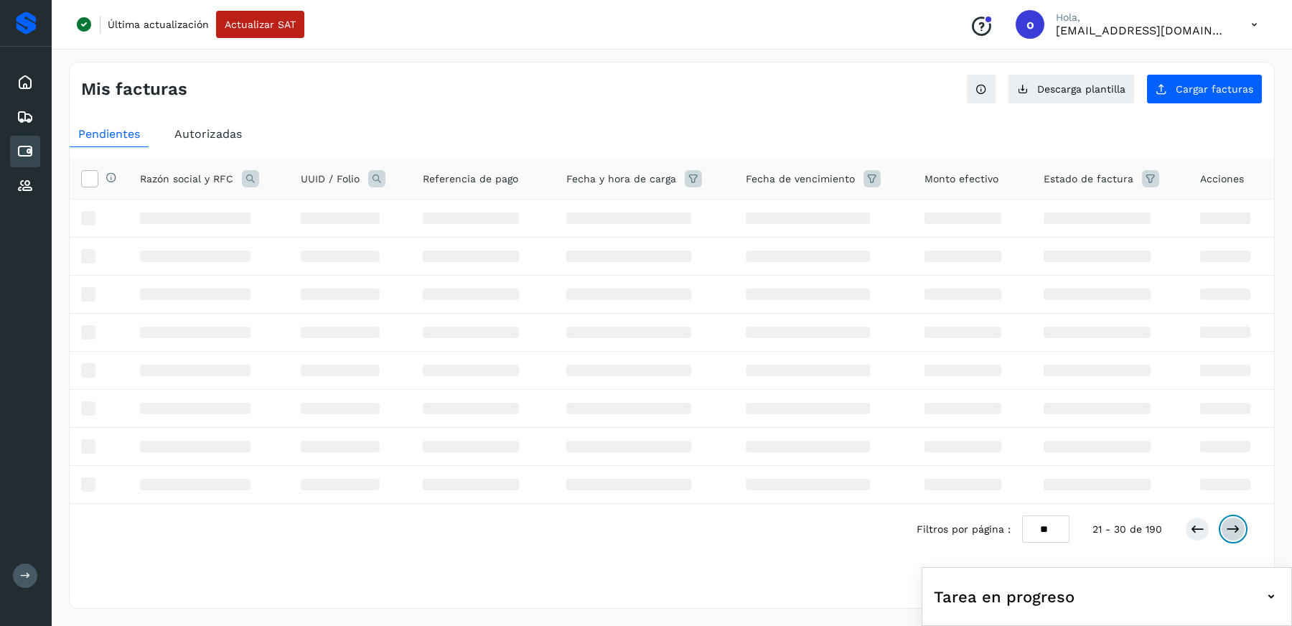
scroll to position [0, 0]
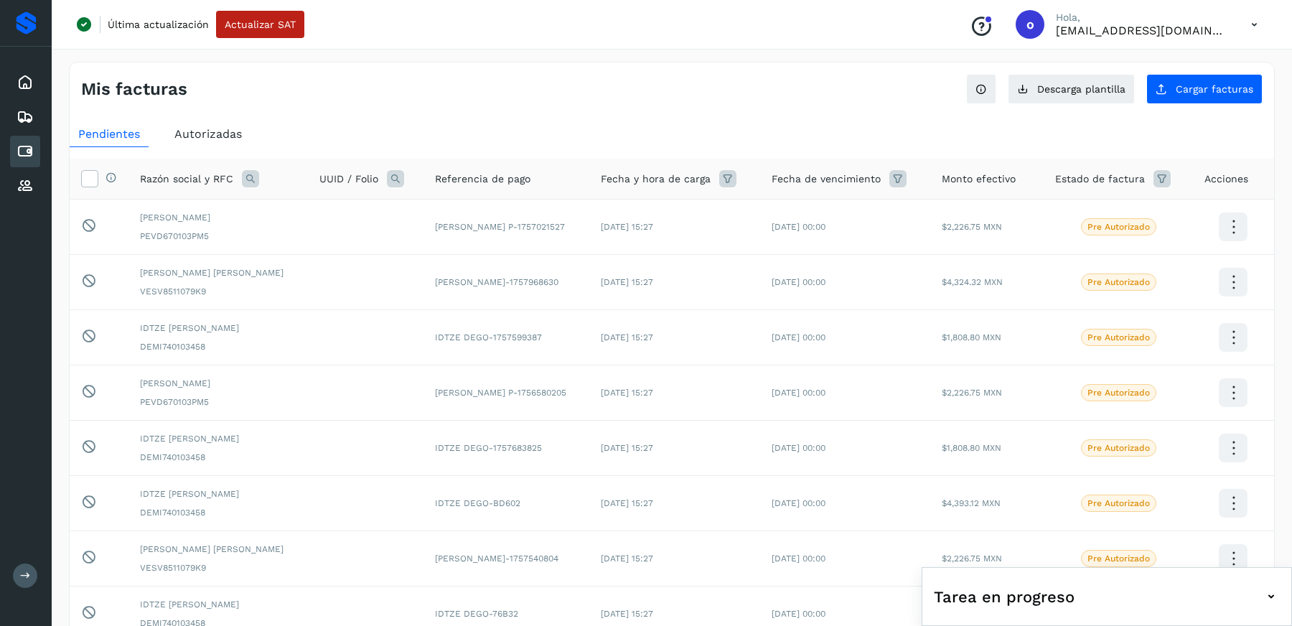
click at [1239, 533] on td at bounding box center [1233, 558] width 81 height 55
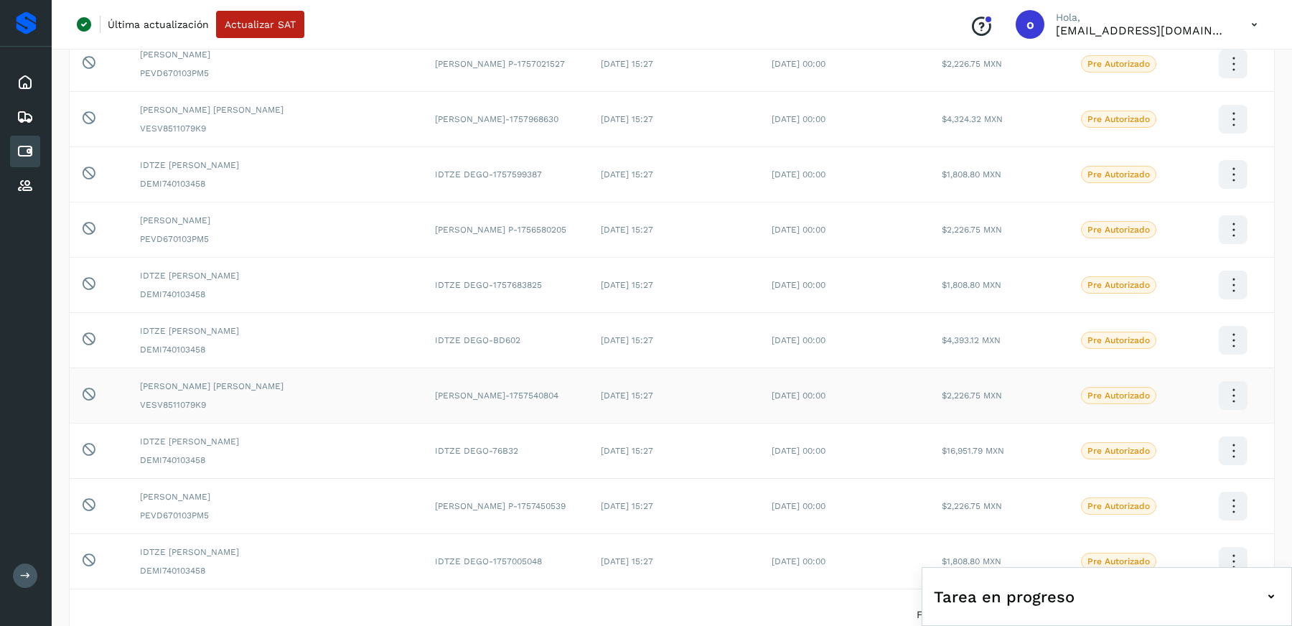
scroll to position [243, 0]
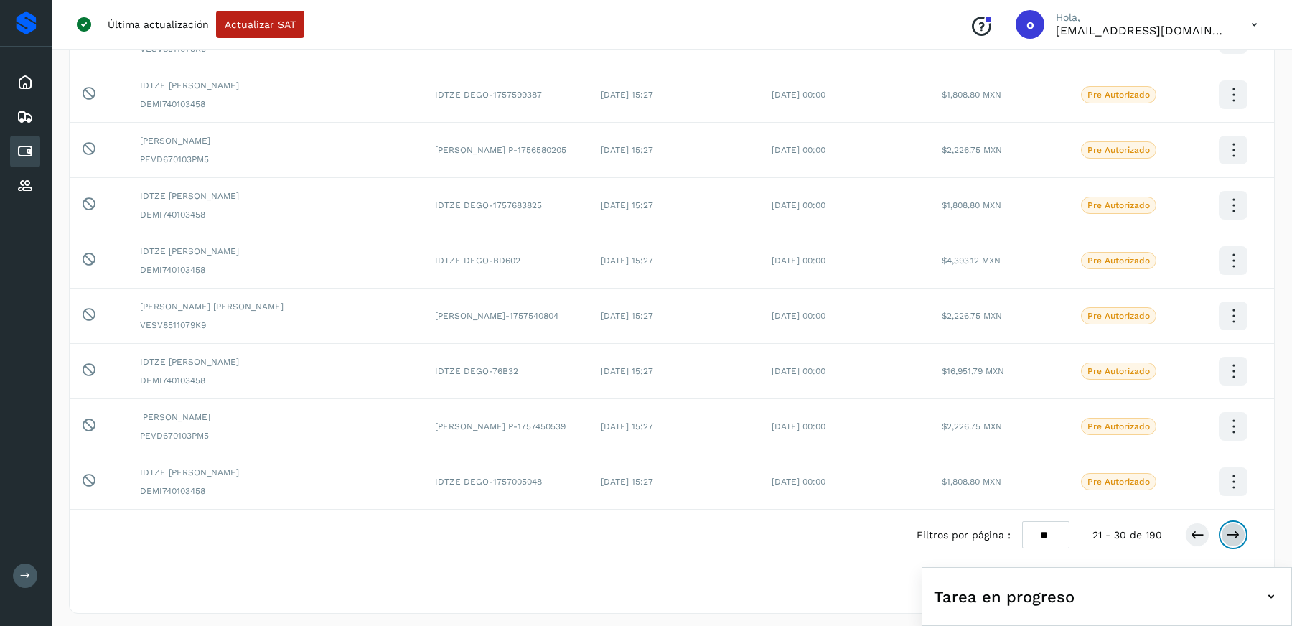
click at [1235, 528] on icon at bounding box center [1233, 535] width 14 height 14
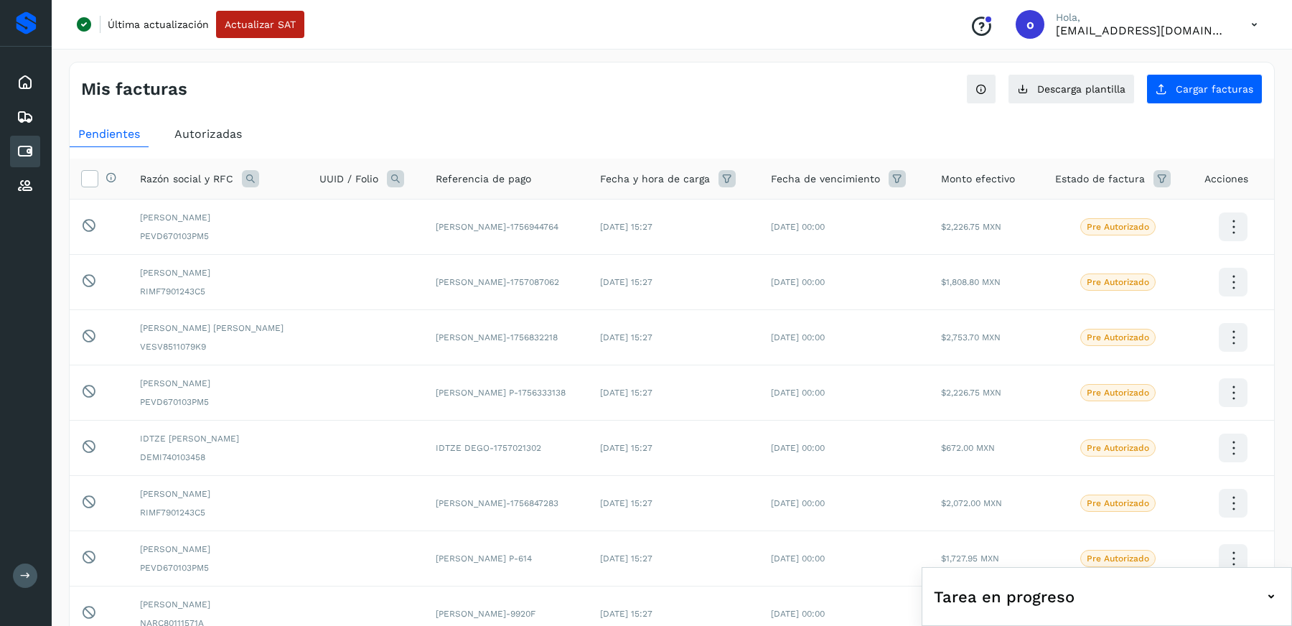
click at [1235, 527] on td at bounding box center [1233, 503] width 81 height 55
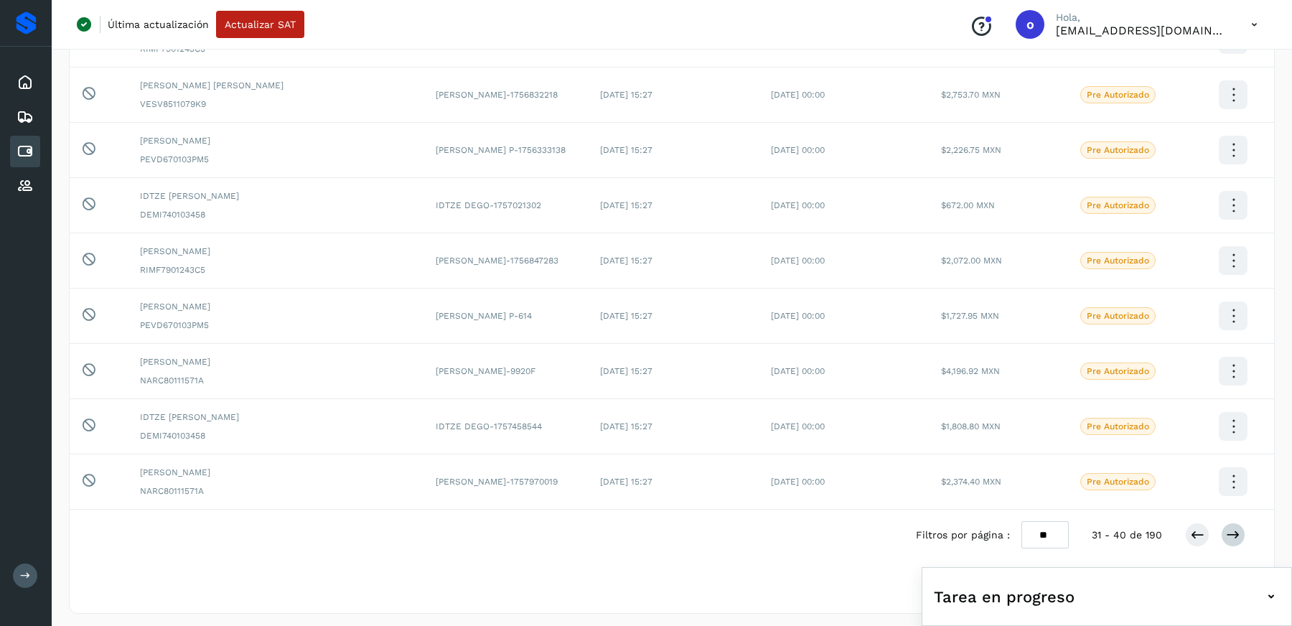
click at [1232, 521] on div "Filtros por página : ** ** ** 31 - 40 de 190" at bounding box center [1092, 534] width 352 height 27
click at [1242, 538] on button at bounding box center [1233, 535] width 24 height 24
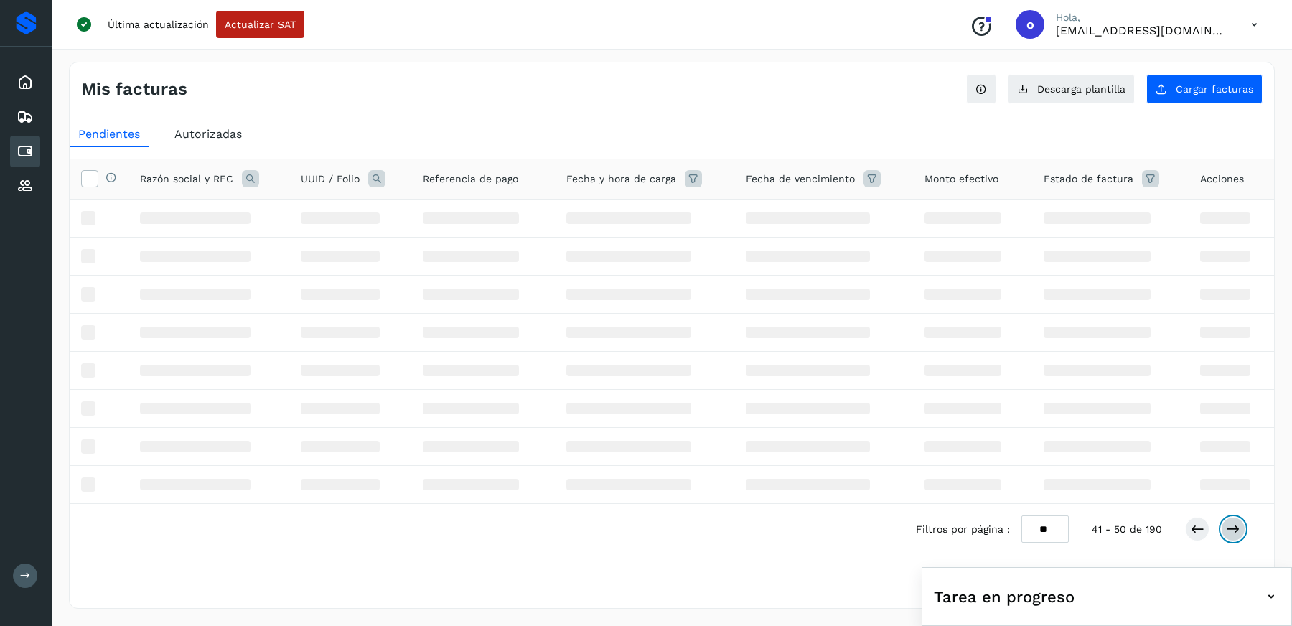
scroll to position [0, 0]
click at [1232, 530] on icon at bounding box center [1233, 529] width 14 height 14
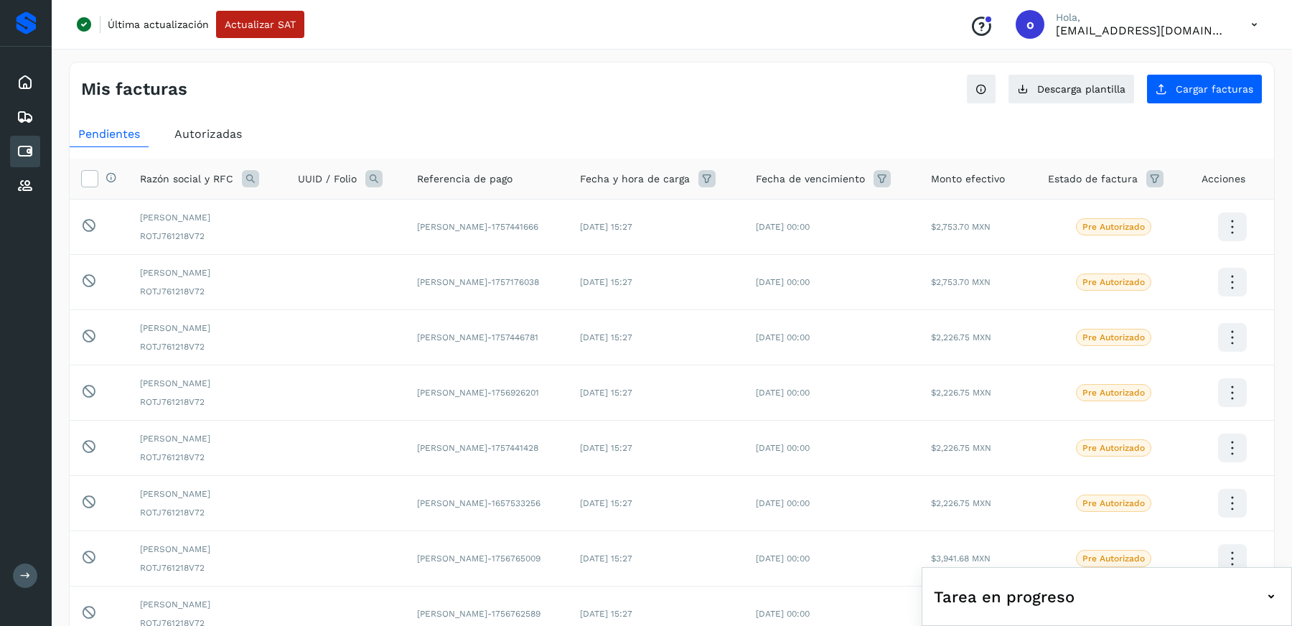
scroll to position [243, 0]
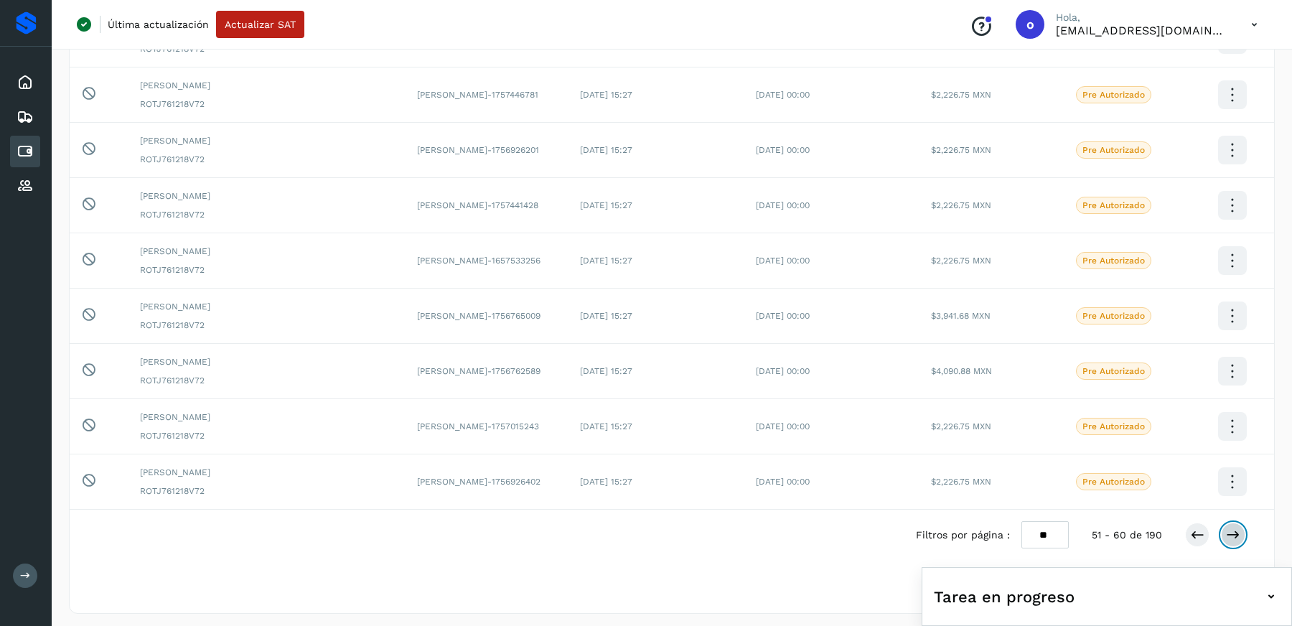
click at [1232, 531] on icon at bounding box center [1233, 535] width 14 height 14
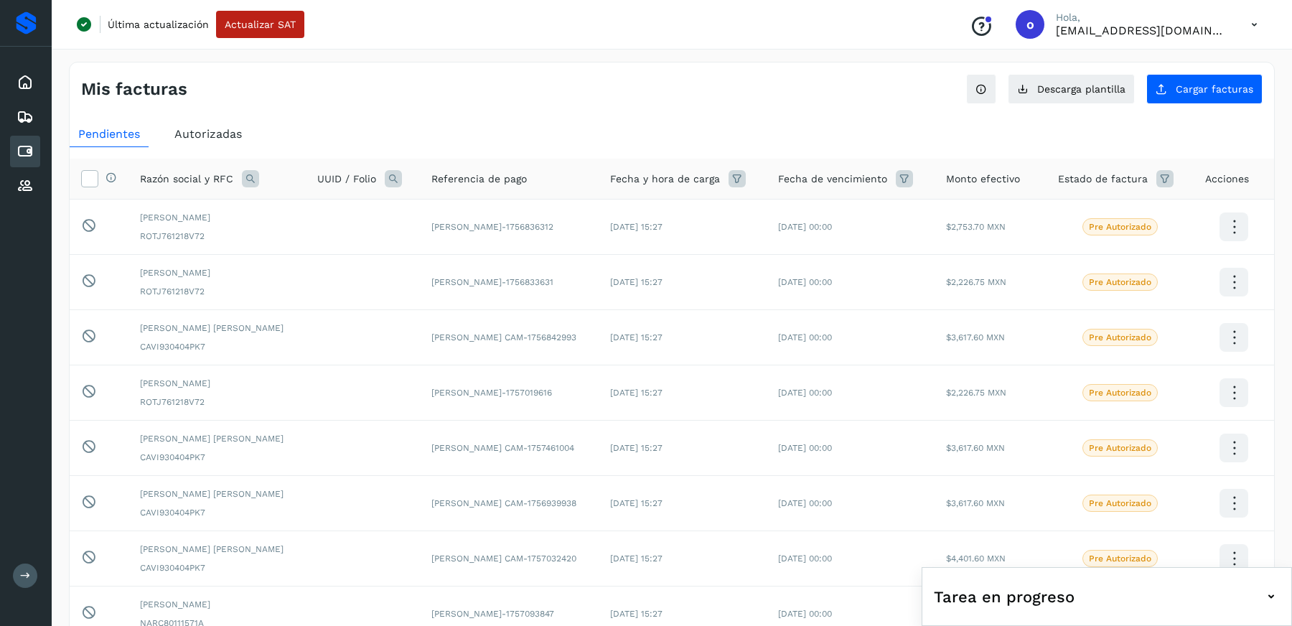
scroll to position [0, 0]
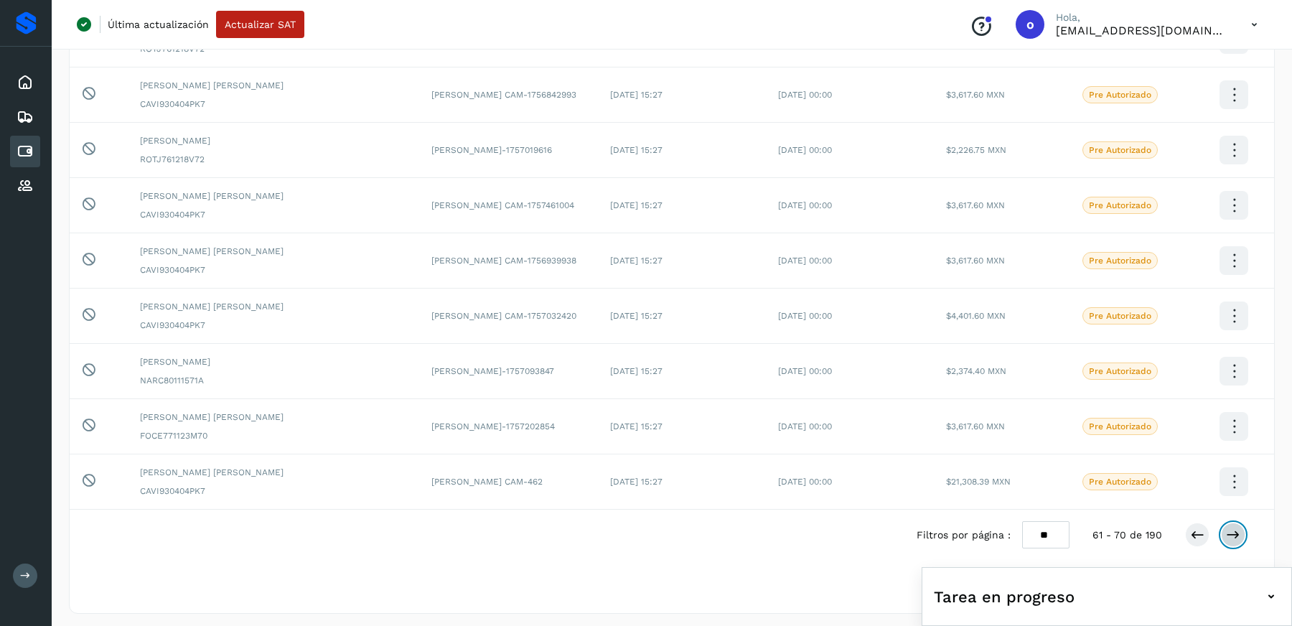
click at [1233, 531] on icon at bounding box center [1233, 535] width 14 height 14
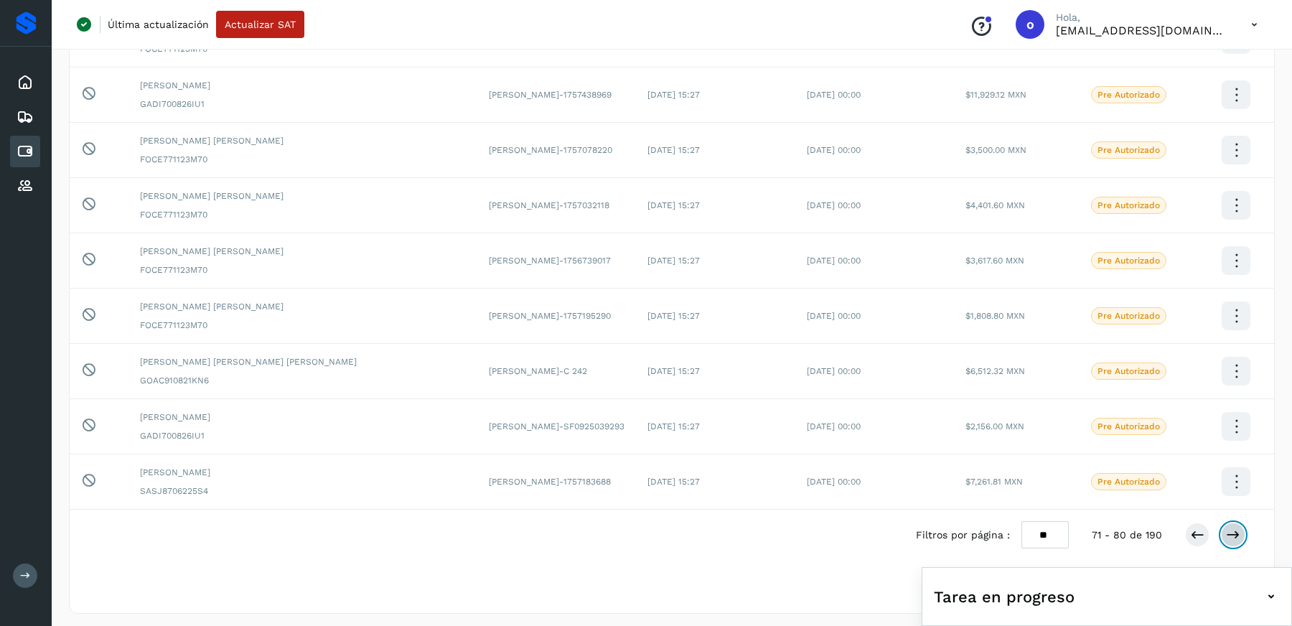
click at [1232, 523] on button at bounding box center [1233, 535] width 24 height 24
click at [1232, 530] on icon at bounding box center [1233, 535] width 14 height 14
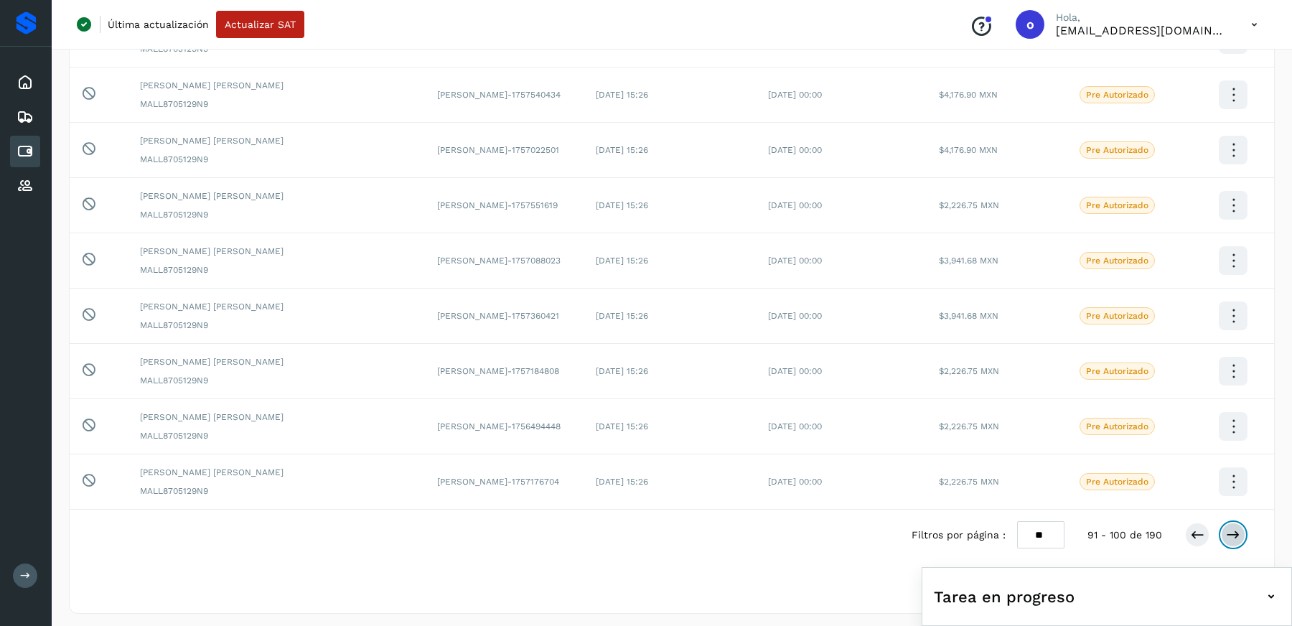
click at [1232, 530] on icon at bounding box center [1233, 535] width 14 height 14
click at [1235, 538] on button at bounding box center [1233, 535] width 24 height 24
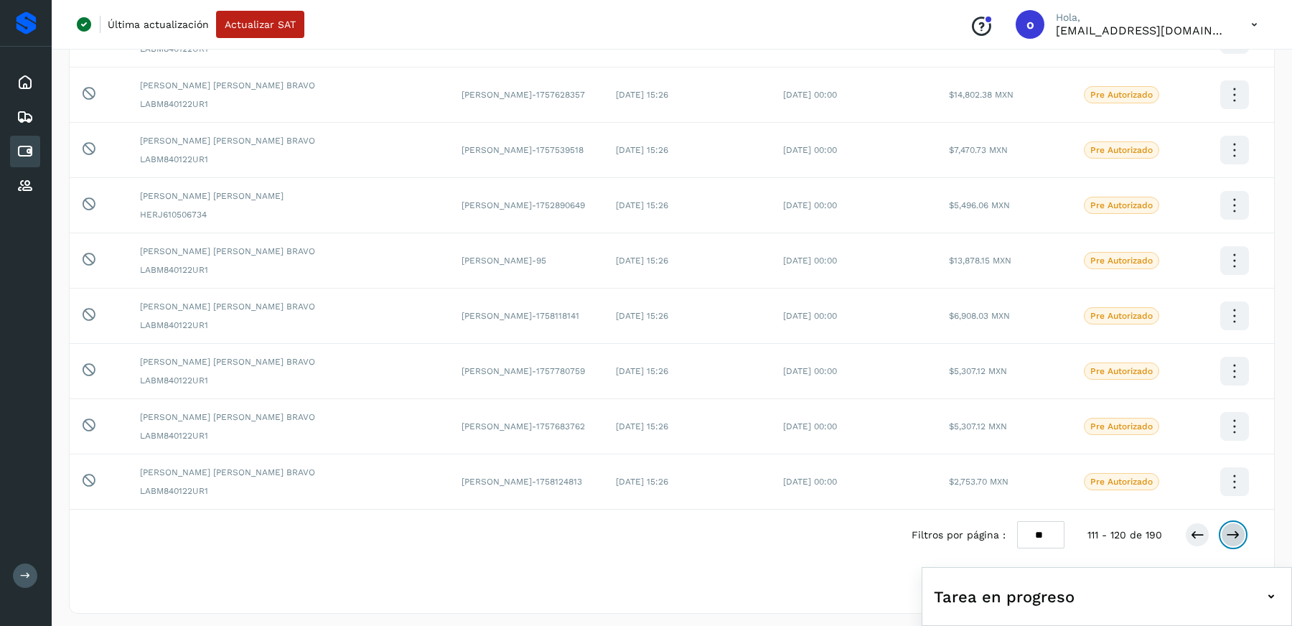
click at [1235, 533] on icon at bounding box center [1233, 535] width 14 height 14
click at [1236, 533] on icon at bounding box center [1233, 535] width 14 height 14
click at [1230, 535] on icon at bounding box center [1233, 535] width 14 height 14
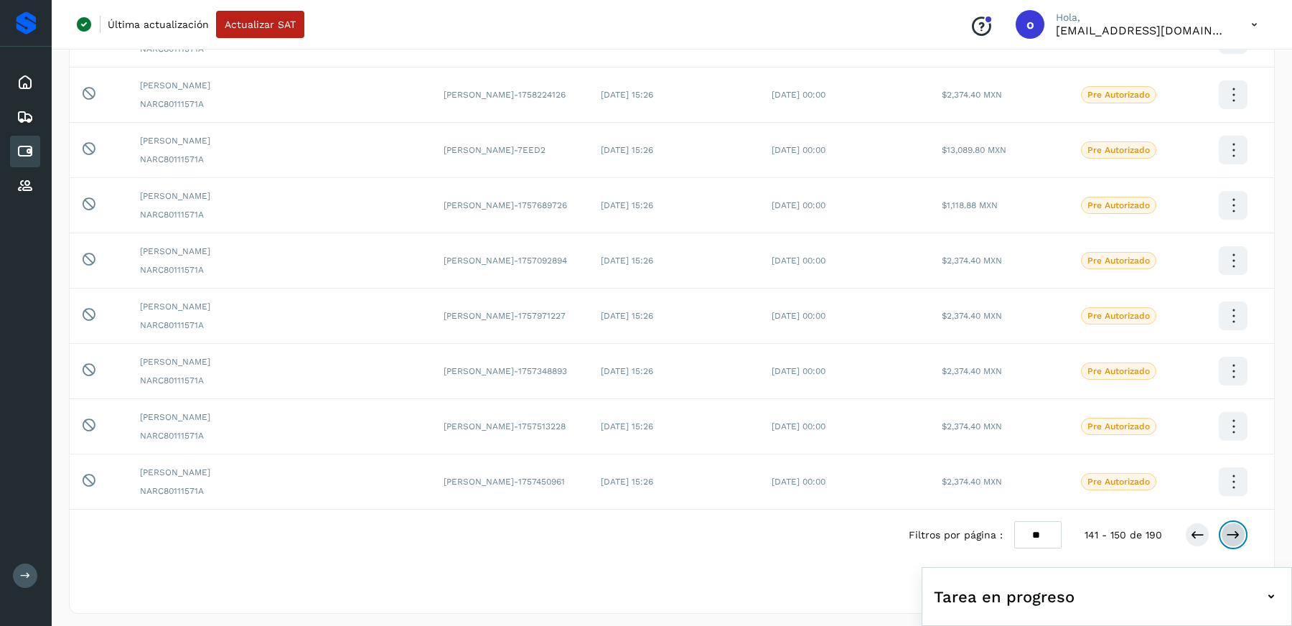
click at [1234, 538] on button at bounding box center [1233, 535] width 24 height 24
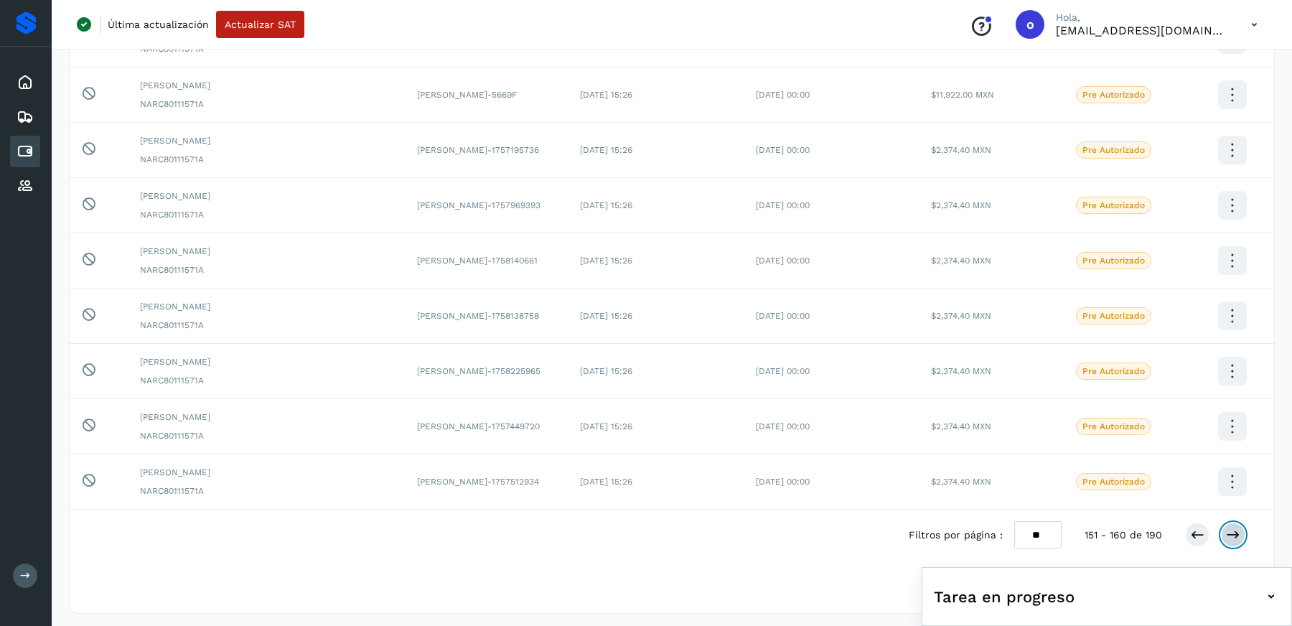
click at [1235, 530] on icon at bounding box center [1233, 535] width 14 height 14
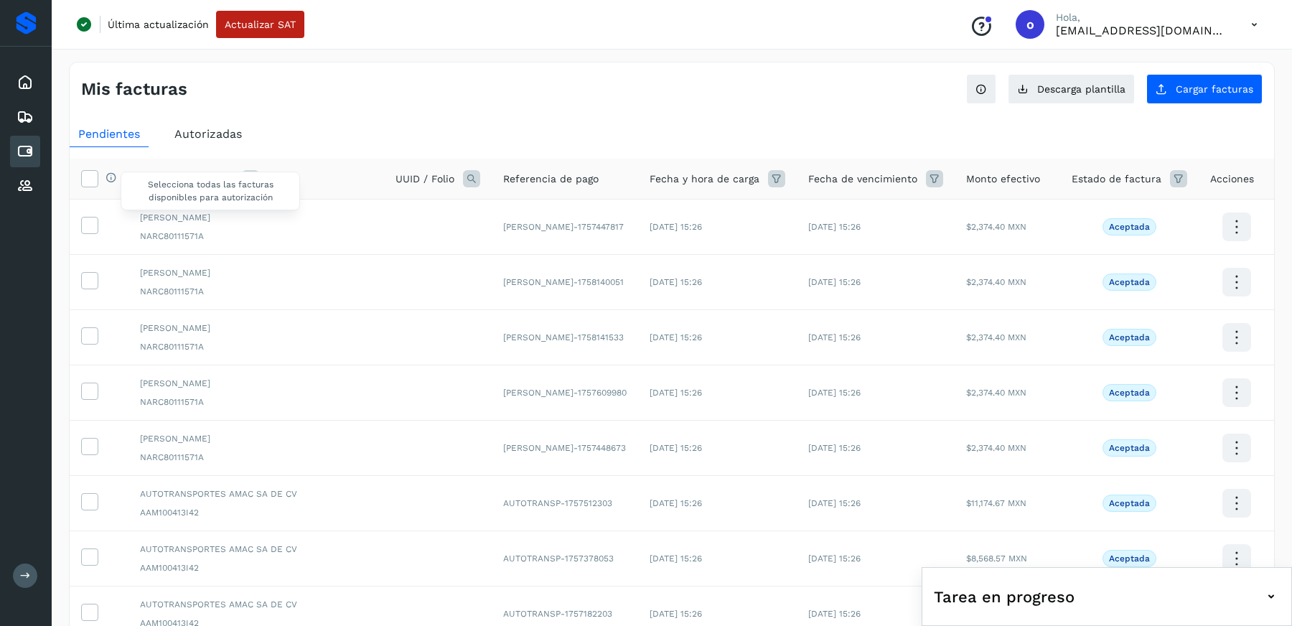
click at [98, 175] on div "Selecciona todas las facturas disponibles para autorización" at bounding box center [107, 179] width 19 height 15
click at [86, 179] on icon at bounding box center [89, 177] width 15 height 15
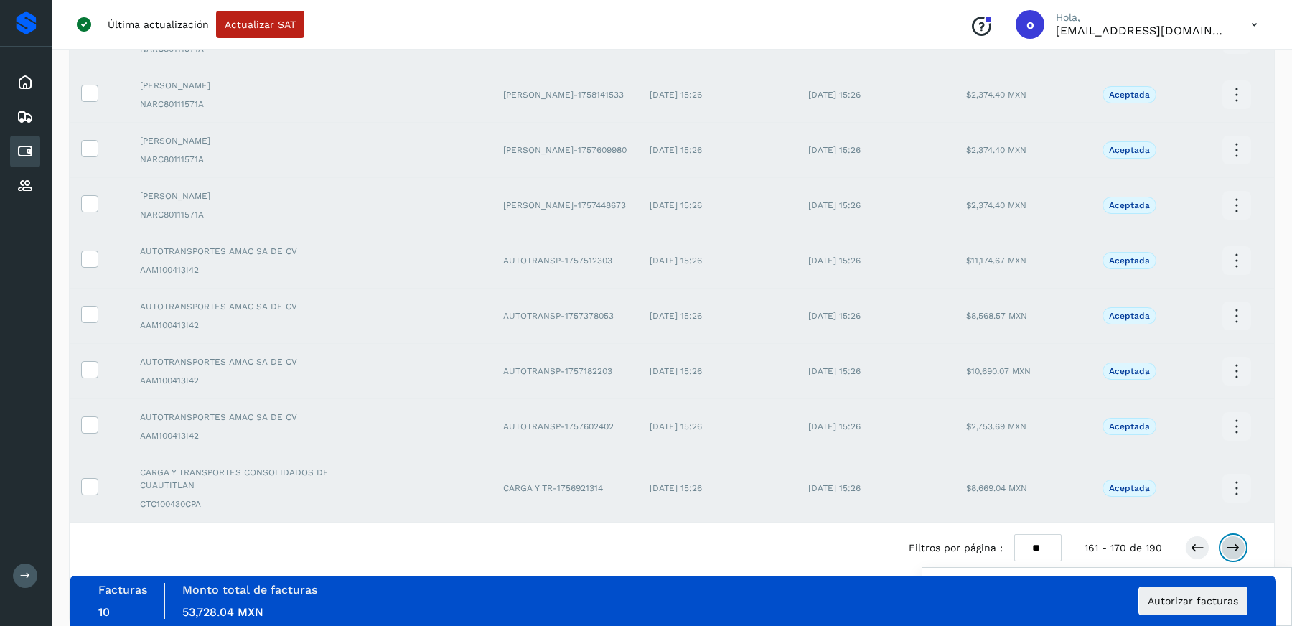
click at [1241, 535] on button at bounding box center [1233, 547] width 24 height 24
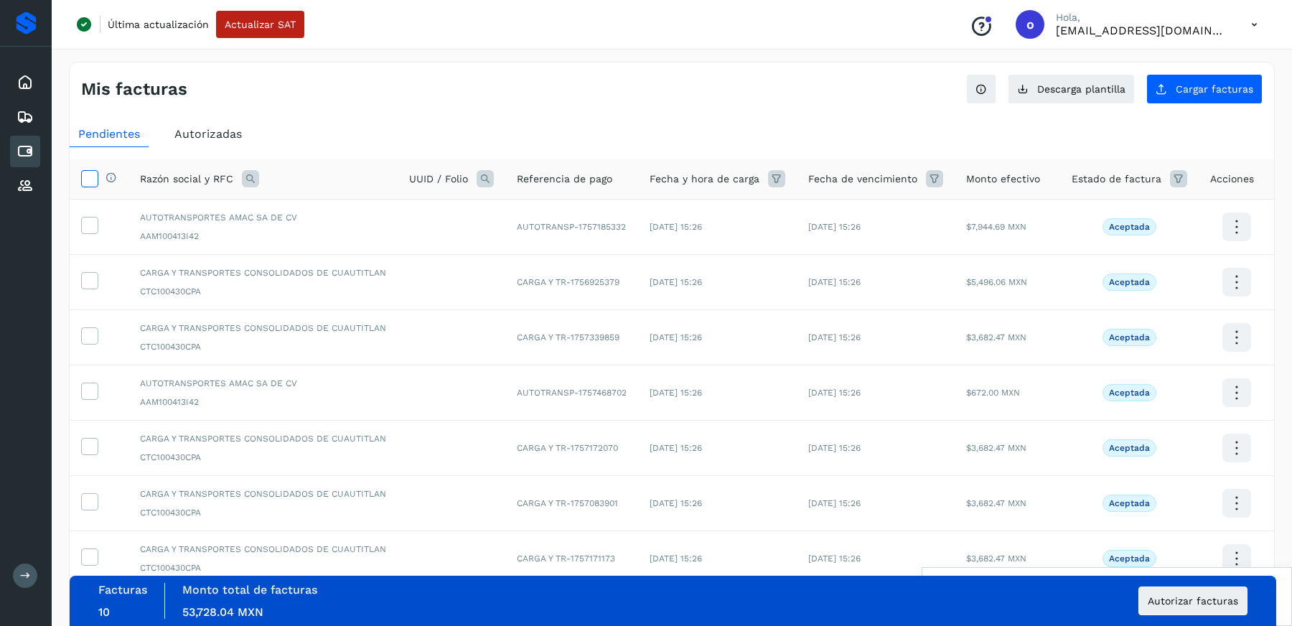
click at [92, 183] on icon at bounding box center [89, 177] width 15 height 15
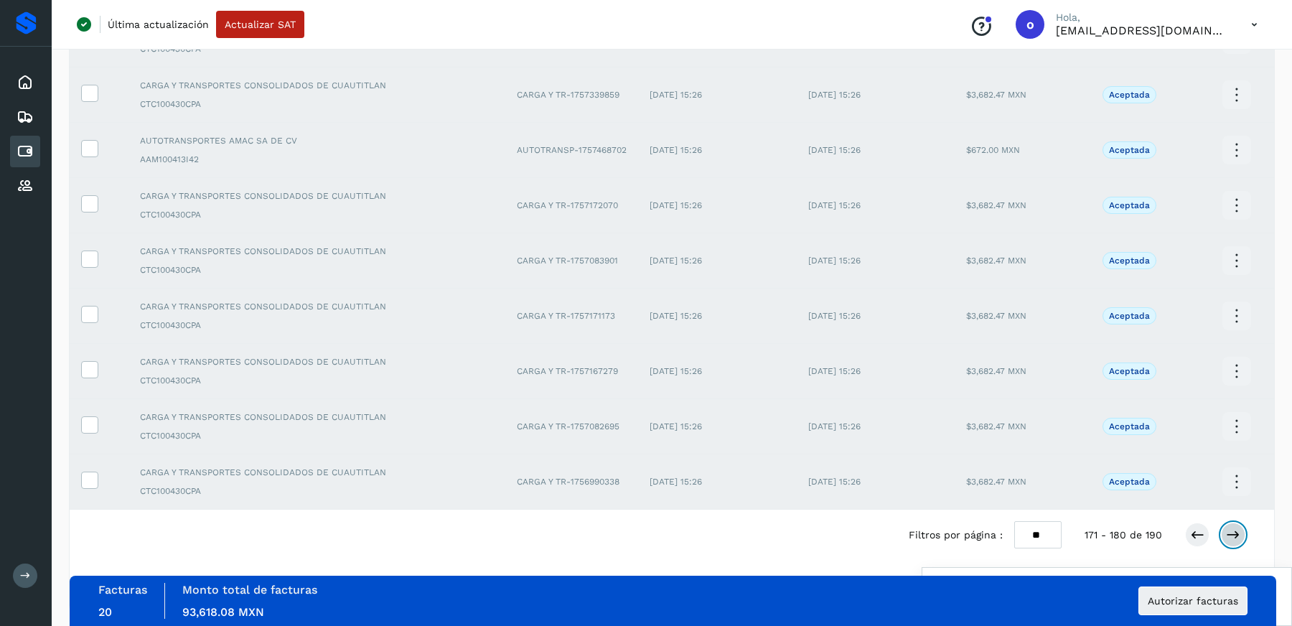
click at [1230, 528] on icon at bounding box center [1233, 535] width 14 height 14
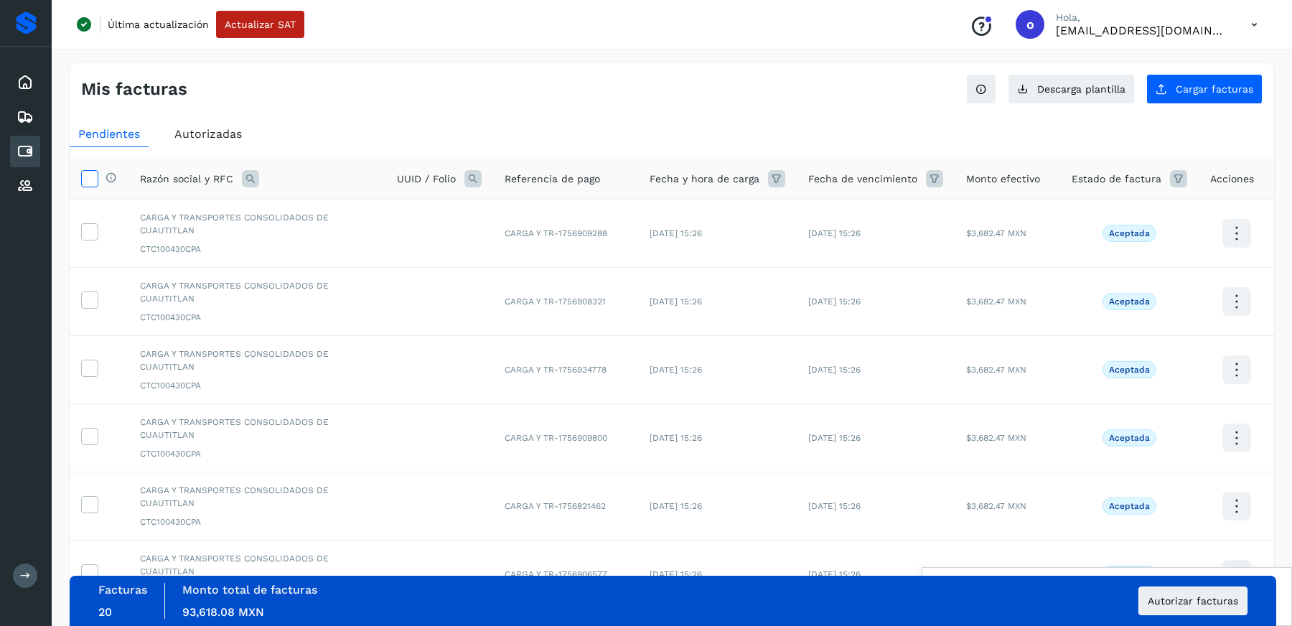
click at [94, 182] on icon at bounding box center [89, 177] width 15 height 15
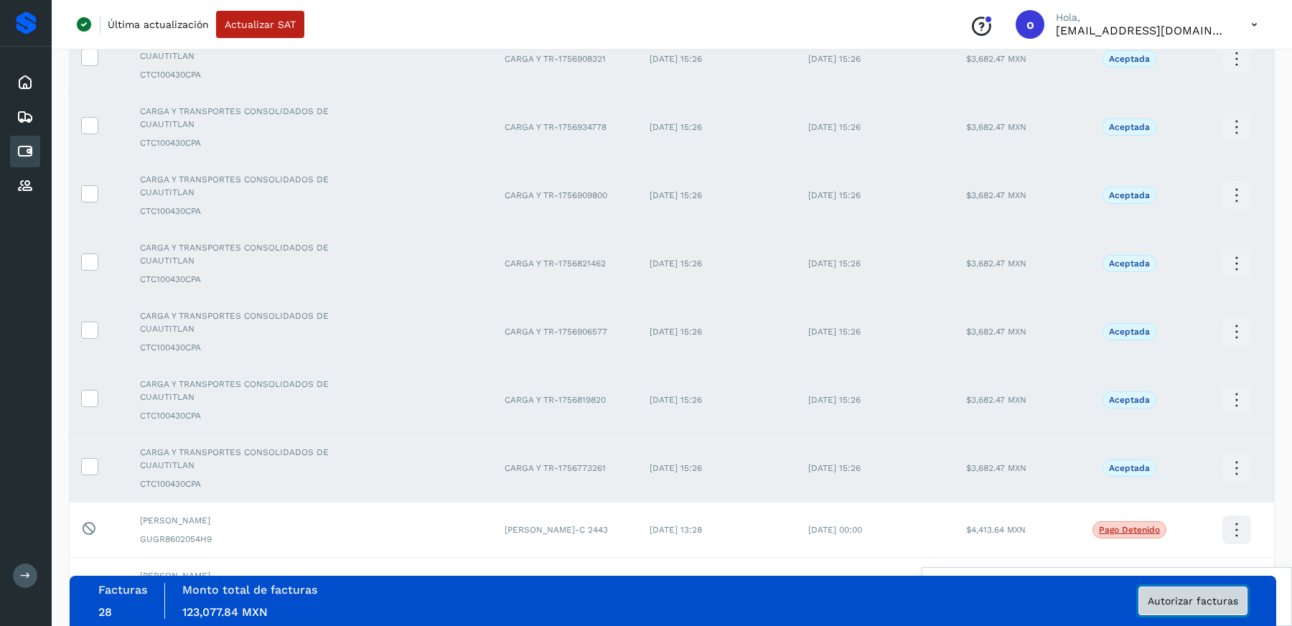
click at [1203, 607] on button "Autorizar facturas" at bounding box center [1192, 600] width 109 height 29
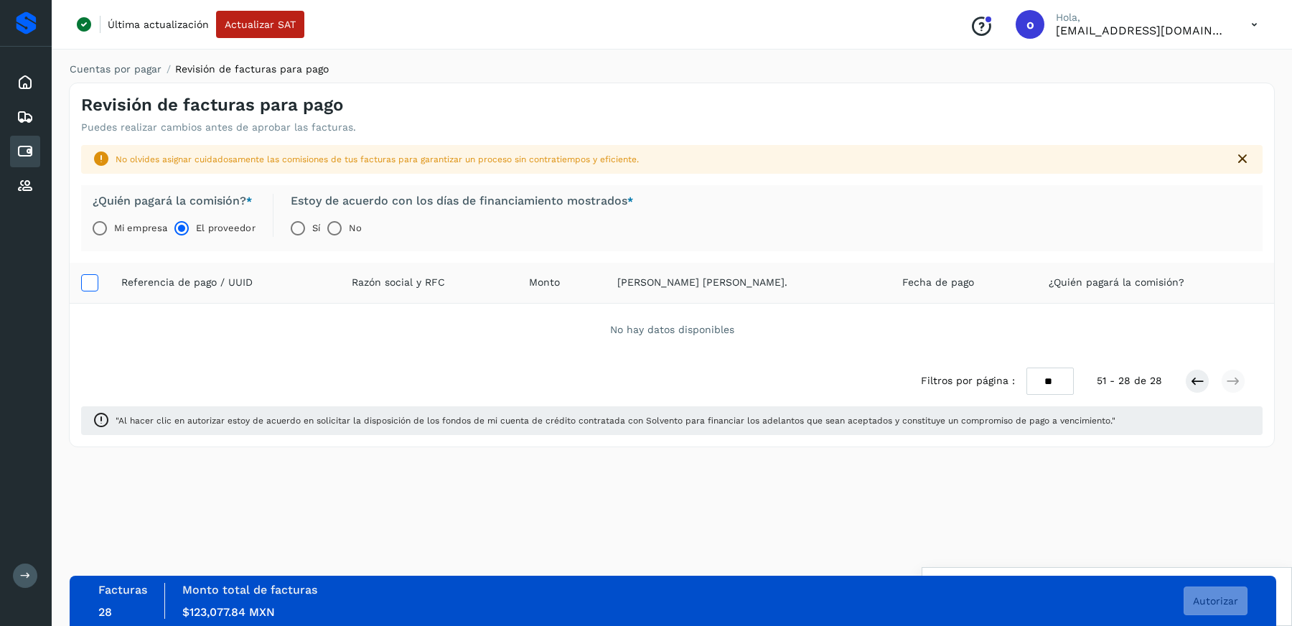
click at [95, 281] on icon at bounding box center [89, 281] width 15 height 15
click at [96, 281] on label at bounding box center [89, 282] width 17 height 17
click at [1190, 382] on icon at bounding box center [1197, 381] width 14 height 14
click at [1196, 385] on icon at bounding box center [1197, 381] width 14 height 14
click at [1195, 374] on icon at bounding box center [1197, 381] width 14 height 14
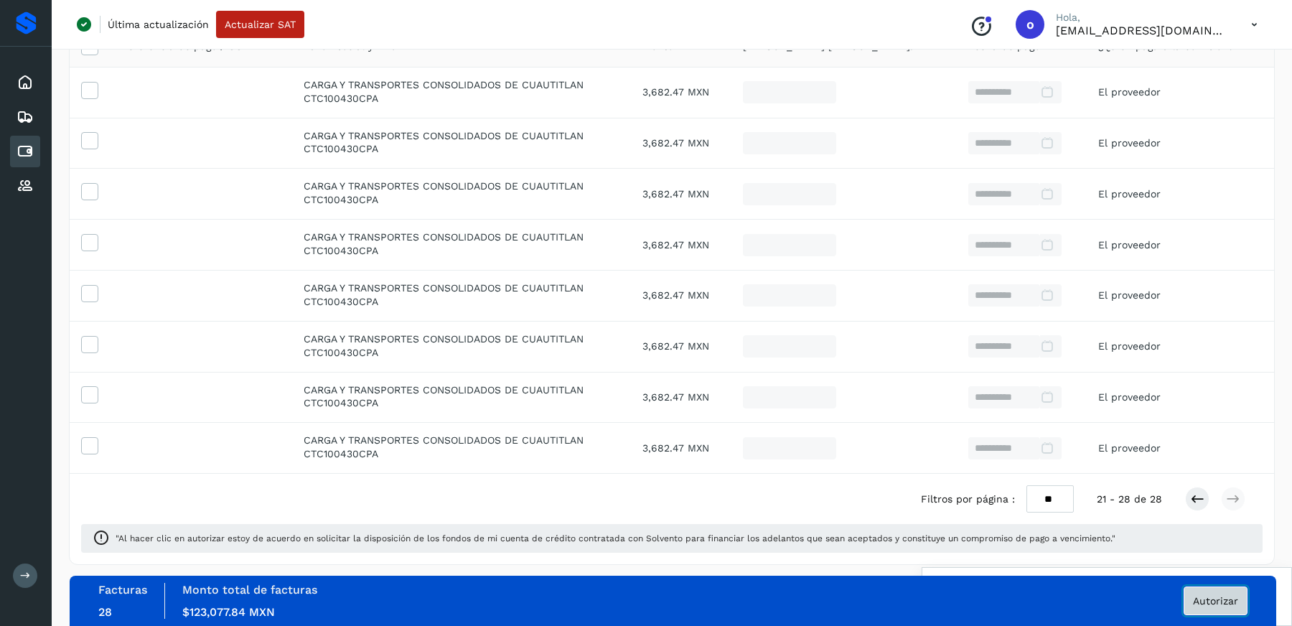
click at [1218, 599] on span "Autorizar" at bounding box center [1215, 601] width 45 height 10
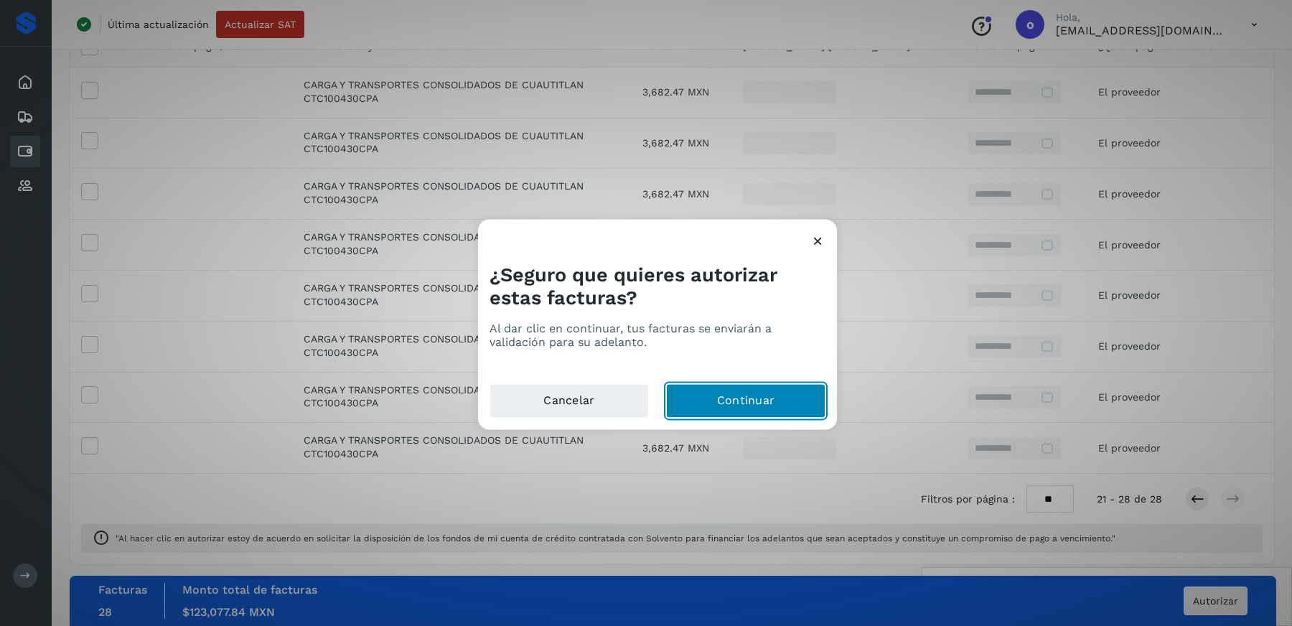
click at [769, 413] on button "Continuar" at bounding box center [745, 401] width 159 height 34
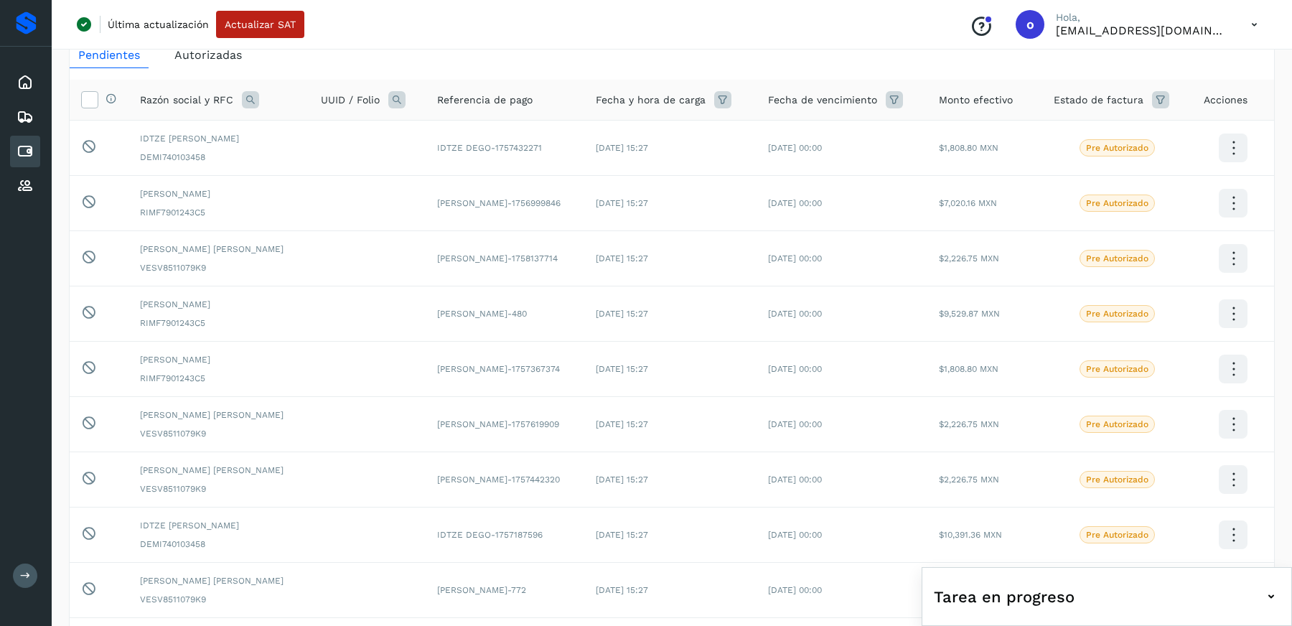
scroll to position [243, 0]
